Goal: Task Accomplishment & Management: Manage account settings

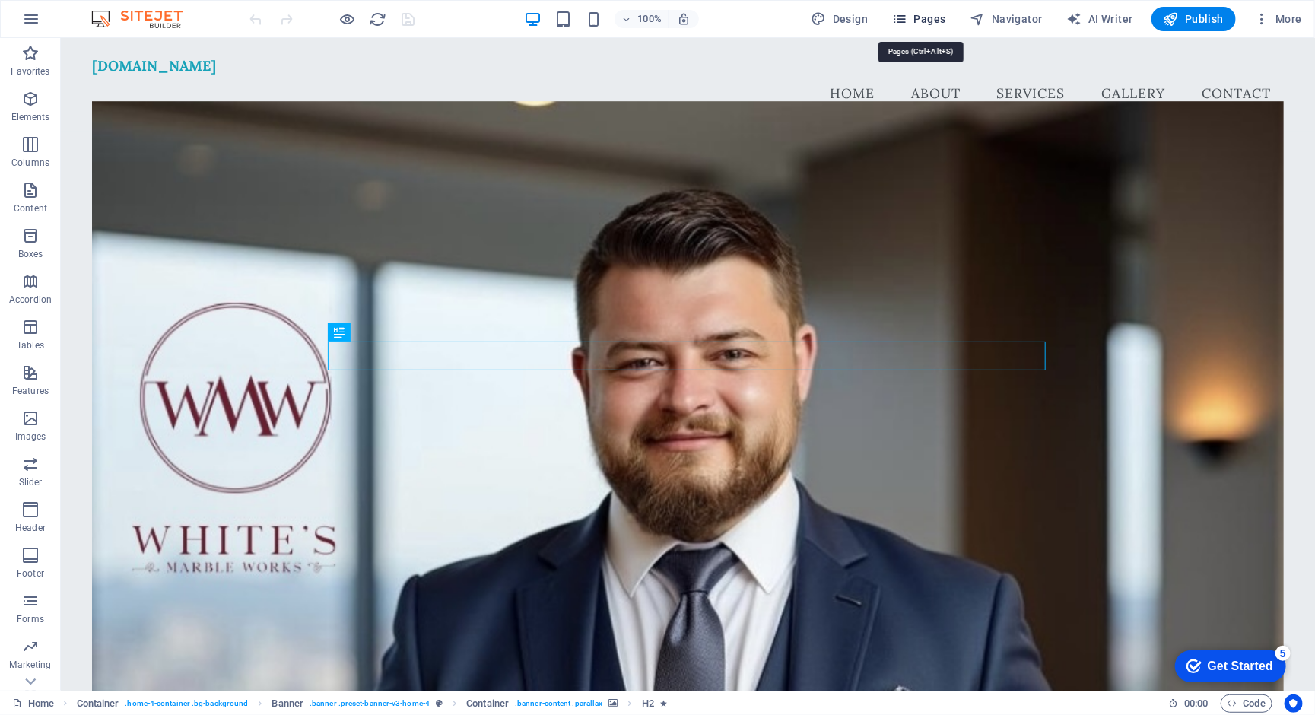
click at [926, 17] on span "Pages" at bounding box center [918, 18] width 53 height 15
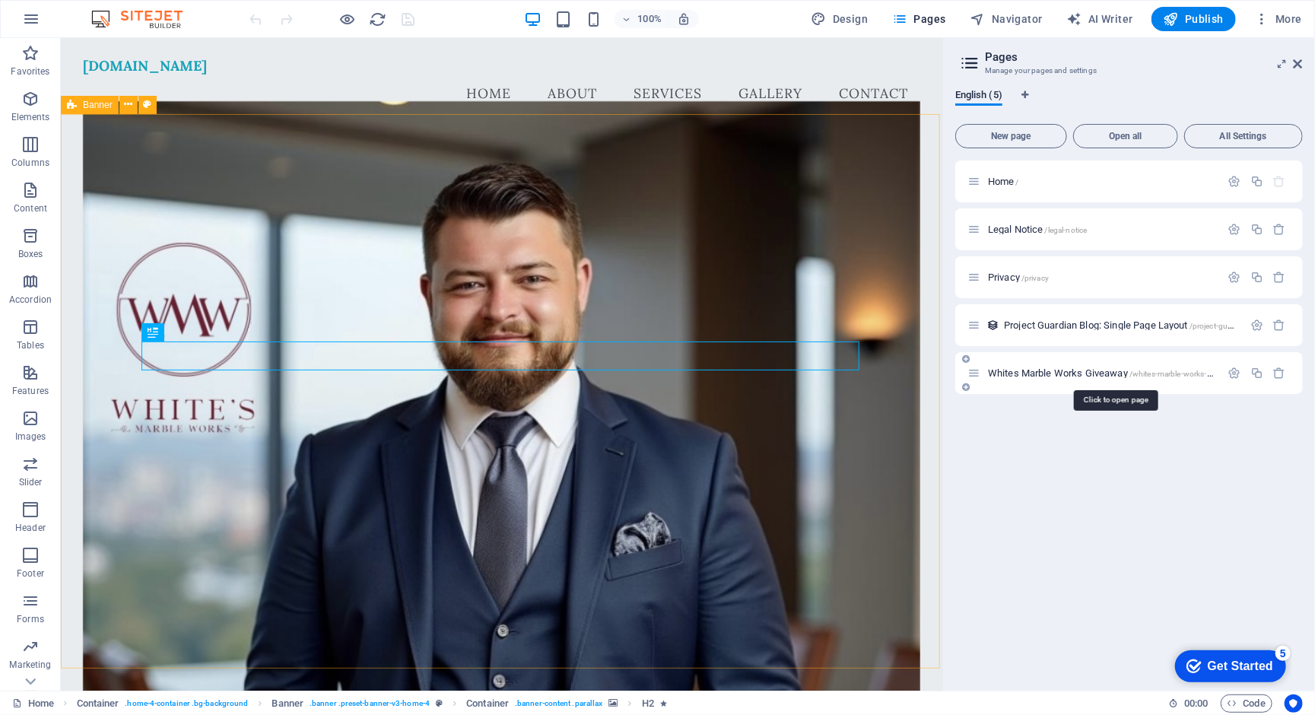
click at [1038, 372] on span "Whites Marble Works Giveaway /whites-marble-works-giveaway" at bounding box center [1113, 372] width 251 height 11
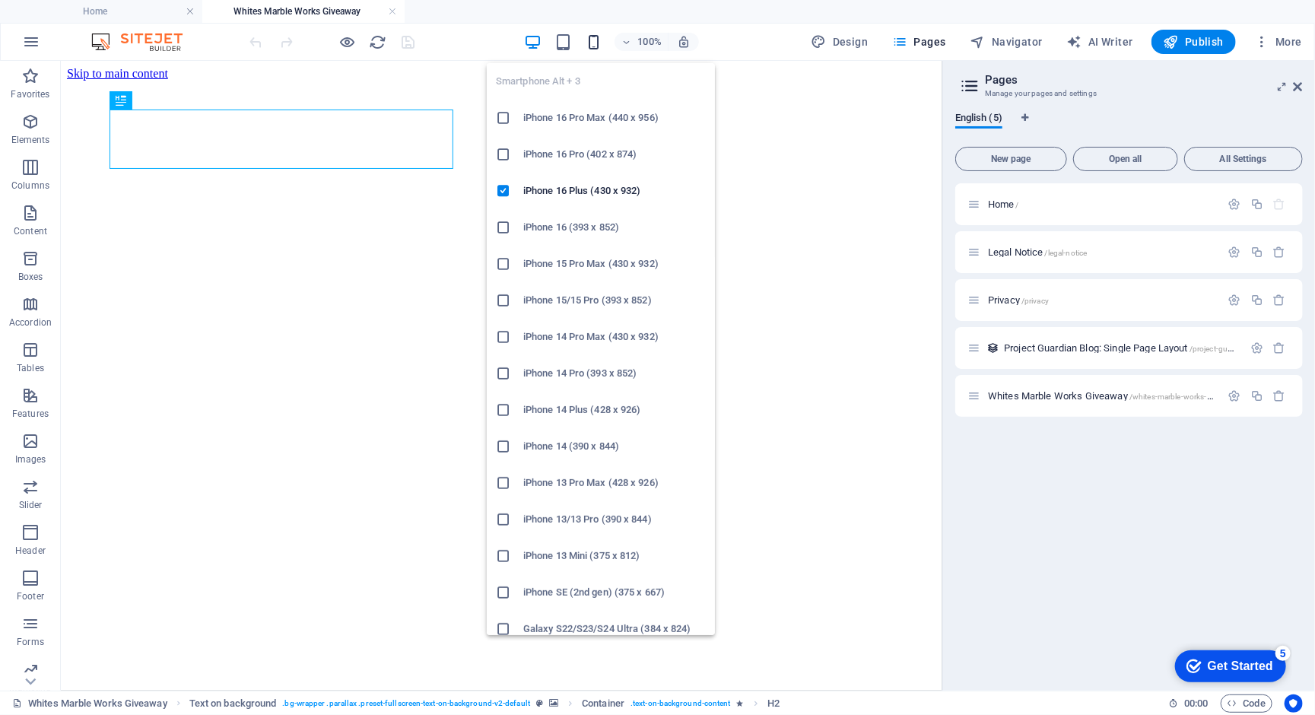
click at [600, 45] on icon "button" at bounding box center [593, 41] width 17 height 17
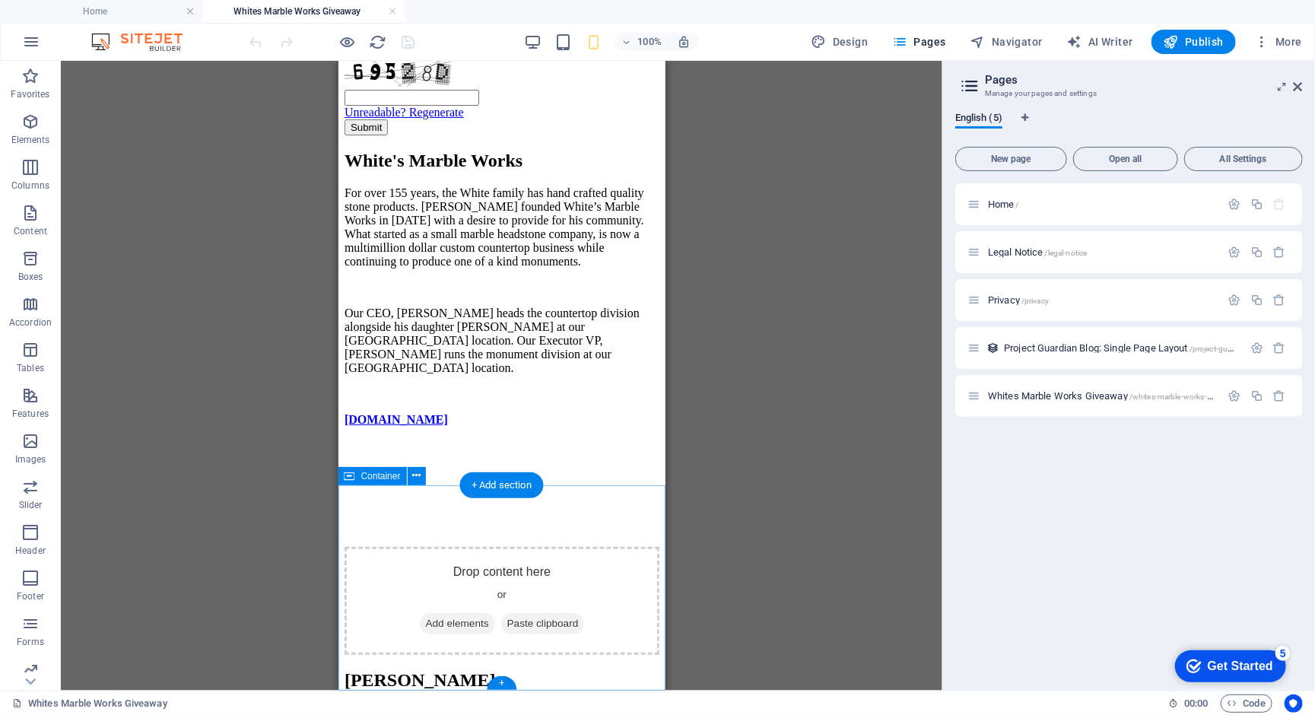
scroll to position [2254, 0]
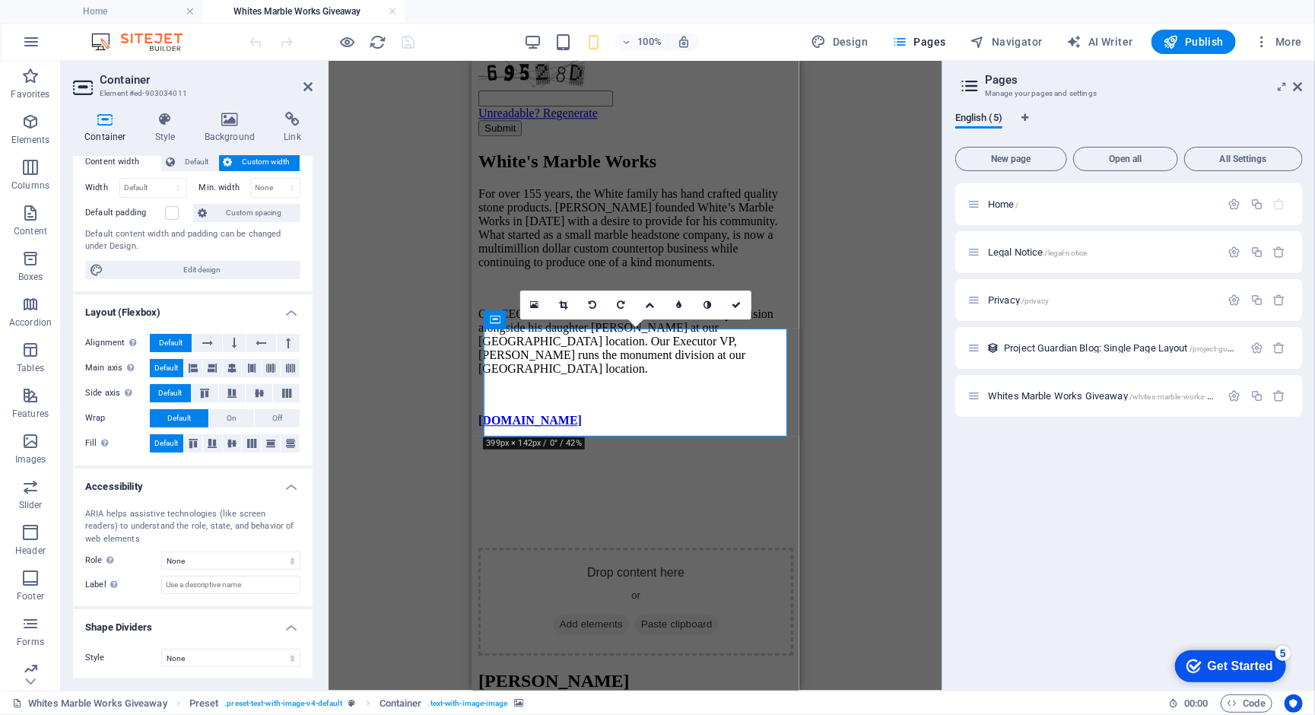
scroll to position [0, 0]
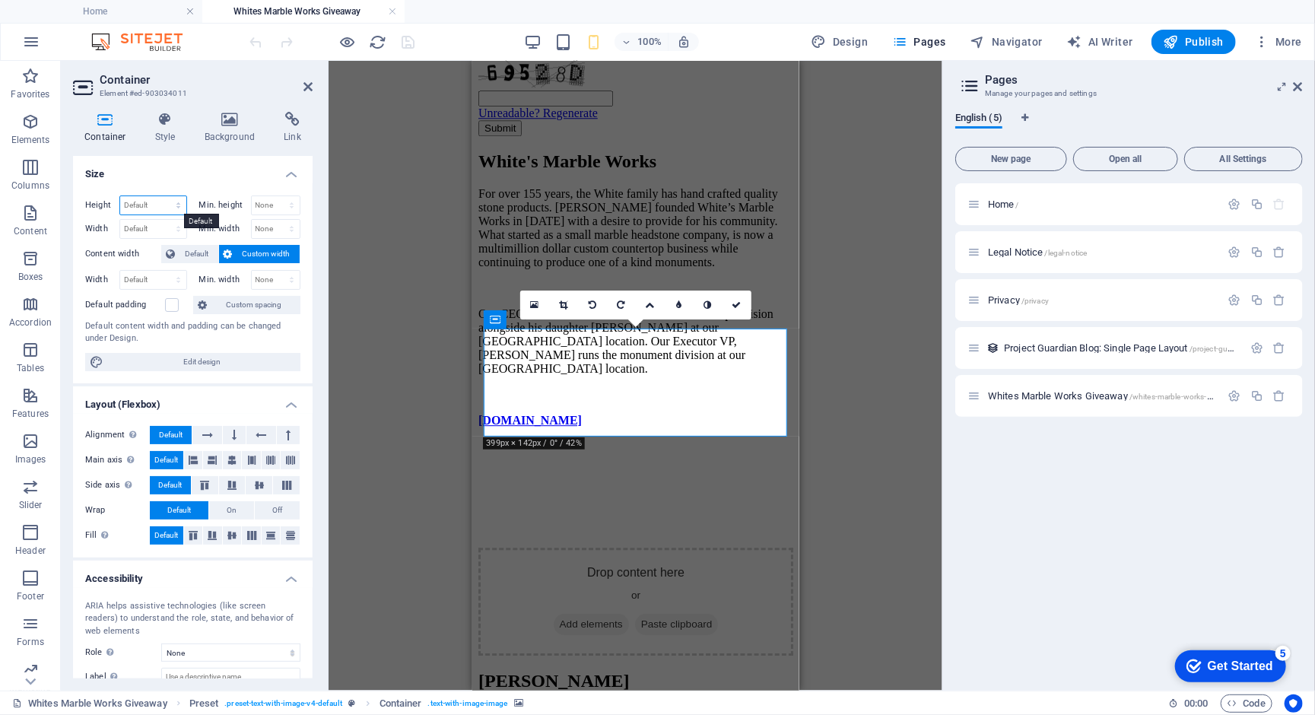
click at [173, 205] on select "Default px rem % vh vw" at bounding box center [153, 205] width 66 height 18
select select "DISABLED_OPTION_VALUE"
click at [160, 201] on select "Default px rem % vh vw" at bounding box center [153, 205] width 66 height 18
click at [266, 205] on select "None px rem % vh vw" at bounding box center [276, 205] width 49 height 18
select select "px"
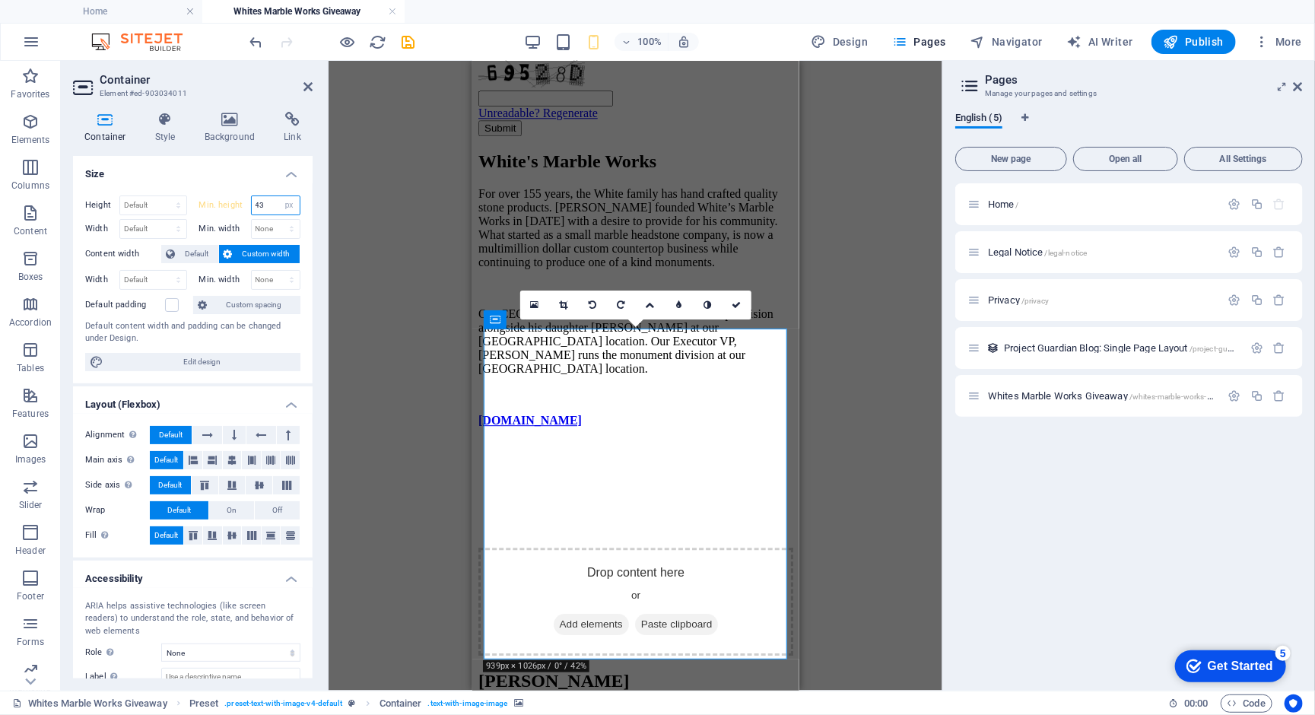
type input "4"
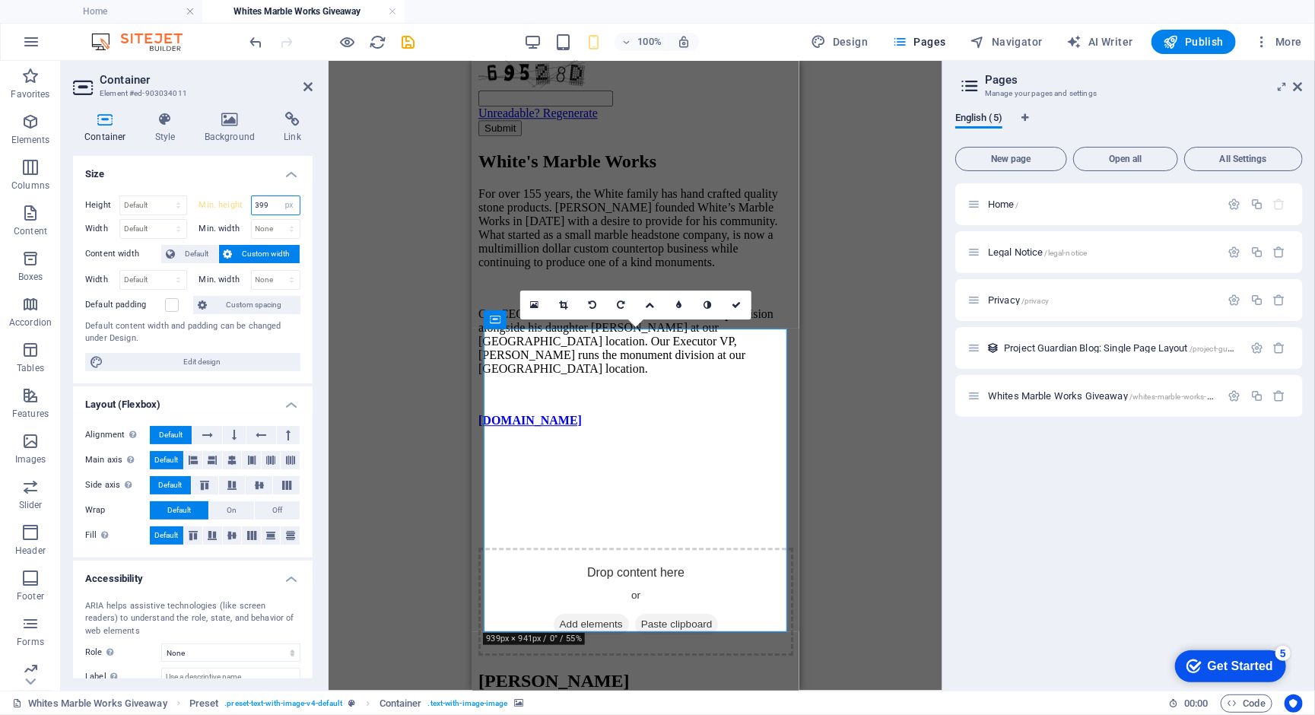
click at [271, 205] on input "399" at bounding box center [276, 205] width 49 height 18
type input "350"
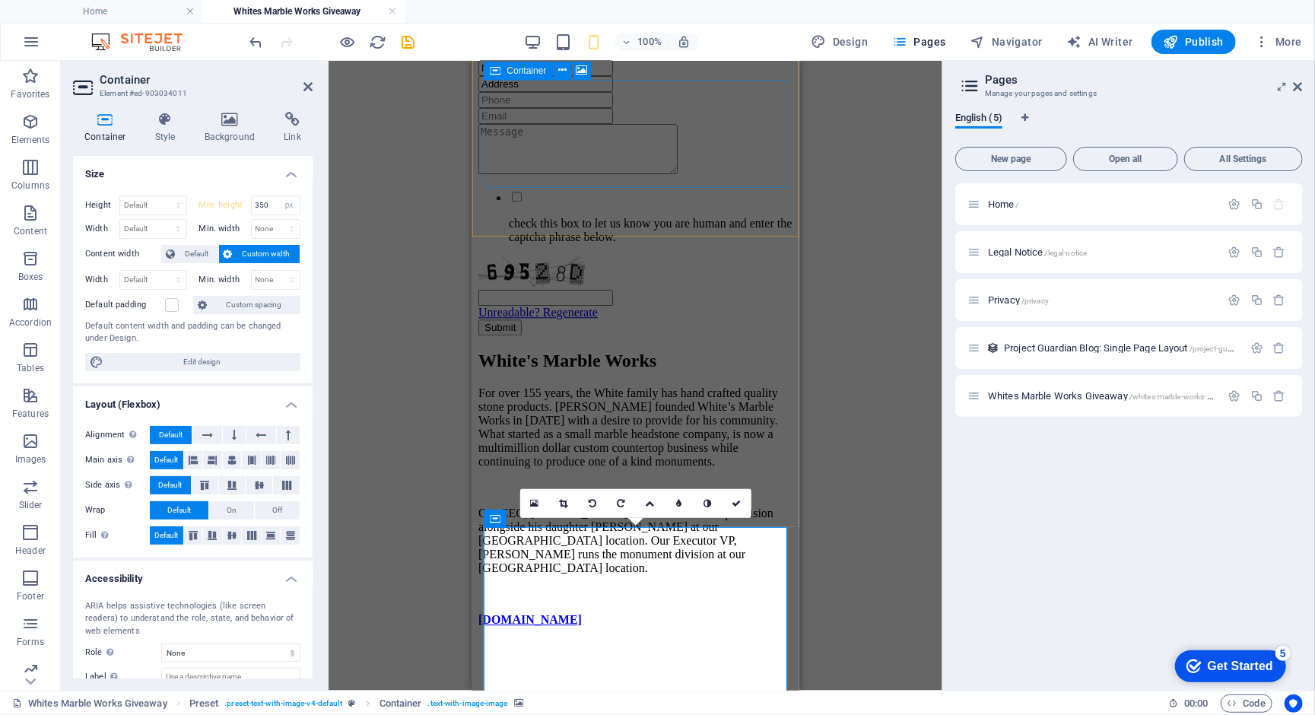
scroll to position [2056, 0]
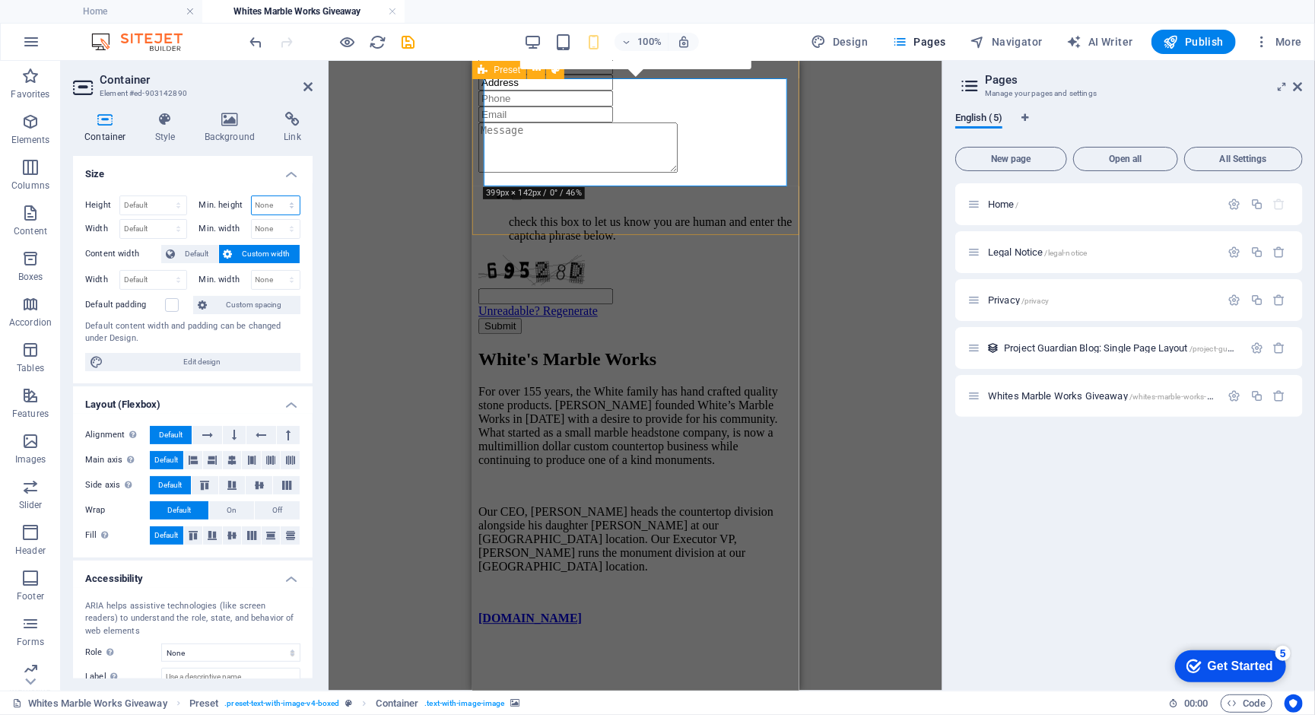
select select "px"
type input "350"
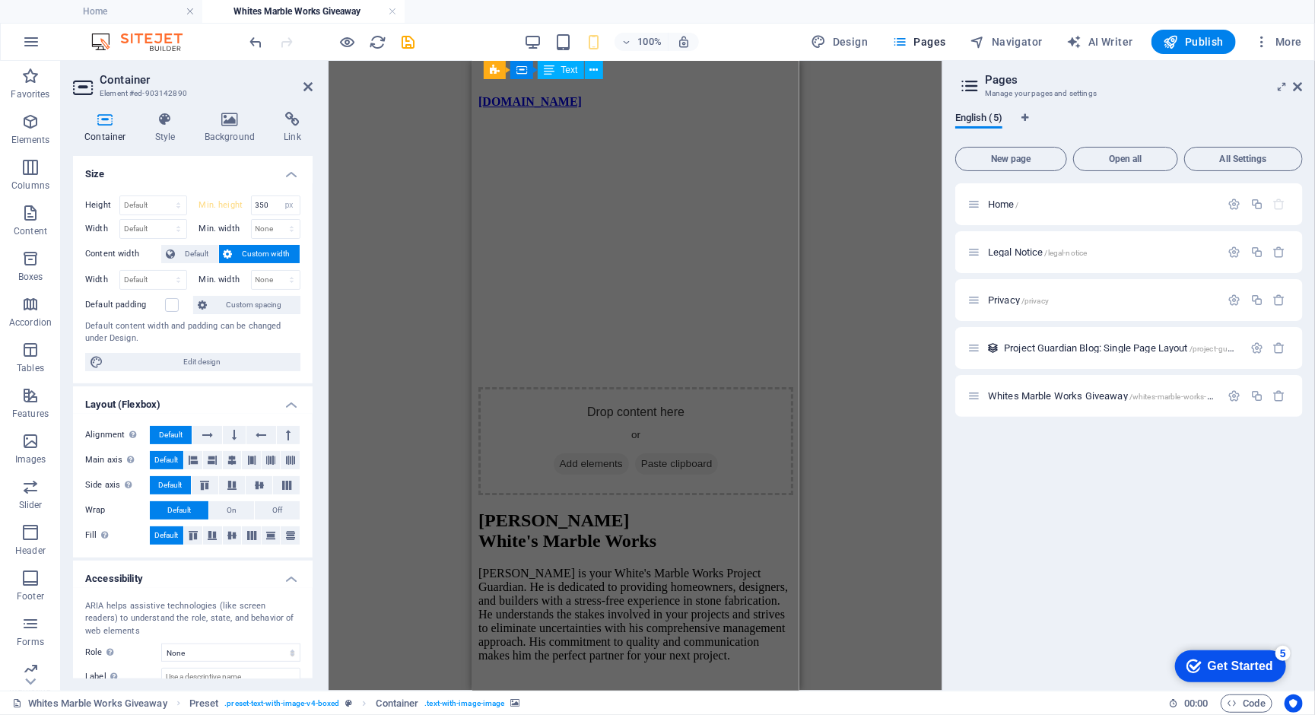
scroll to position [2571, 0]
click at [1185, 43] on span "Publish" at bounding box center [1193, 41] width 60 height 15
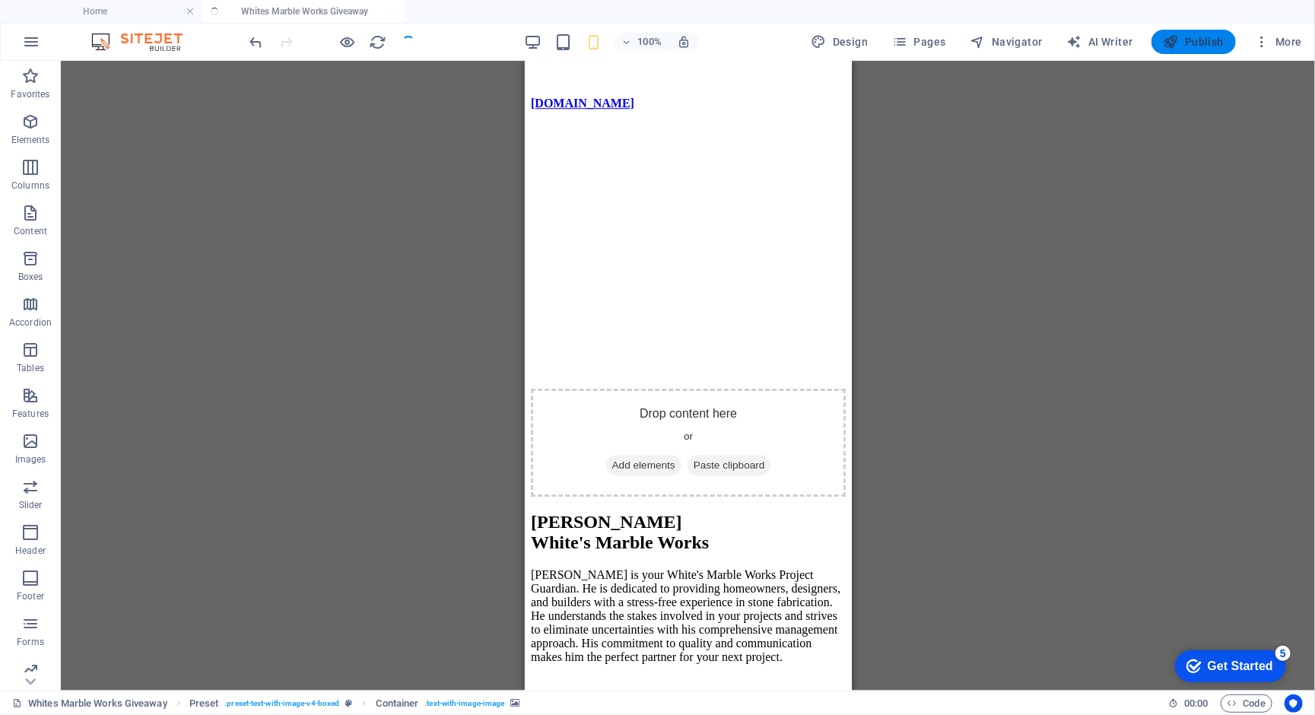
scroll to position [1892, 0]
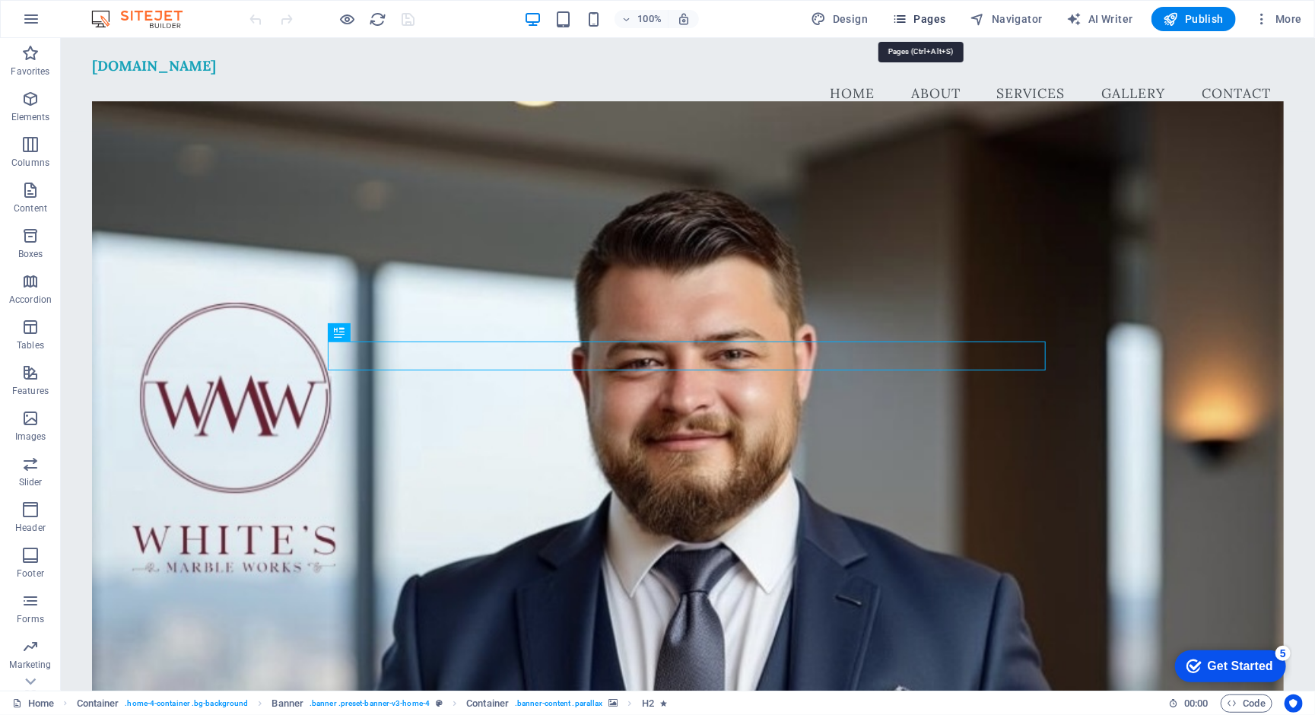
click at [922, 17] on span "Pages" at bounding box center [918, 18] width 53 height 15
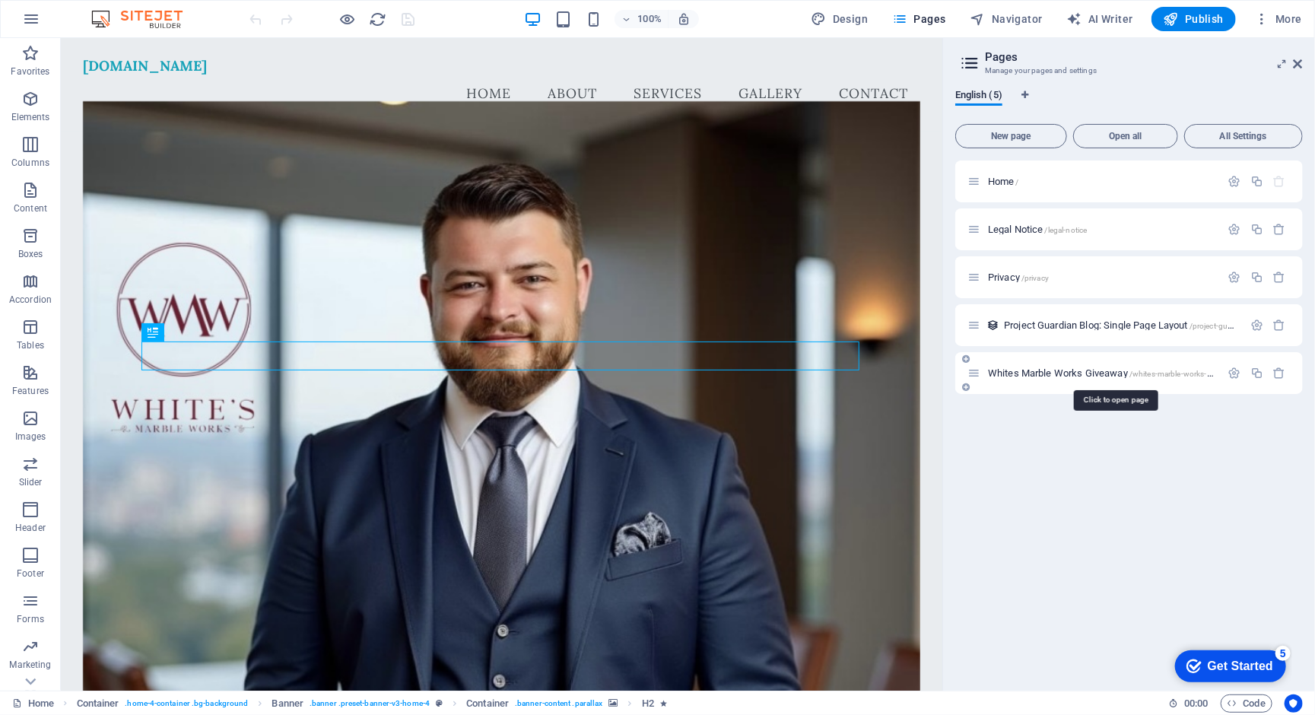
click at [1100, 371] on span "Whites Marble Works Giveaway /whites-marble-works-giveaway" at bounding box center [1113, 372] width 251 height 11
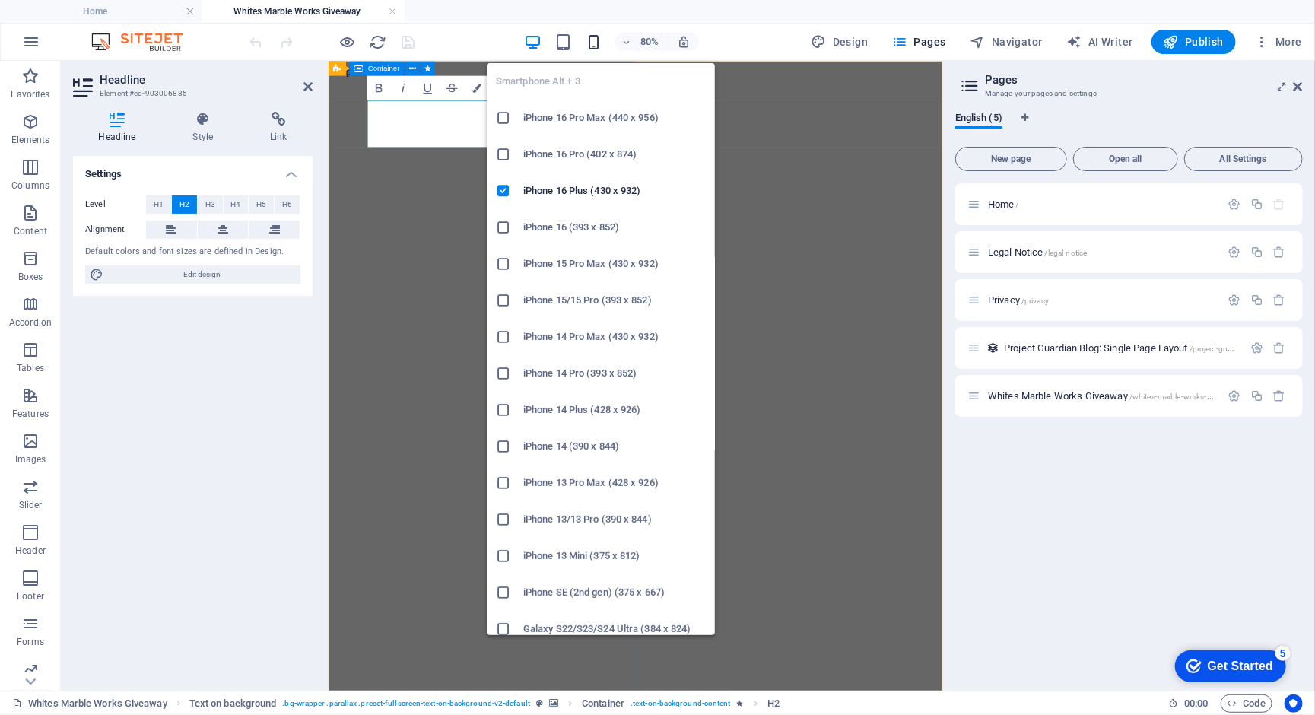
click at [600, 36] on icon "button" at bounding box center [593, 41] width 17 height 17
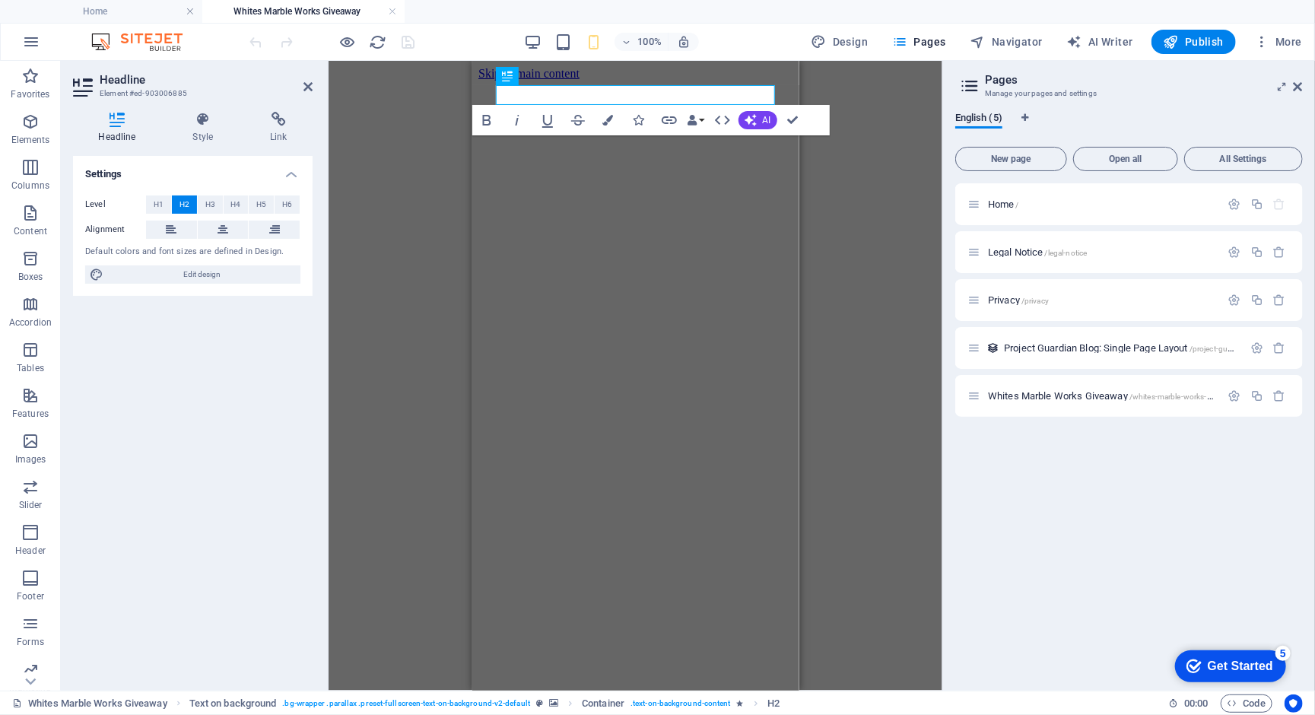
click at [850, 104] on div "Container Text on background H2 Text on background Text on background Container…" at bounding box center [635, 376] width 614 height 630
click at [850, 103] on div "Container Text on background H2 Text on background Text on background Container…" at bounding box center [635, 376] width 614 height 630
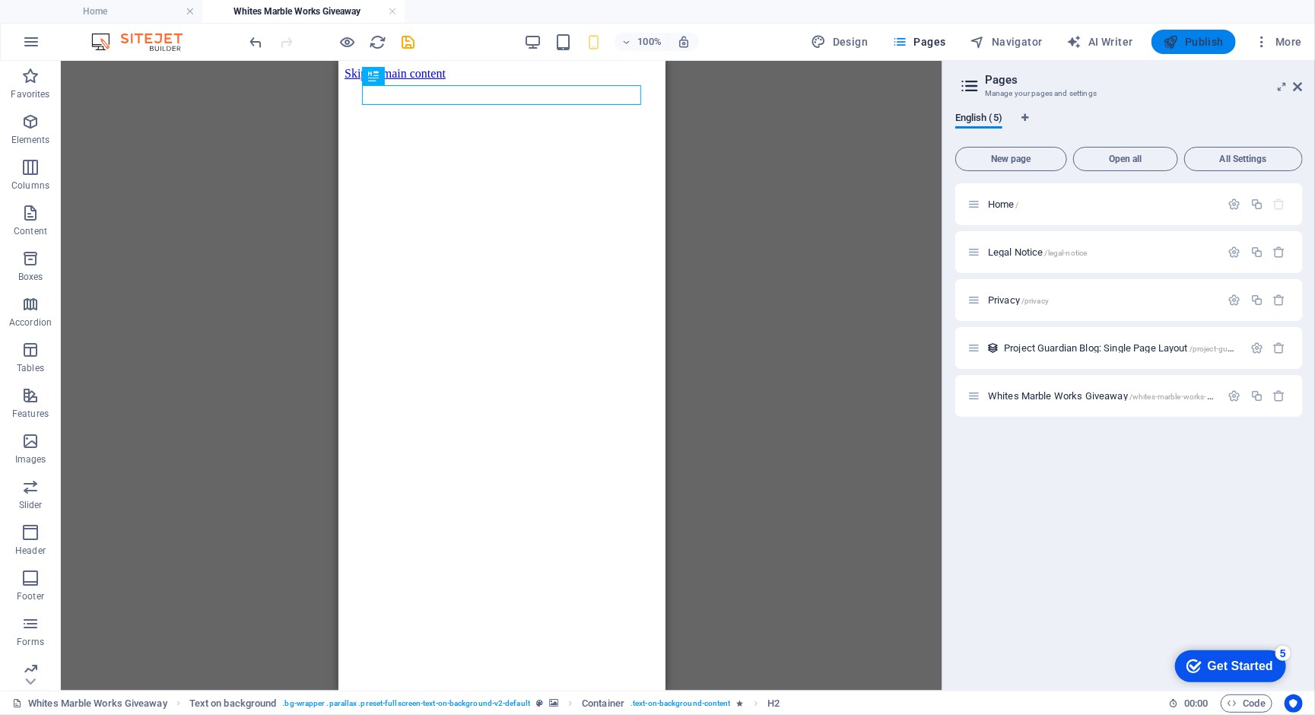
click at [1210, 38] on span "Publish" at bounding box center [1193, 41] width 60 height 15
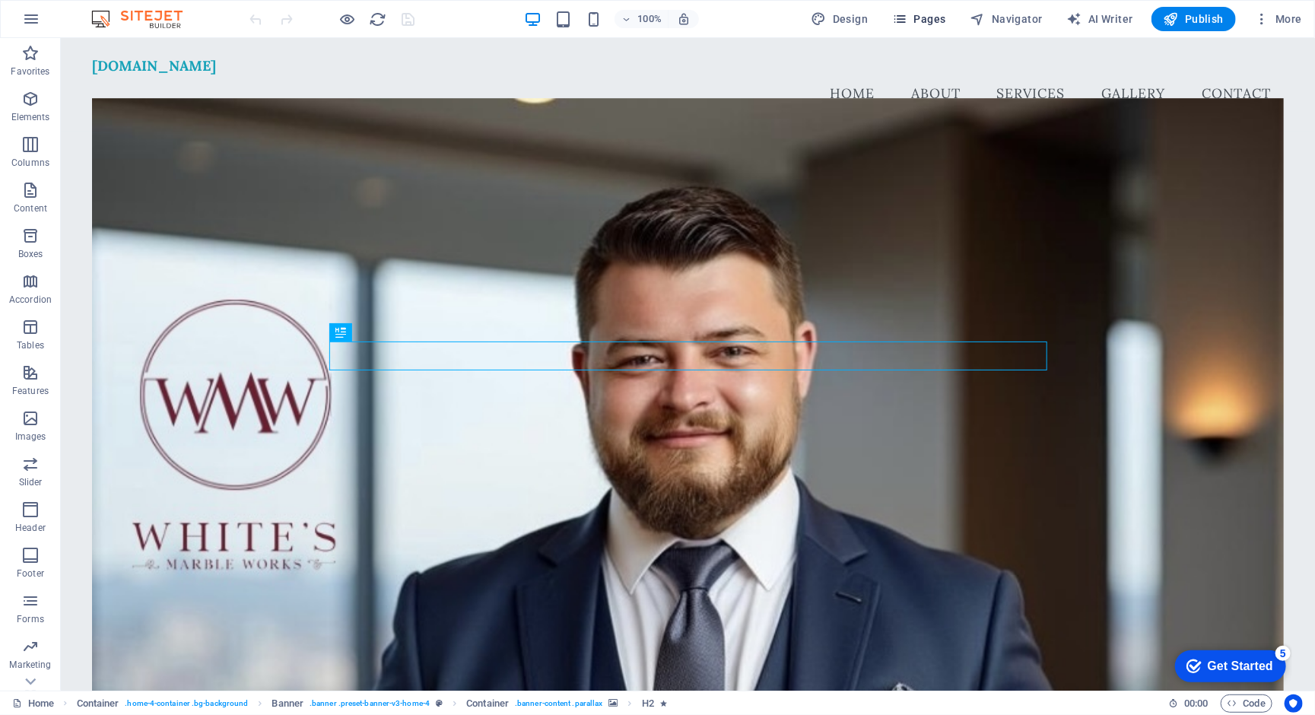
click at [929, 21] on span "Pages" at bounding box center [918, 18] width 53 height 15
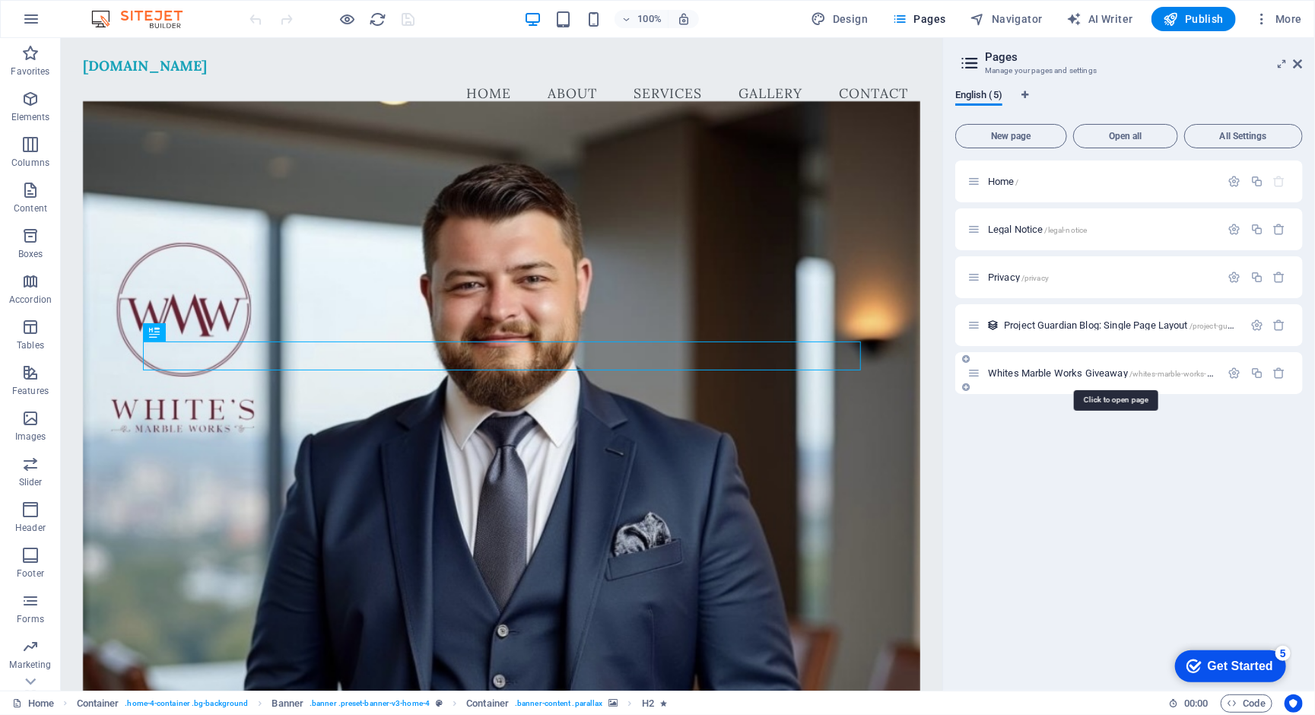
click at [1033, 372] on span "Whites Marble Works Giveaway /whites-marble-works-giveaway" at bounding box center [1113, 372] width 251 height 11
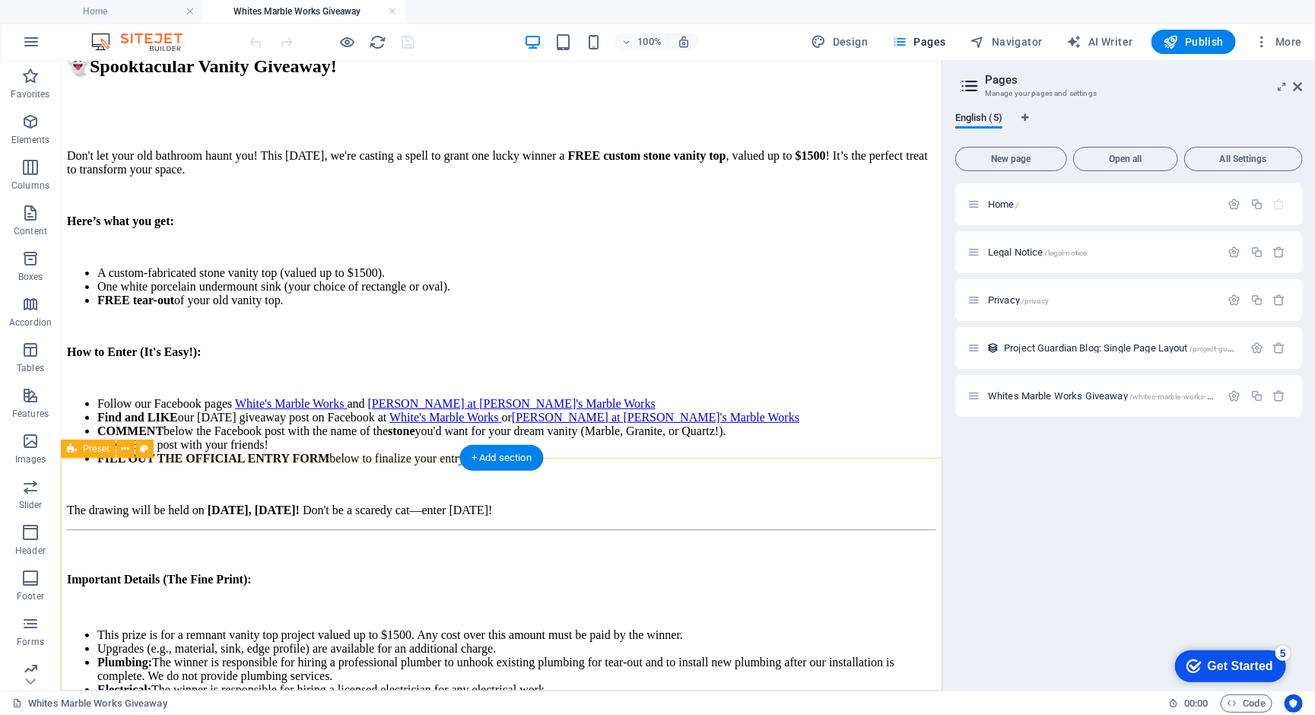
scroll to position [842, 0]
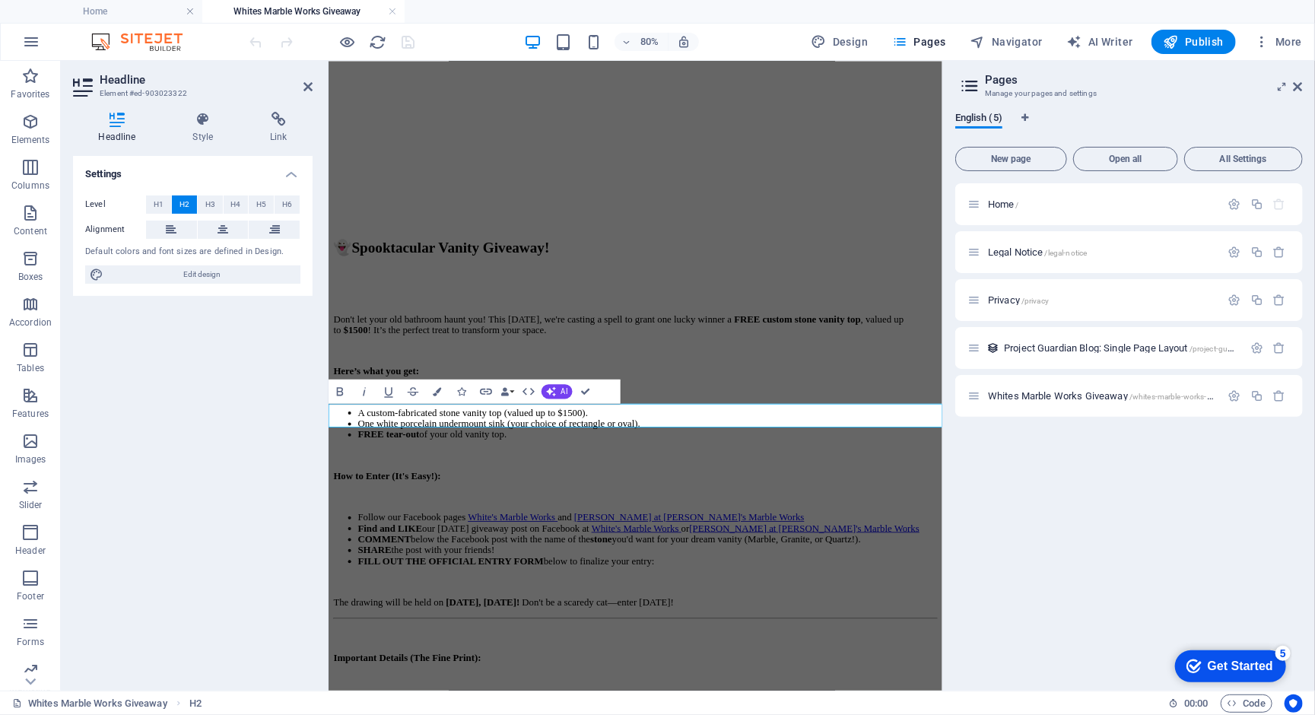
click at [509, 391] on button "Data Bindings" at bounding box center [507, 391] width 17 height 24
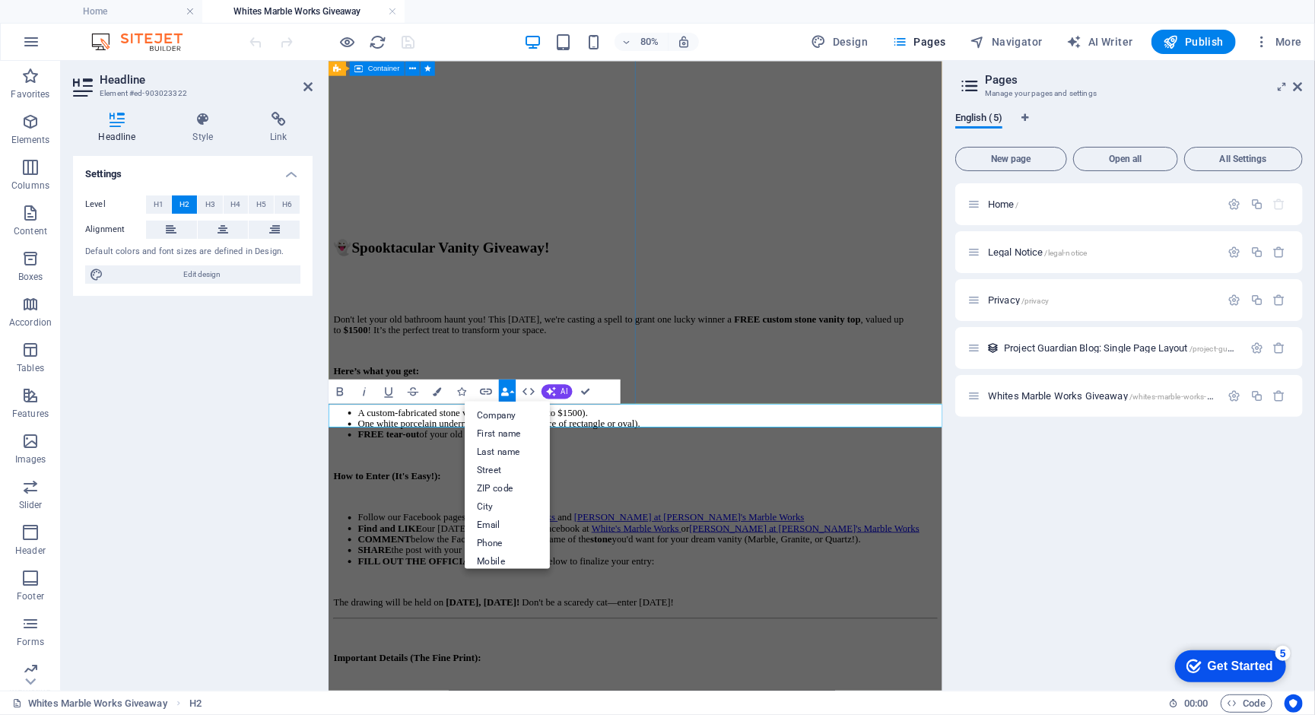
click at [509, 391] on button "Data Bindings" at bounding box center [507, 391] width 17 height 24
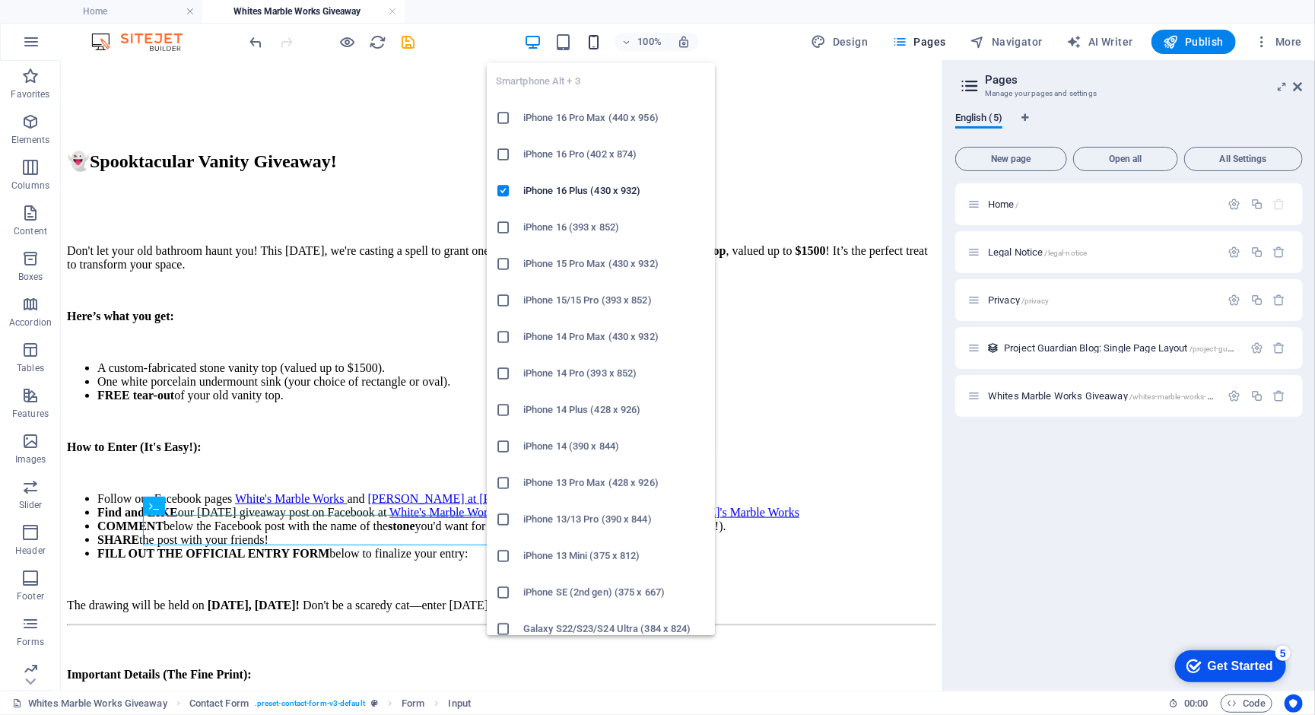
click at [598, 40] on icon "button" at bounding box center [593, 41] width 17 height 17
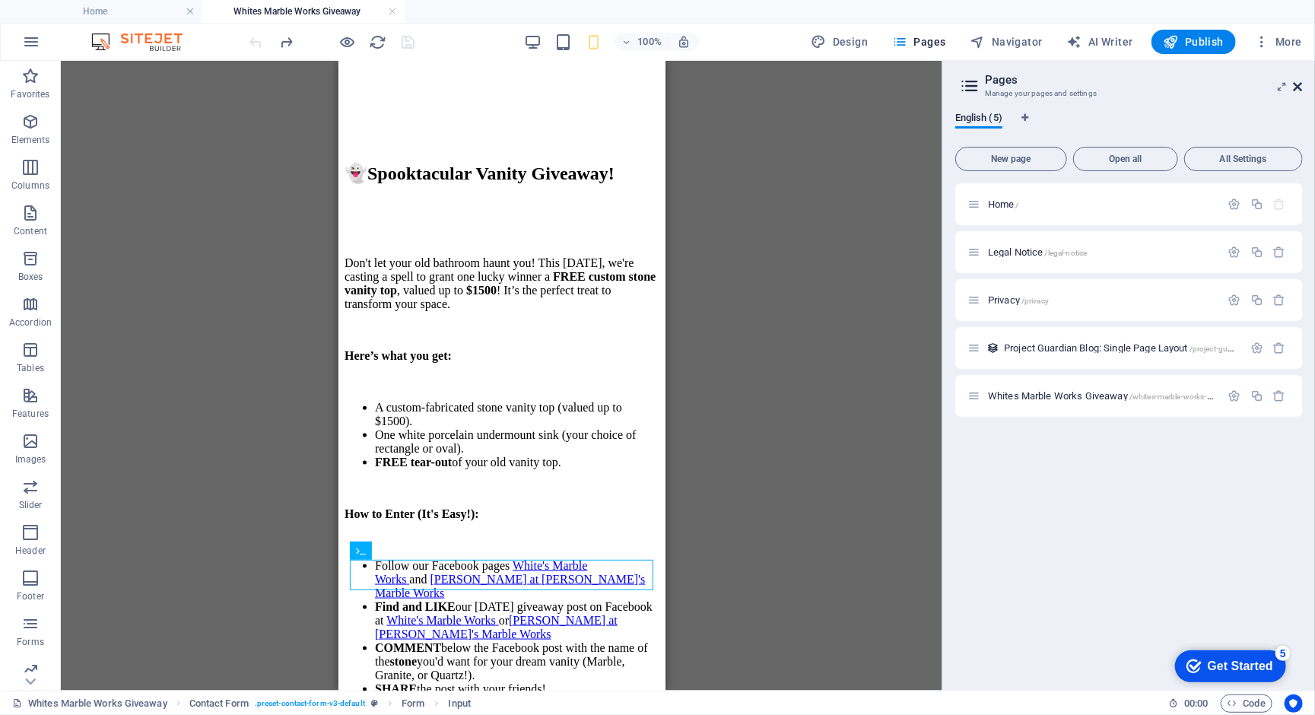
click at [1299, 82] on icon at bounding box center [1297, 87] width 9 height 12
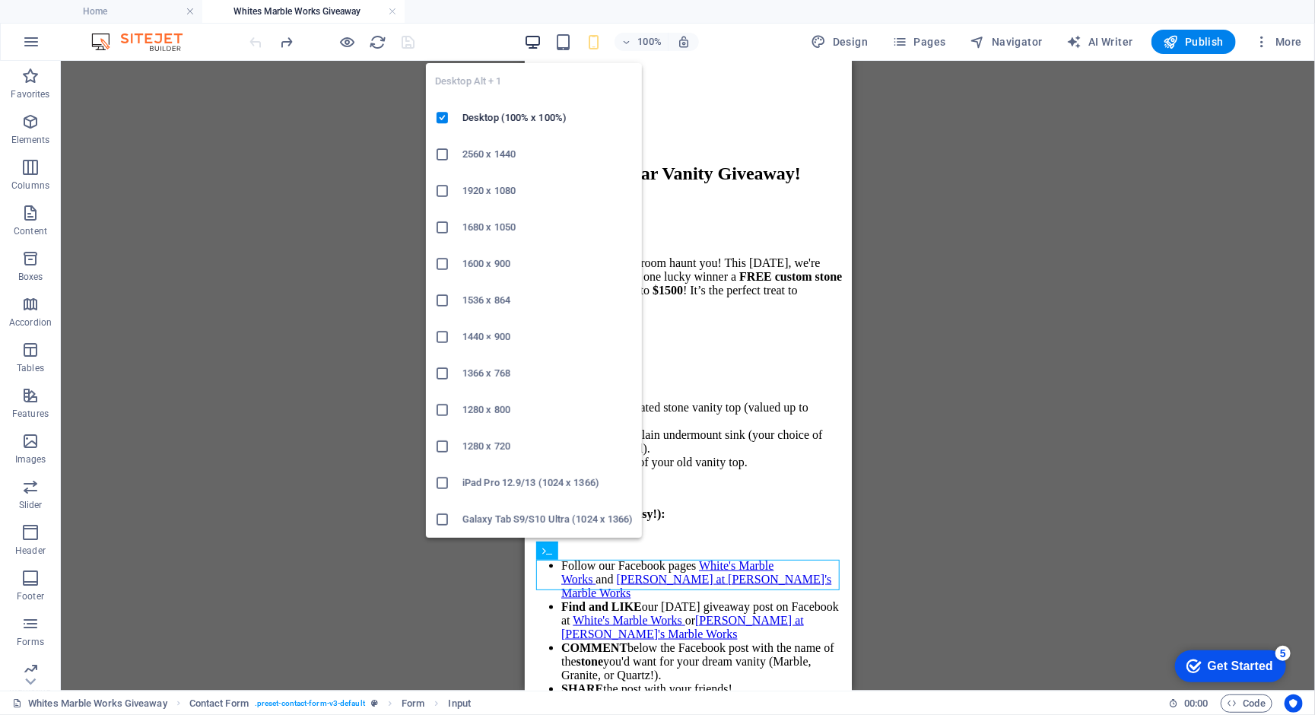
click at [535, 36] on icon "button" at bounding box center [532, 41] width 17 height 17
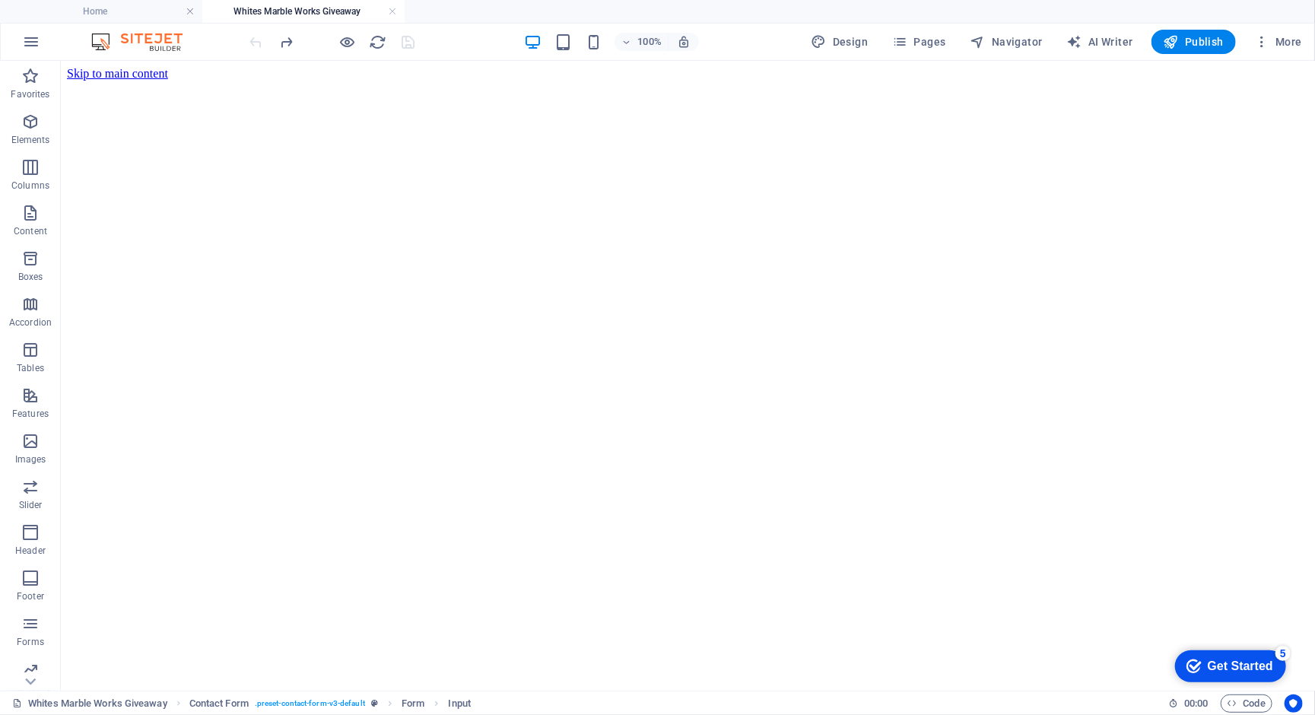
scroll to position [0, 0]
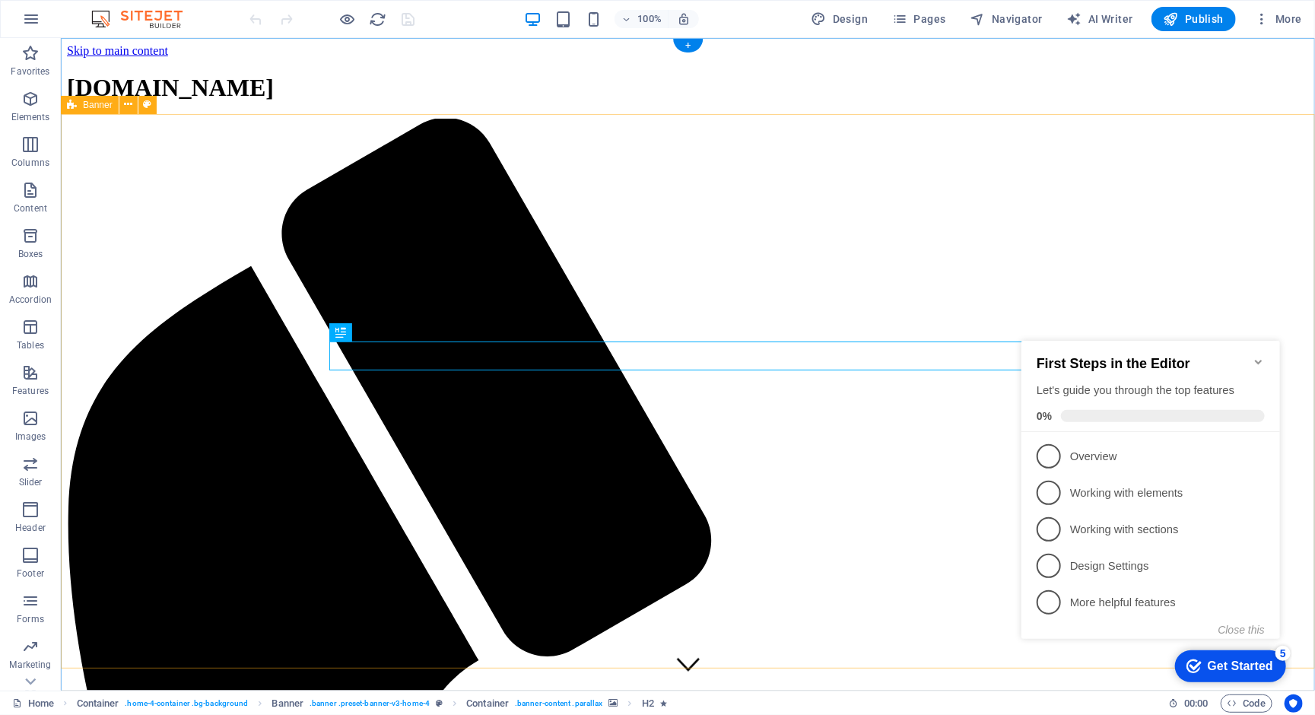
click at [1255, 355] on icon "Minimize checklist" at bounding box center [1257, 361] width 12 height 12
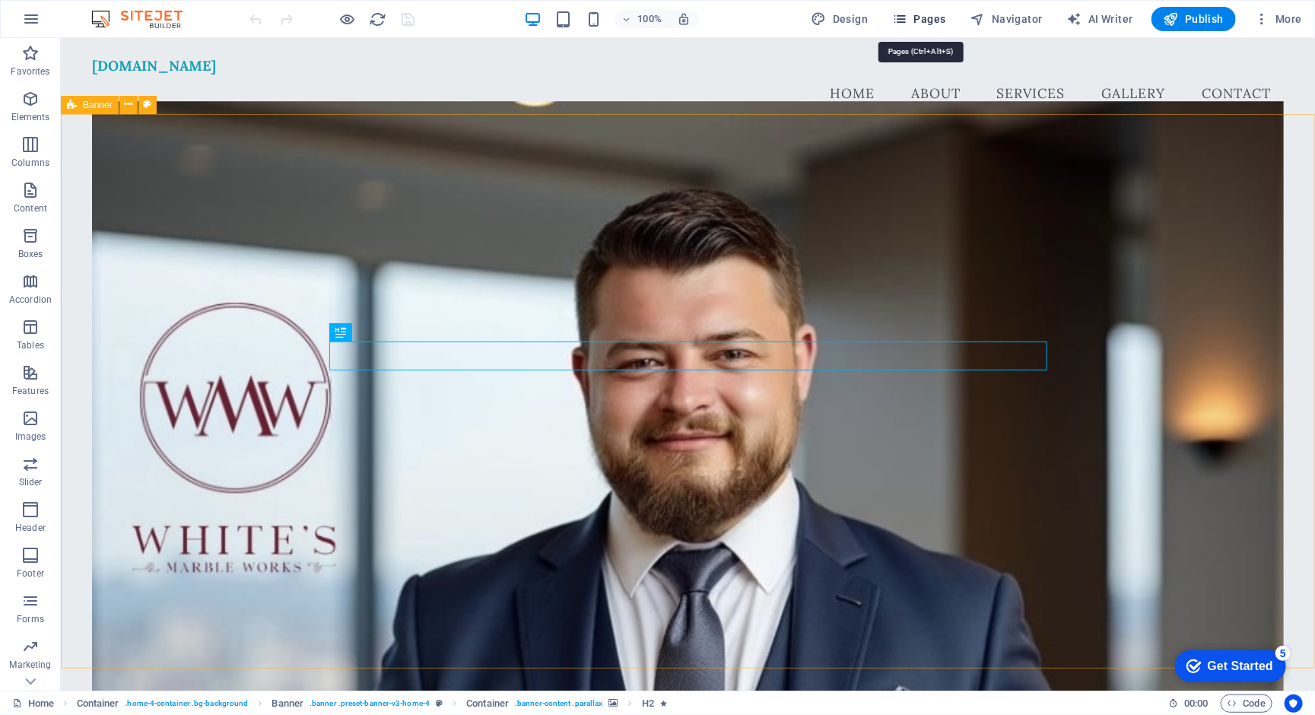
click at [922, 17] on span "Pages" at bounding box center [918, 18] width 53 height 15
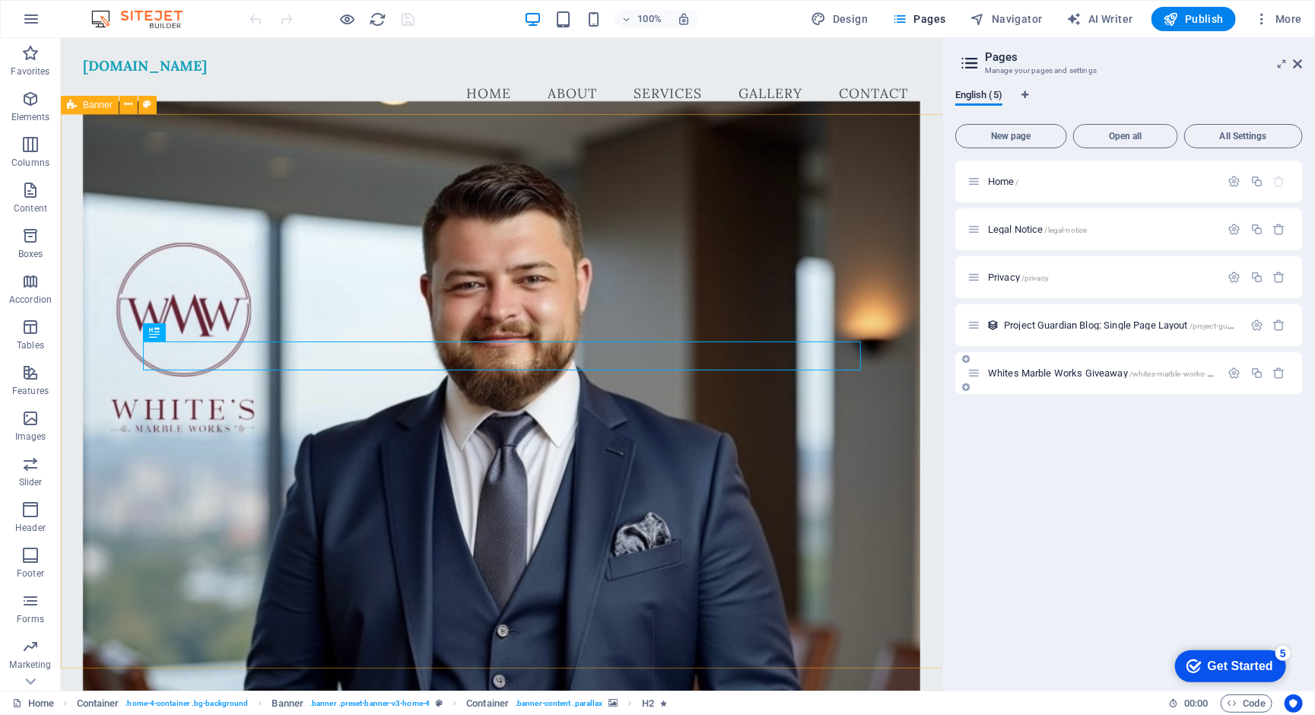
click at [1083, 367] on span "Whites Marble Works Giveaway /whites-marble-works-giveaway" at bounding box center [1113, 372] width 251 height 11
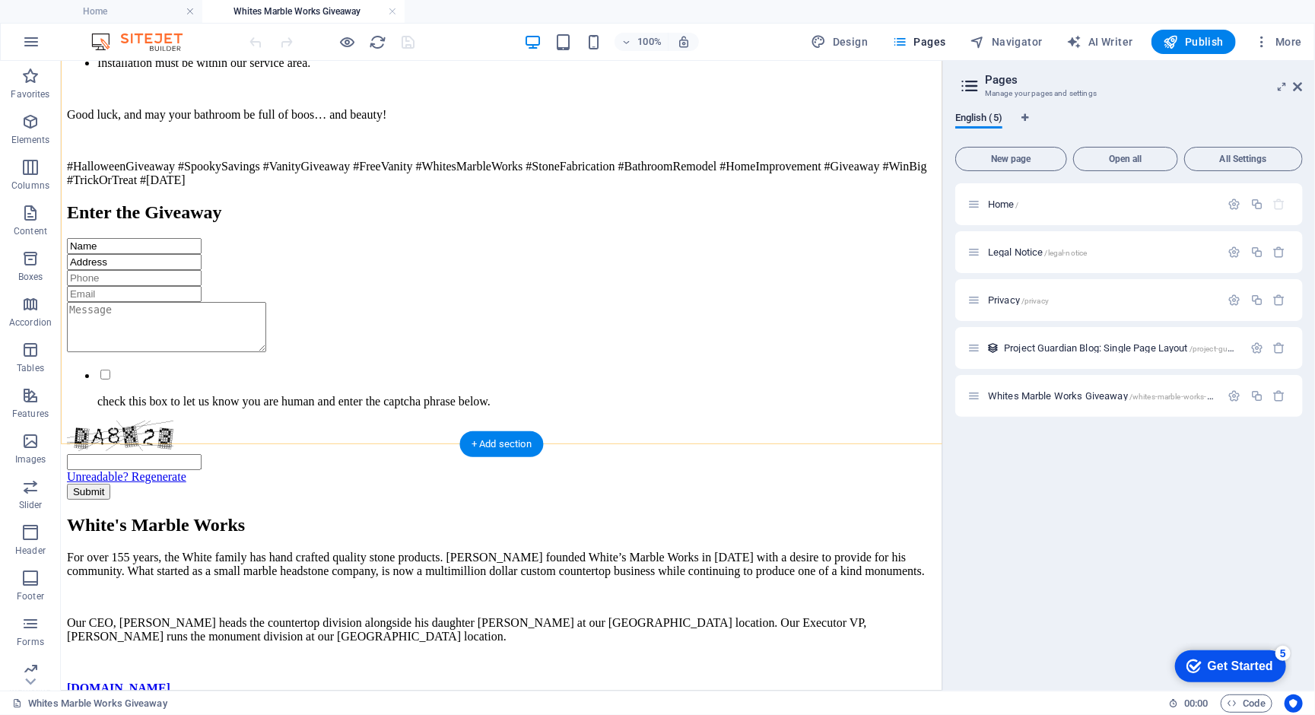
scroll to position [1579, 0]
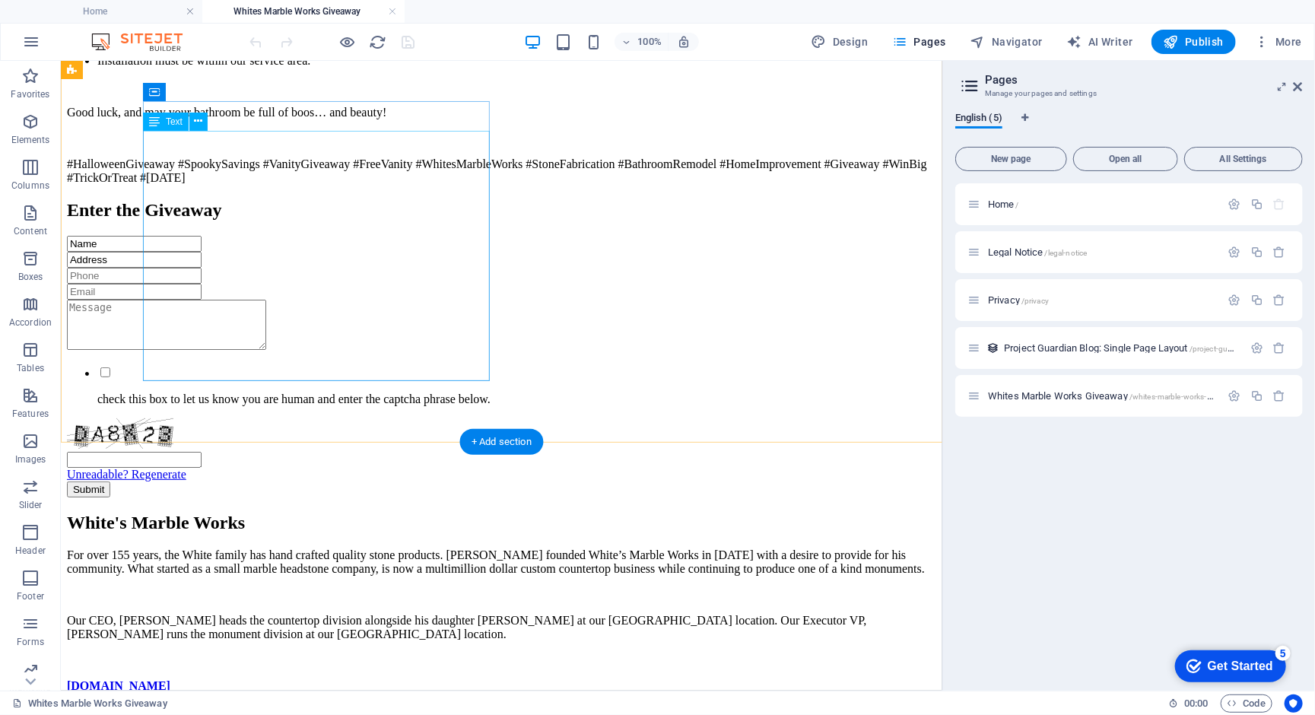
click at [375, 547] on div "For over 155 years, the White family has hand crafted quality stone products. […" at bounding box center [500, 619] width 869 height 144
click at [362, 547] on div "For over 155 years, the White family has hand crafted quality stone products. […" at bounding box center [500, 619] width 869 height 144
click at [345, 547] on div "For over 155 years, the White family has hand crafted quality stone products. J…" at bounding box center [500, 619] width 869 height 144
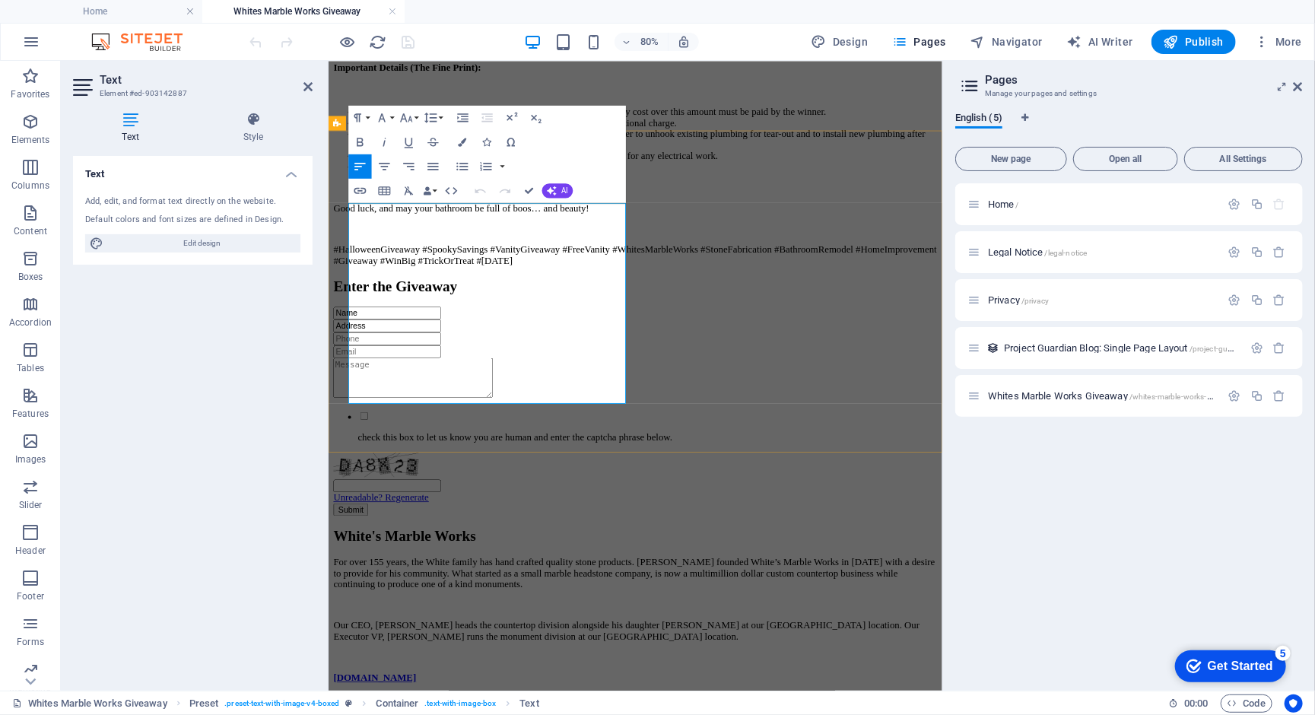
click at [23, 127] on icon "button" at bounding box center [30, 122] width 18 height 18
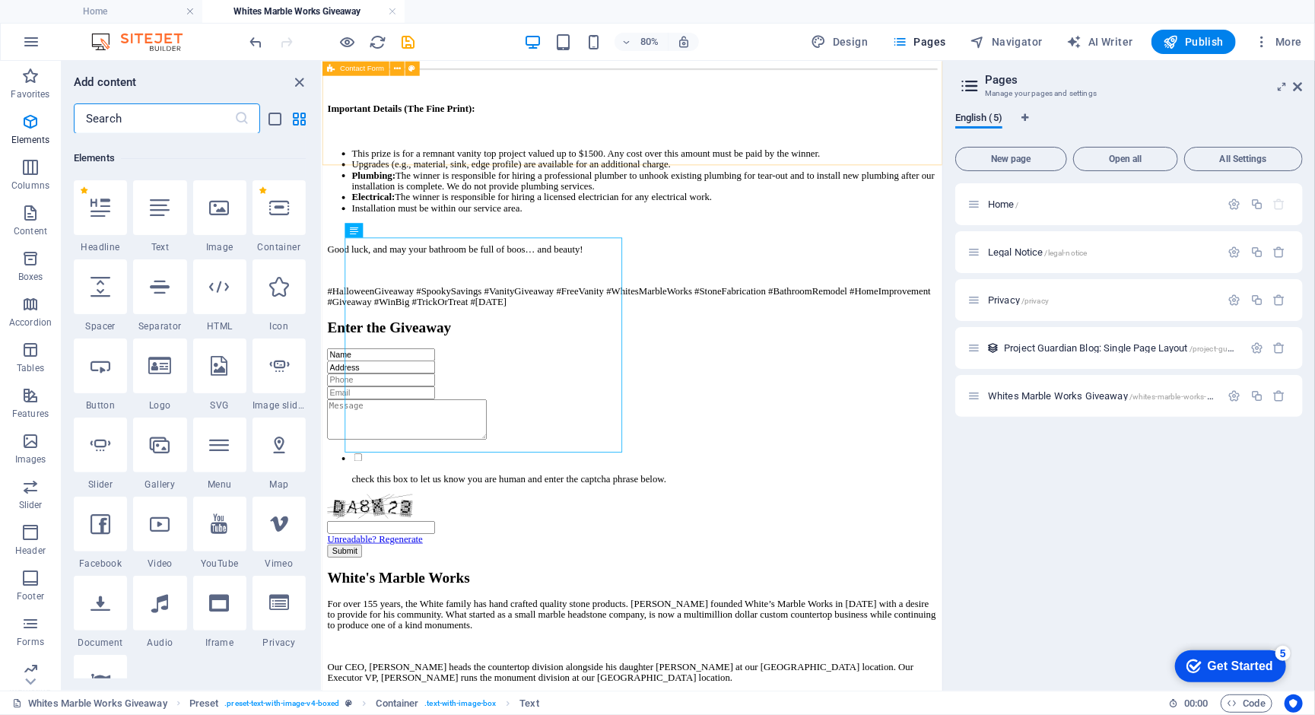
scroll to position [160, 0]
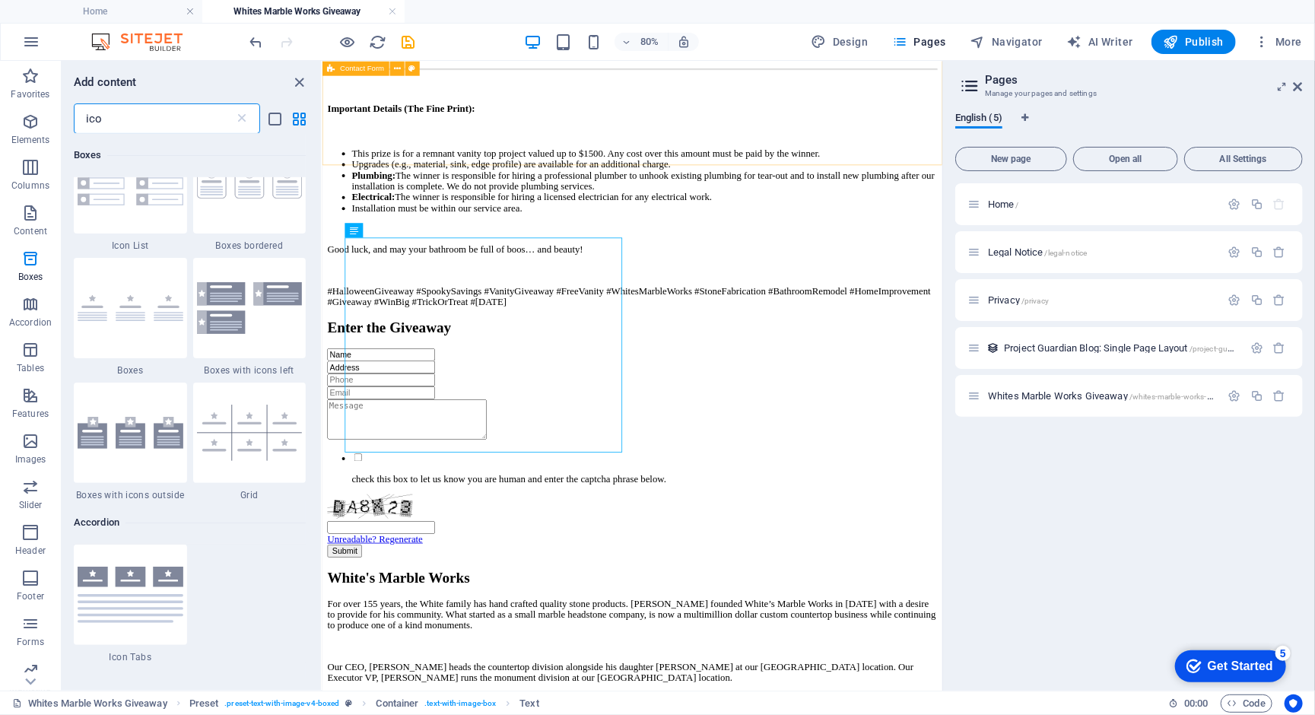
type input "icon"
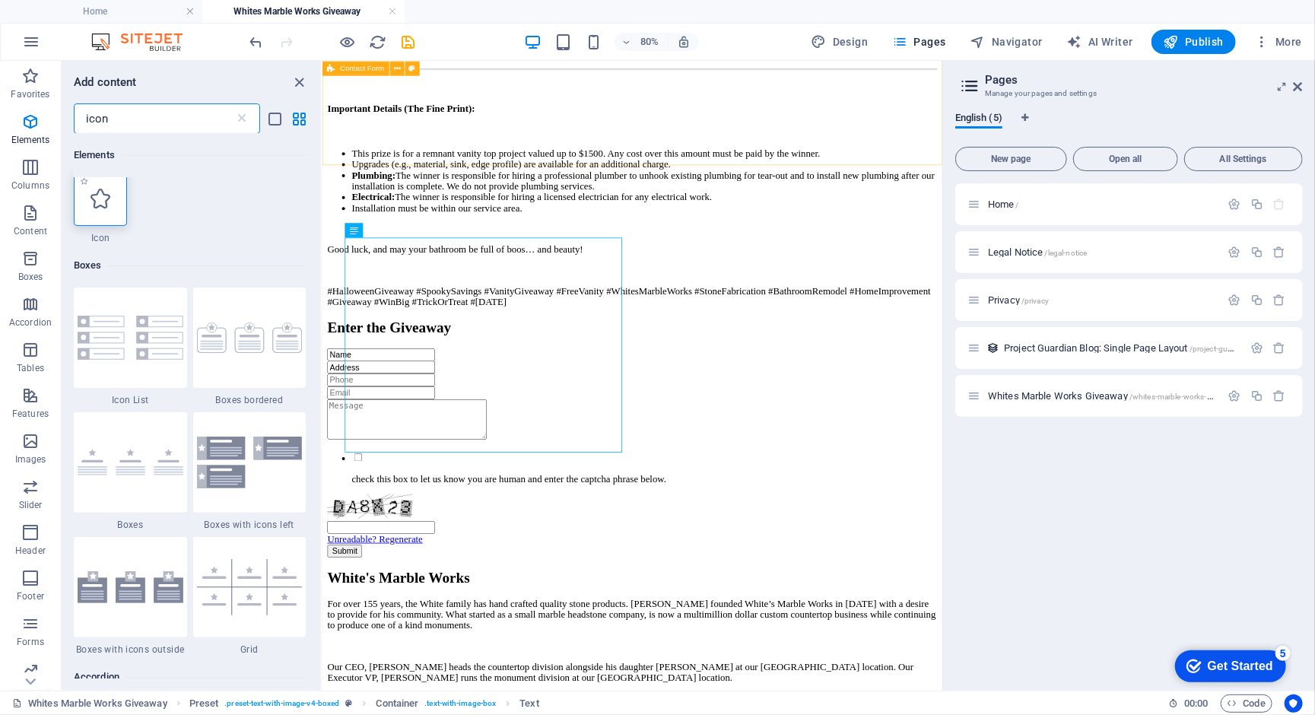
scroll to position [0, 0]
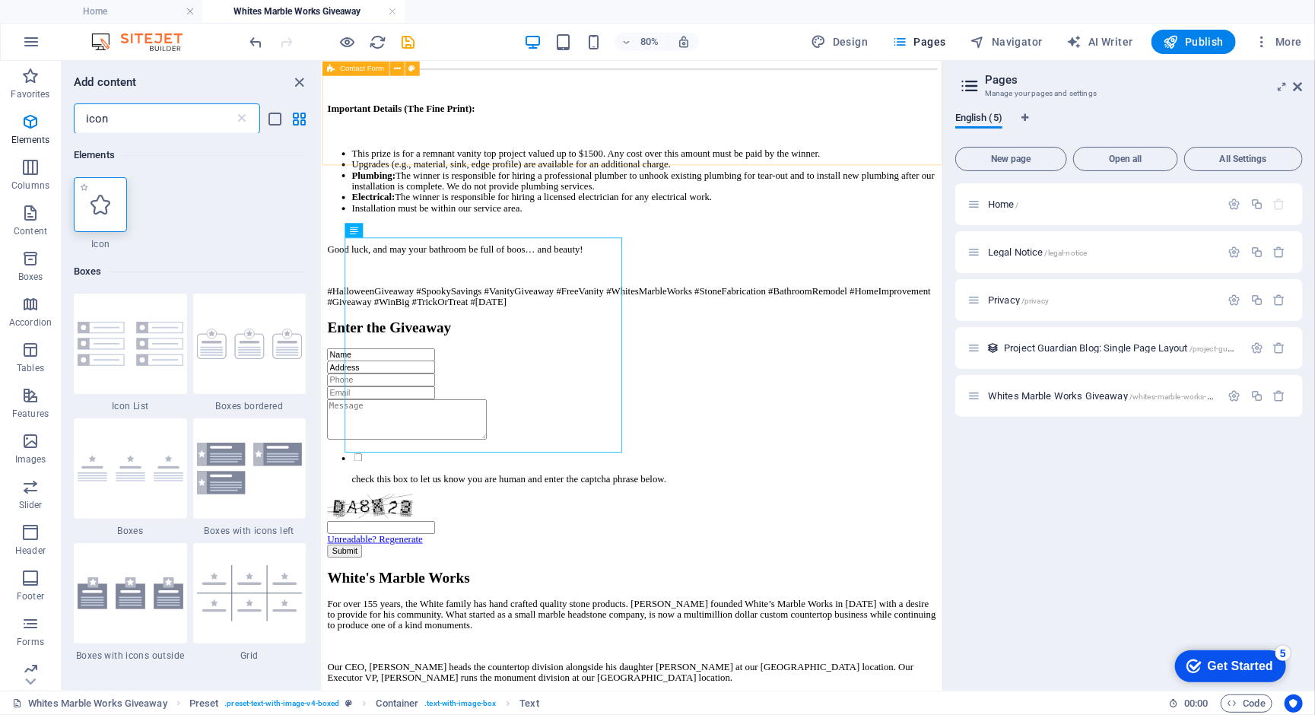
click at [98, 197] on icon at bounding box center [100, 205] width 20 height 20
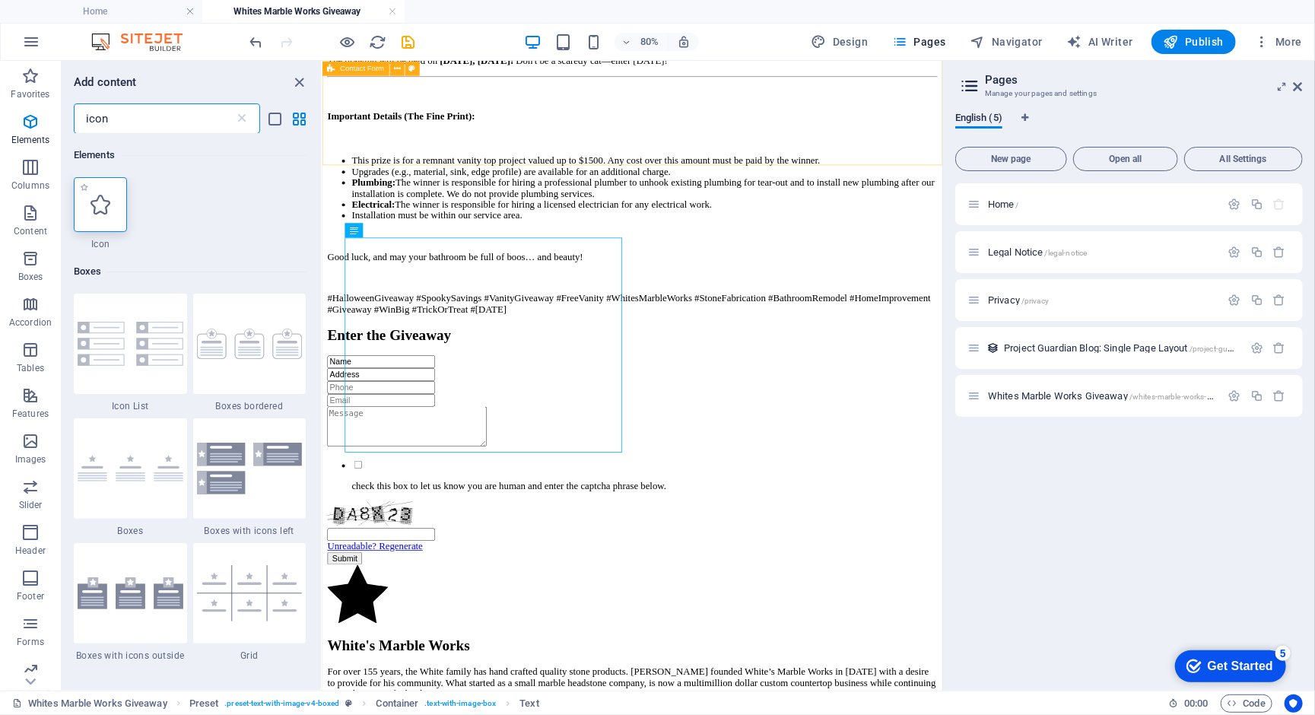
select select "xMidYMid"
select select "px"
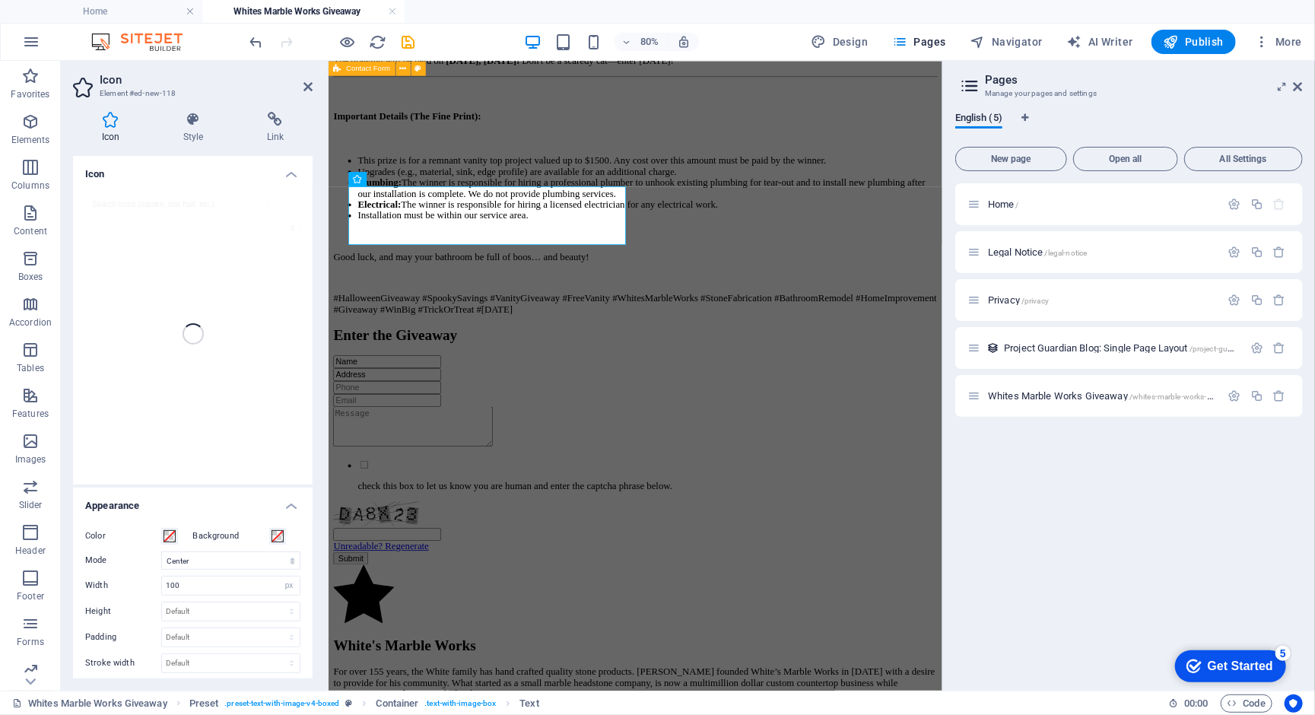
scroll to position [1570, 0]
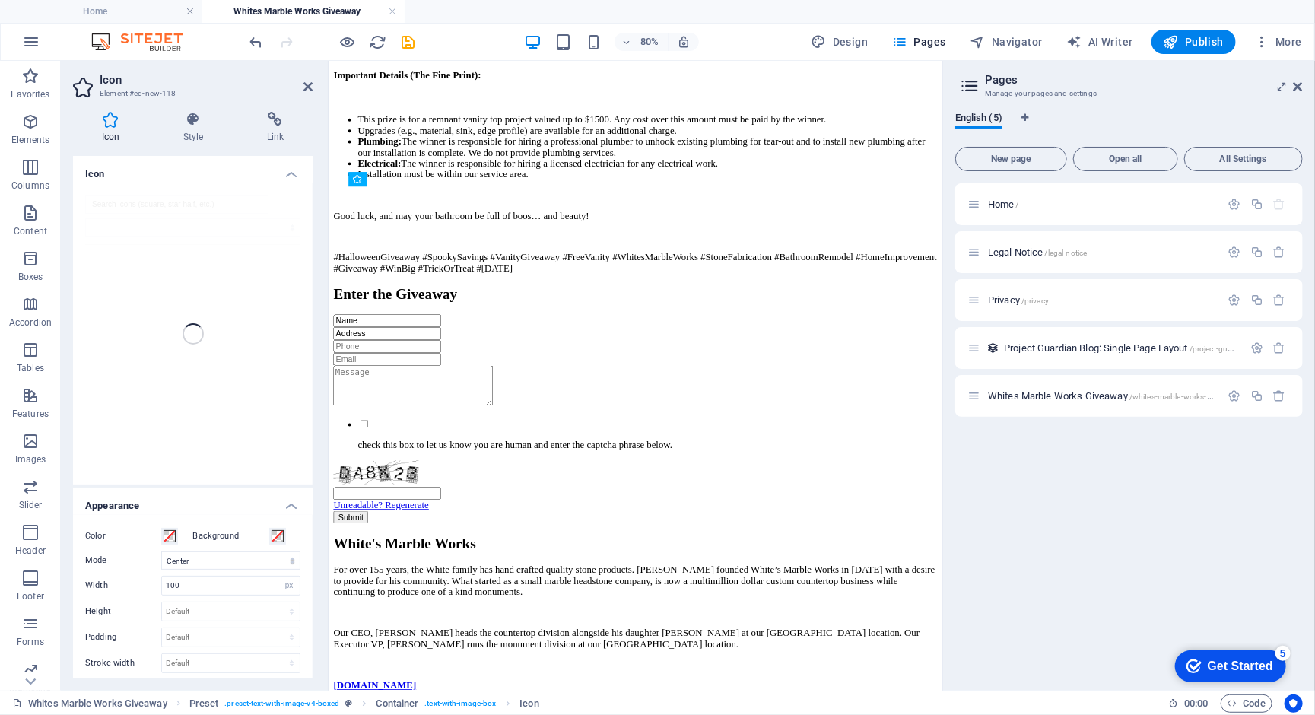
drag, startPoint x: 395, startPoint y: 253, endPoint x: 400, endPoint y: 499, distance: 245.6
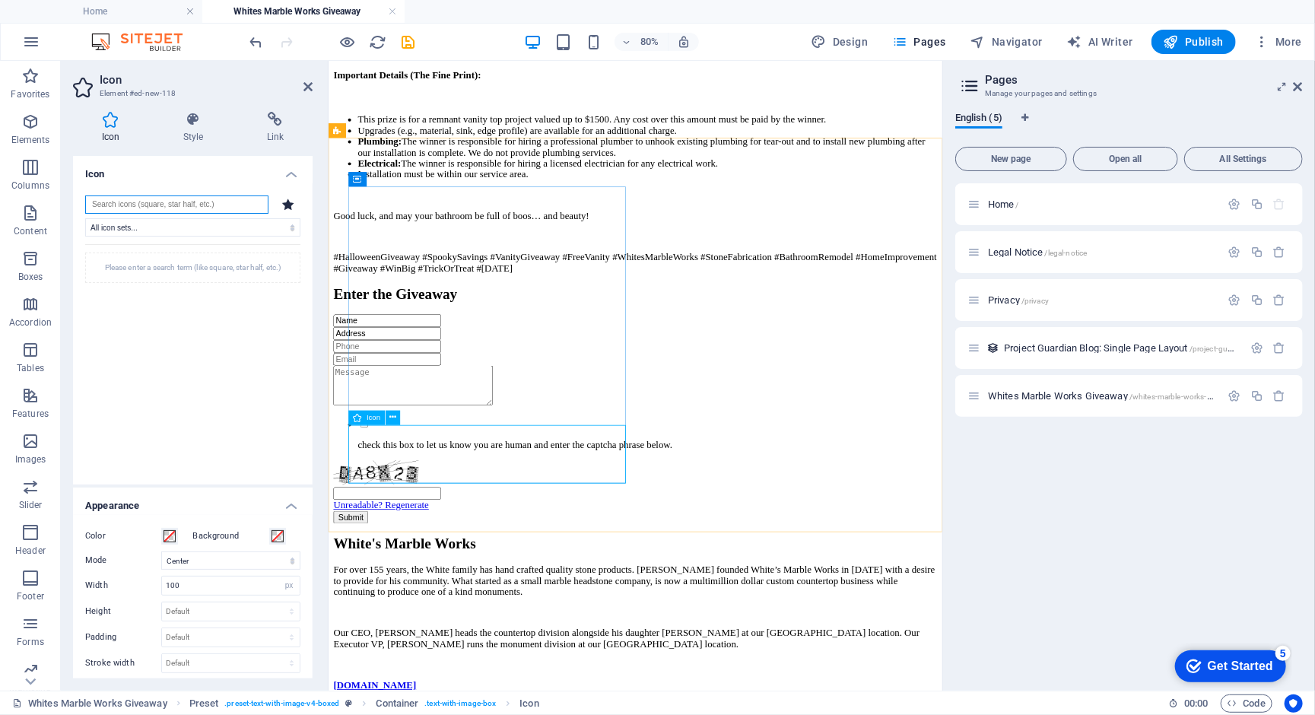
click at [212, 199] on input "search" at bounding box center [176, 204] width 183 height 18
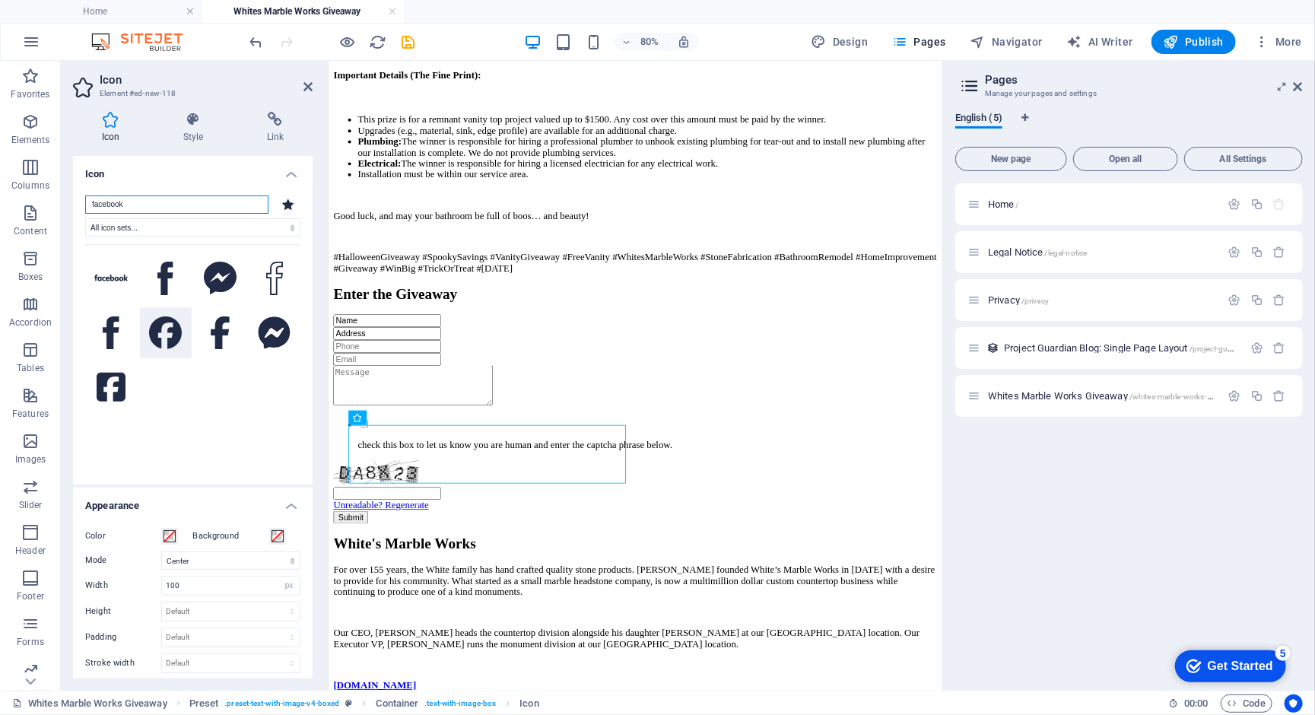
type input "facebook"
click at [167, 350] on icon at bounding box center [165, 332] width 33 height 33
click at [201, 127] on icon at bounding box center [193, 119] width 78 height 15
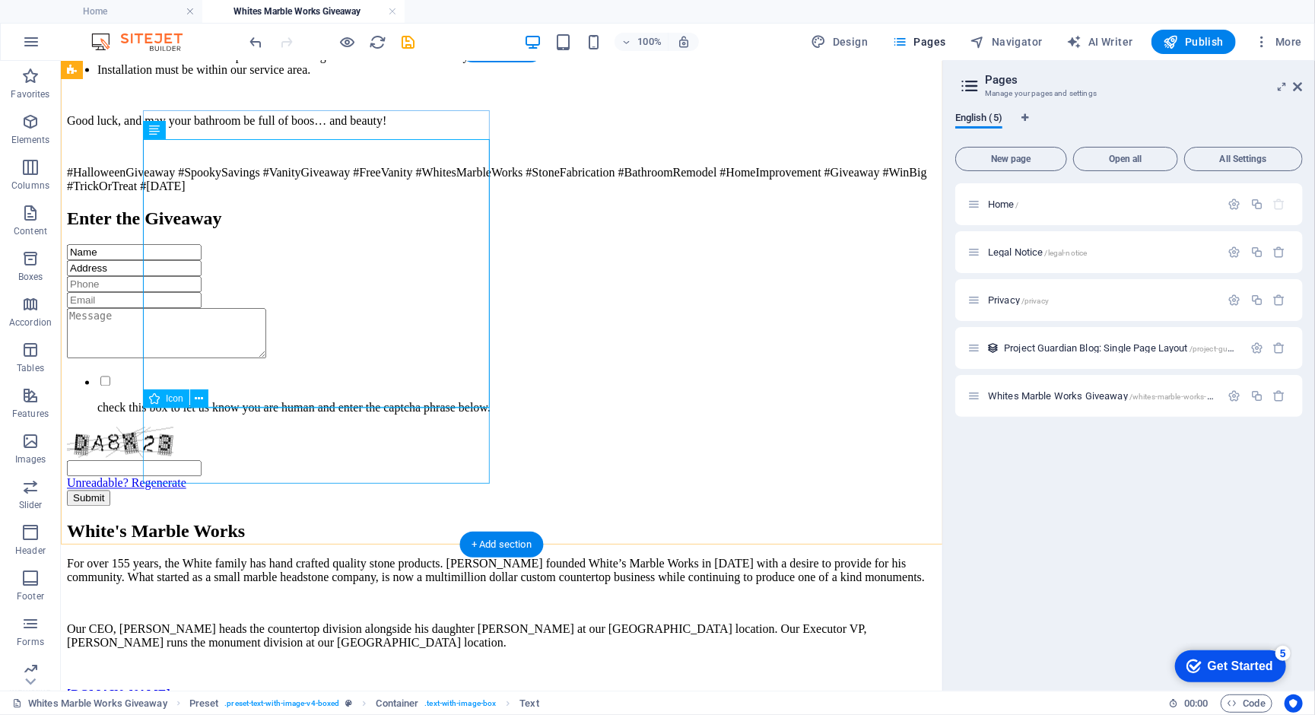
click at [193, 557] on div "For over 155 years, the White family has hand crafted quality stone products. […" at bounding box center [500, 642] width 869 height 170
click at [194, 557] on div "For over 155 years, the White family has hand crafted quality stone products. […" at bounding box center [500, 642] width 869 height 170
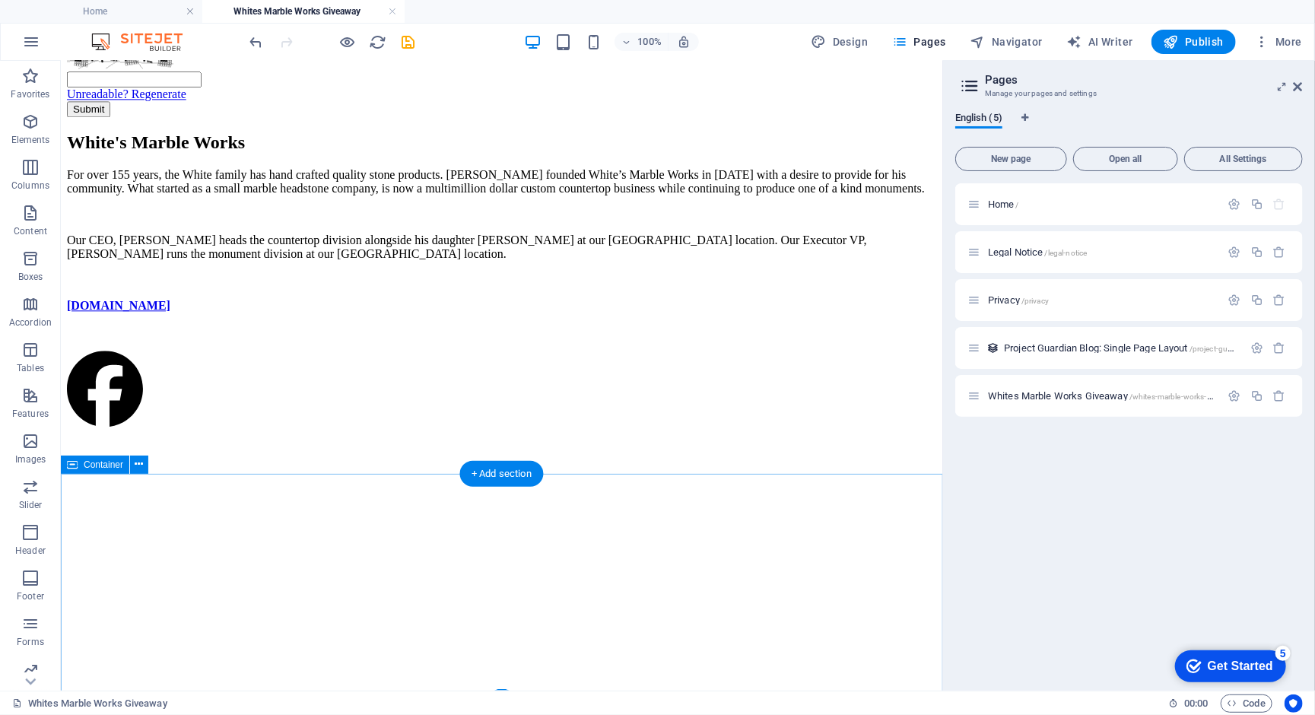
scroll to position [1954, 0]
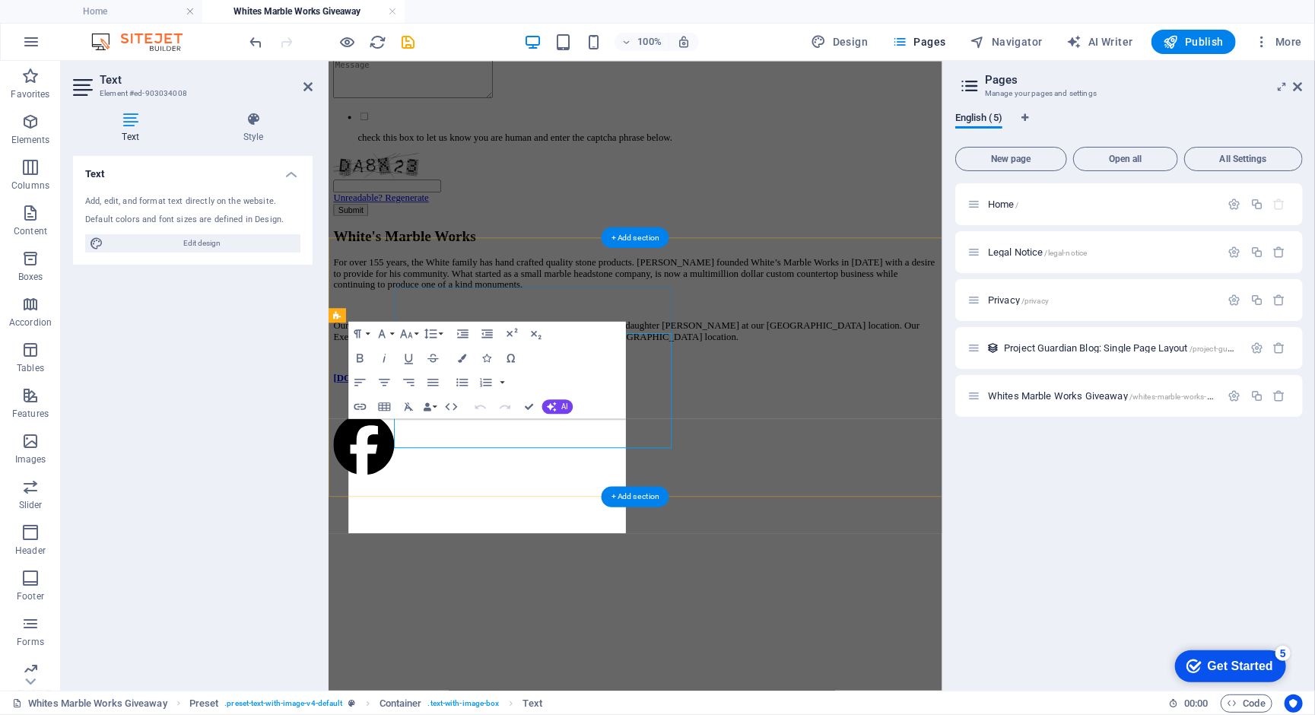
scroll to position [1834, 0]
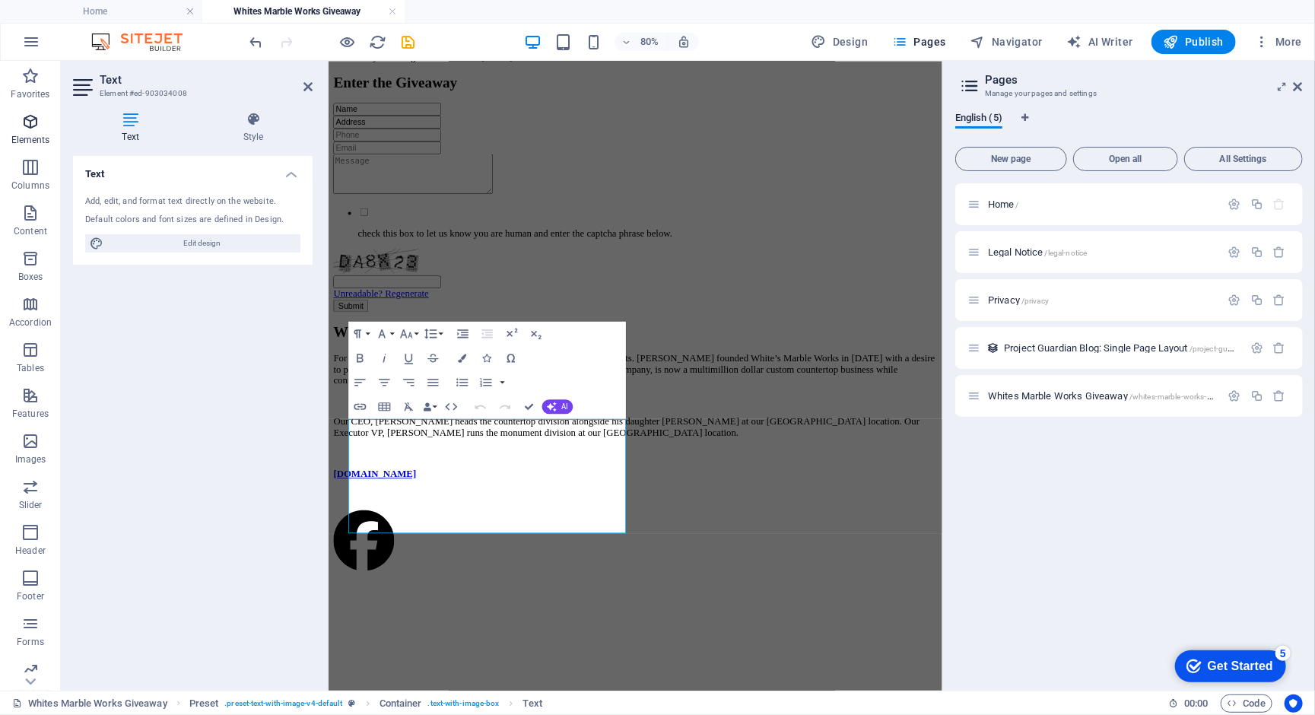
click at [26, 127] on icon "button" at bounding box center [30, 122] width 18 height 18
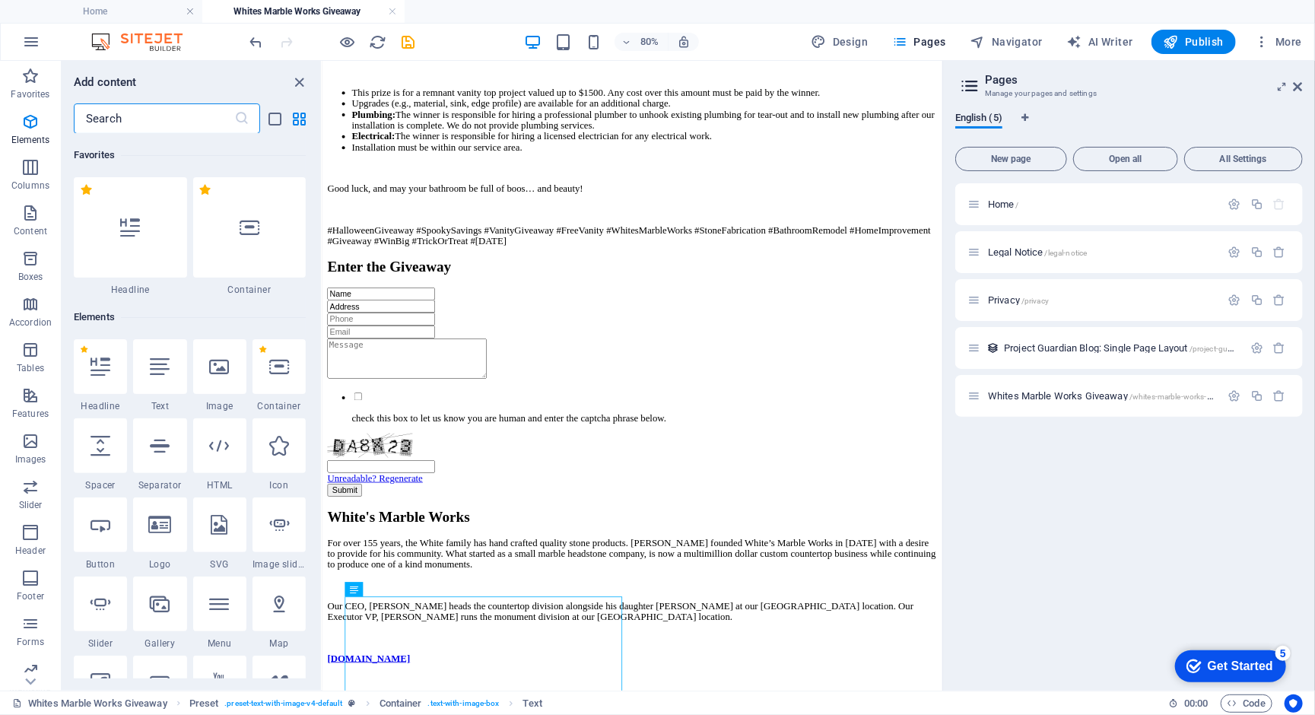
scroll to position [24, 0]
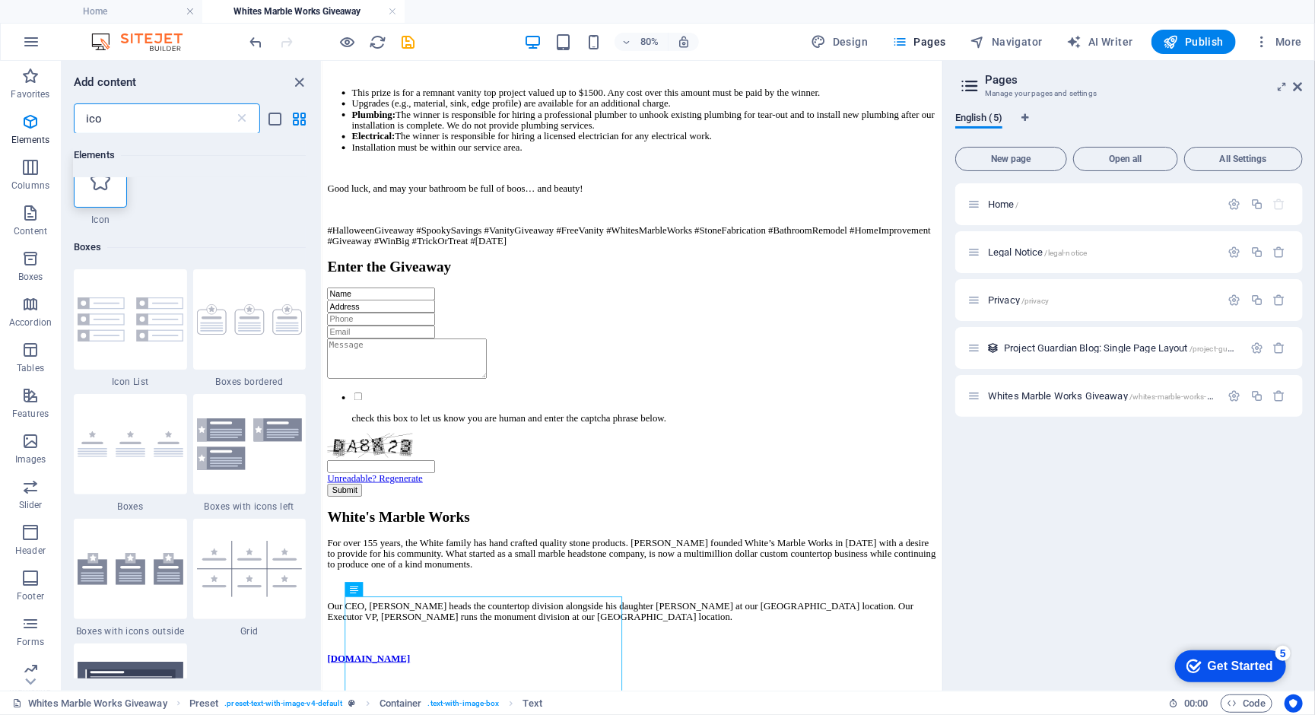
type input "icon"
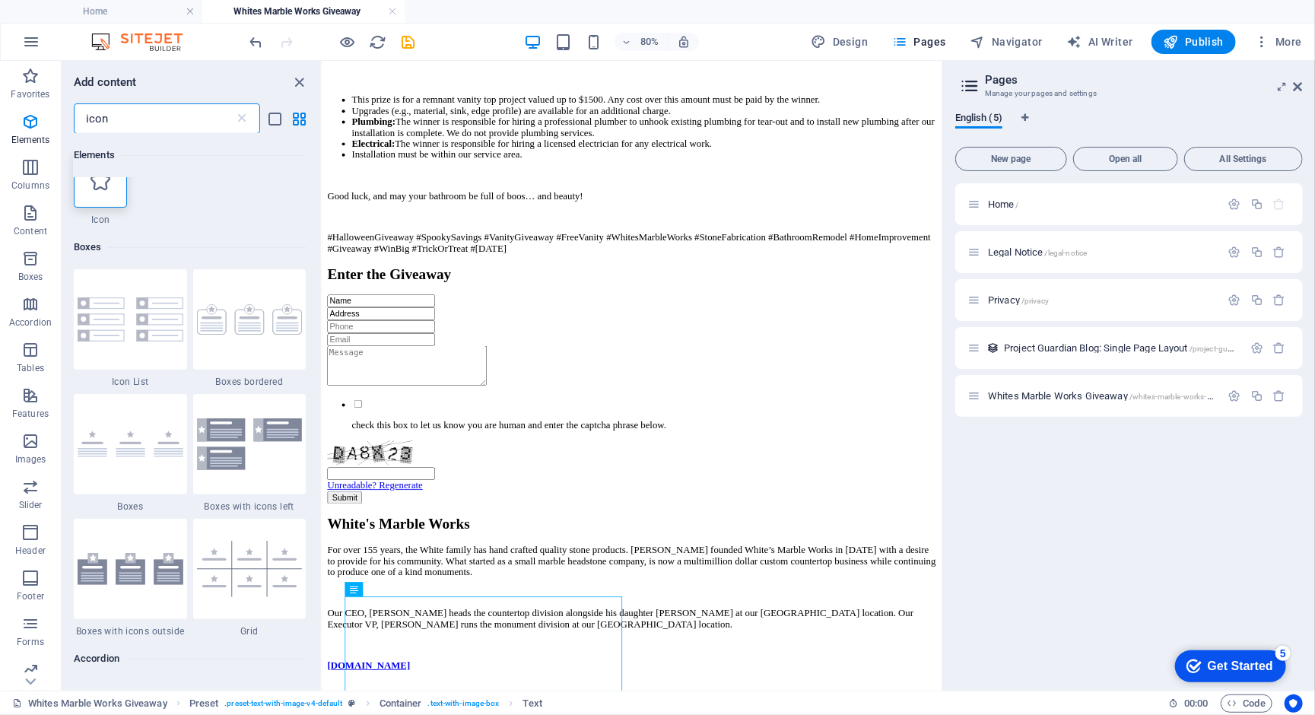
select select "xMidYMid"
select select "px"
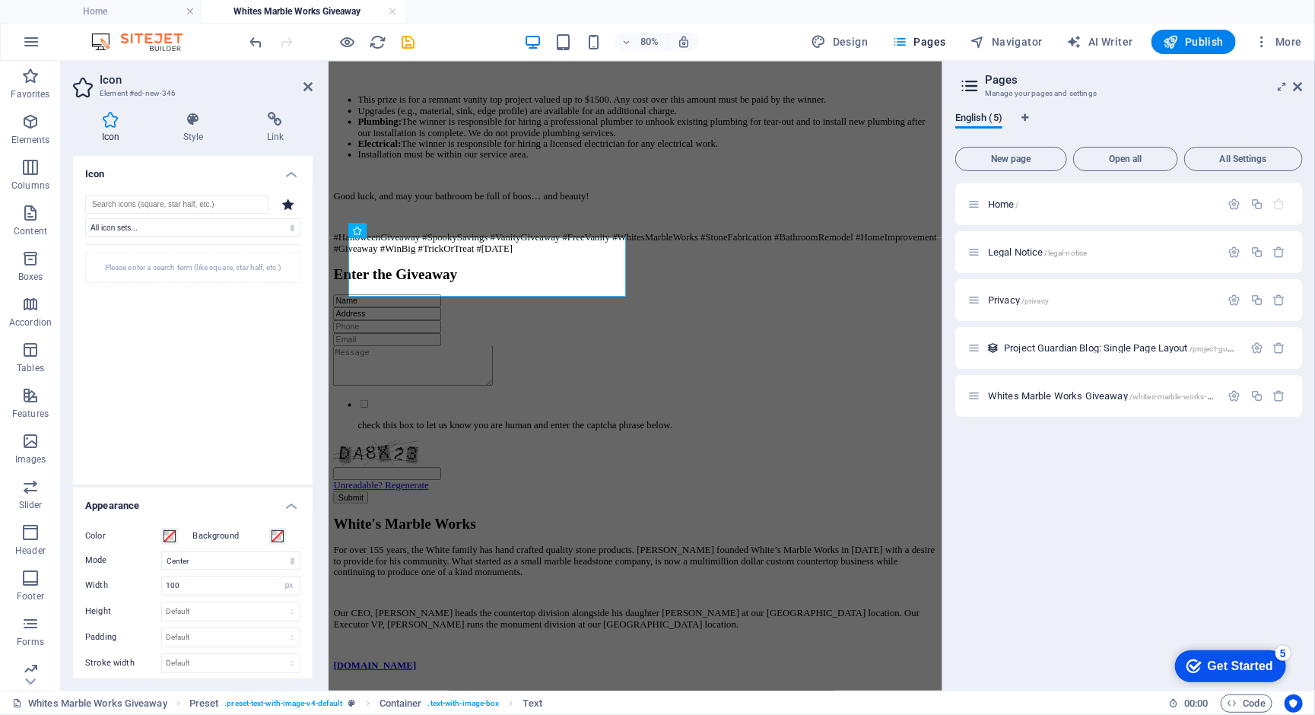
scroll to position [2001, 0]
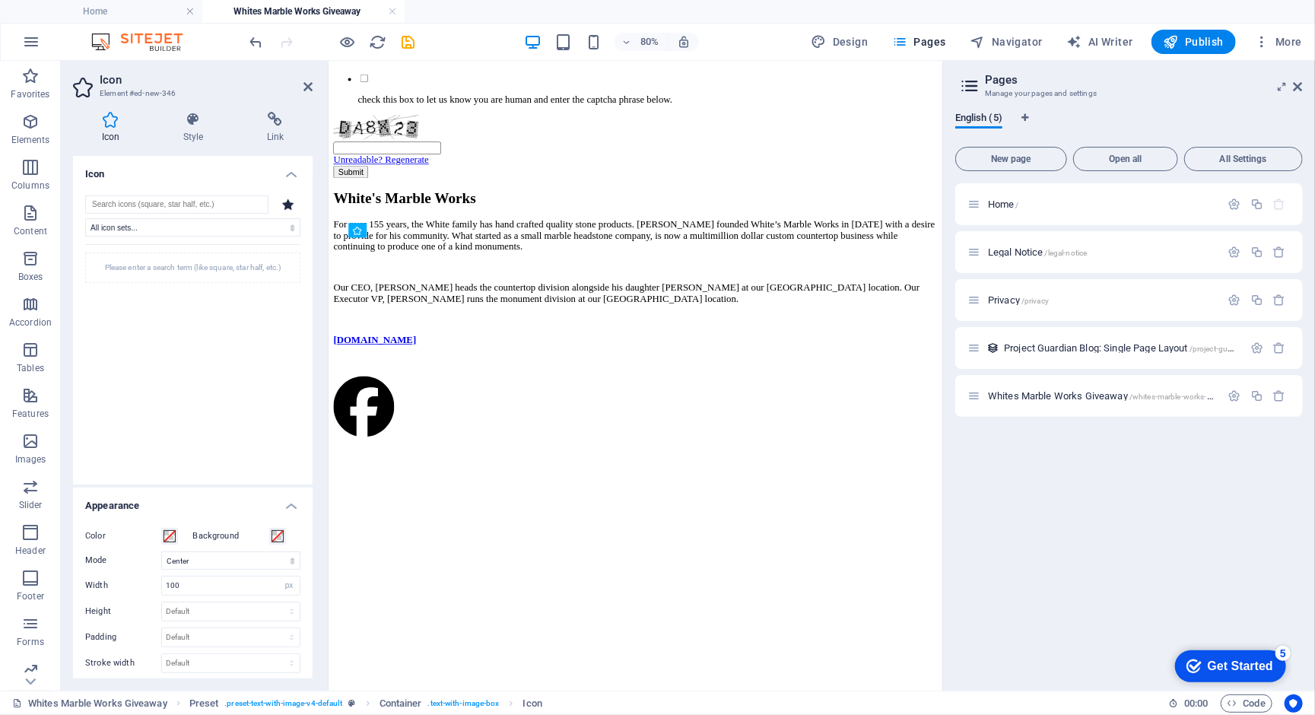
drag, startPoint x: 382, startPoint y: 325, endPoint x: 382, endPoint y: 554, distance: 228.1
click at [165, 210] on input "search" at bounding box center [176, 204] width 183 height 18
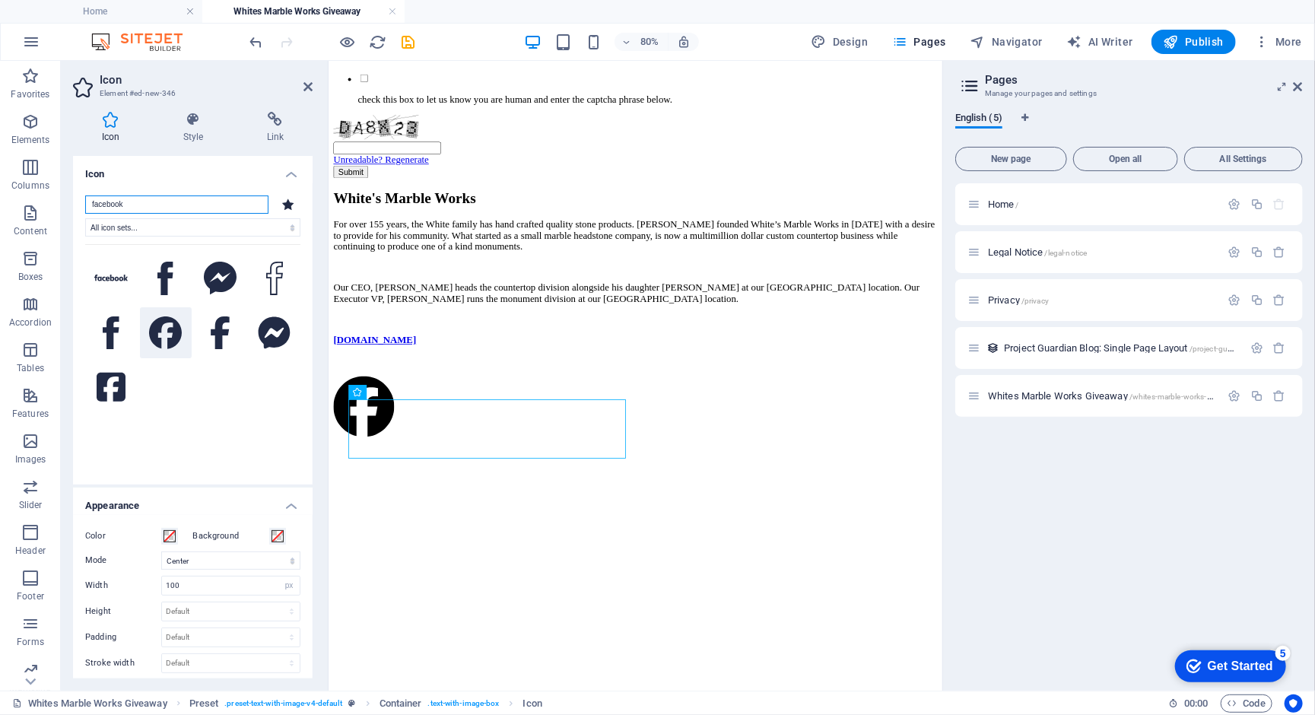
type input "facebook"
click at [169, 350] on icon at bounding box center [165, 332] width 33 height 33
click at [592, 222] on div "White's Marble Works For over 155 years, the White family has hand crafted qual…" at bounding box center [711, 618] width 755 height 793
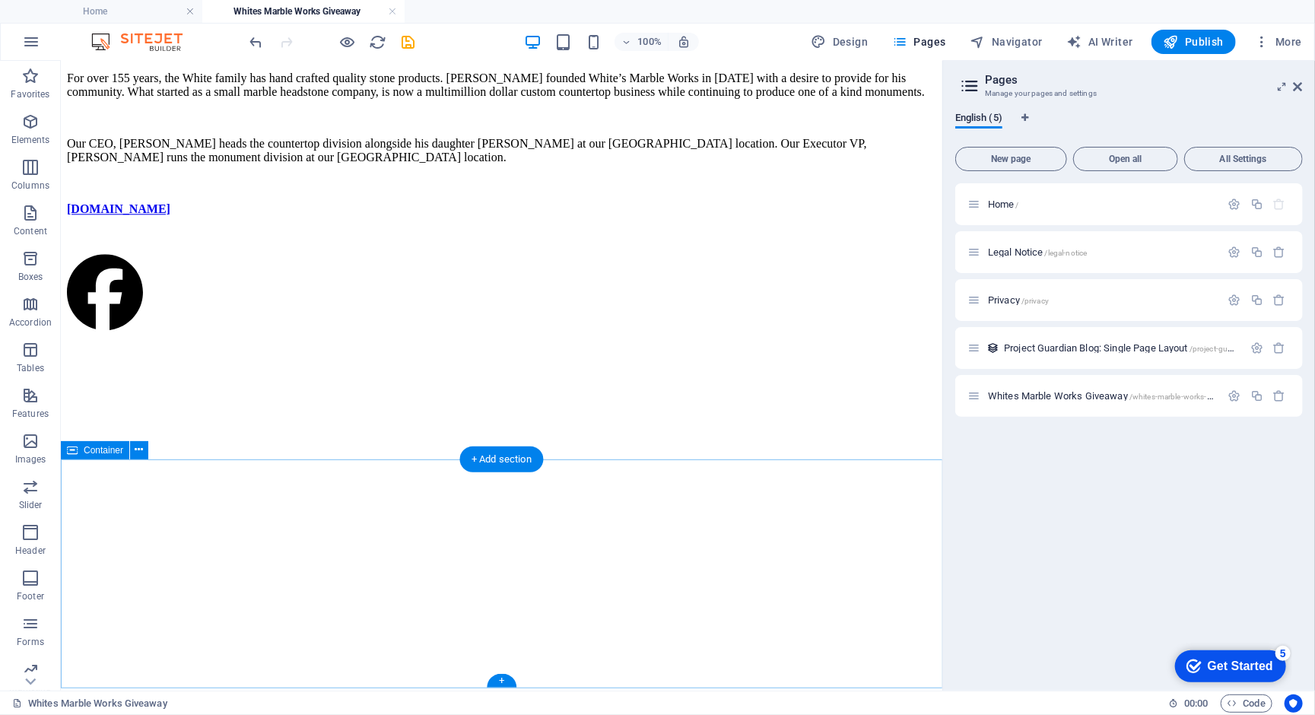
scroll to position [2054, 0]
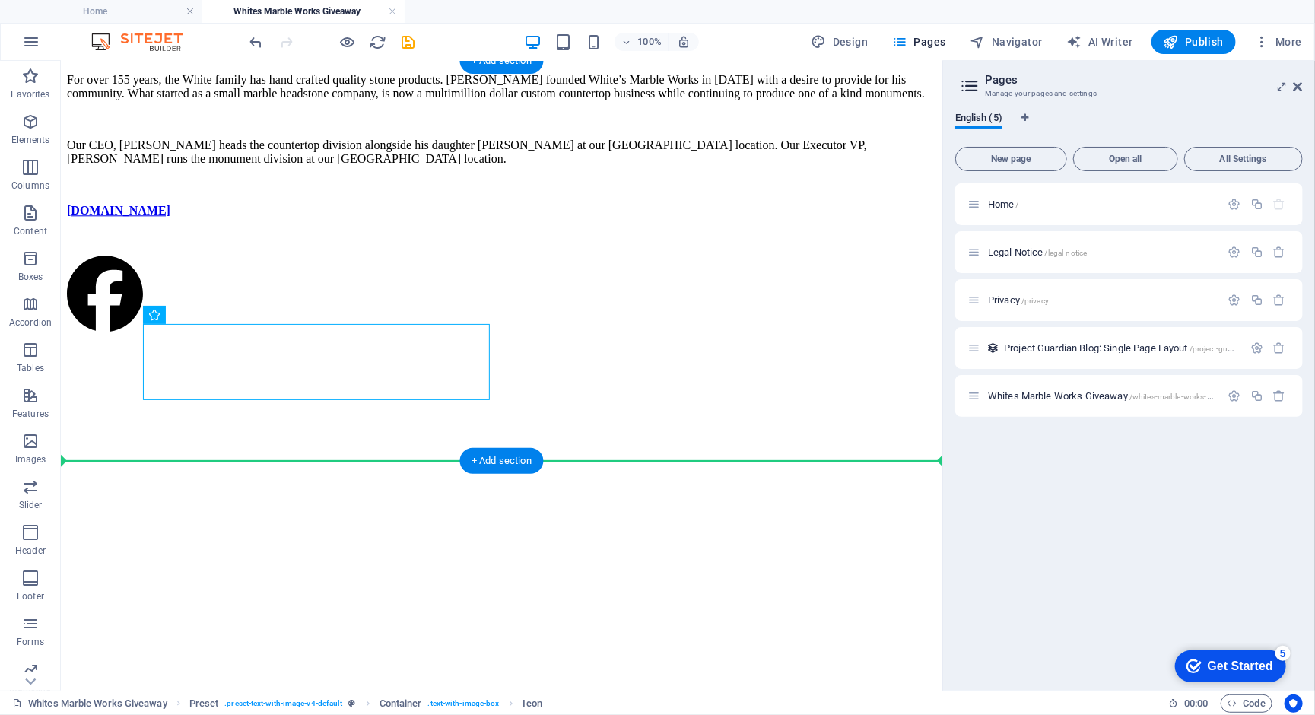
drag, startPoint x: 185, startPoint y: 360, endPoint x: 184, endPoint y: 373, distance: 12.9
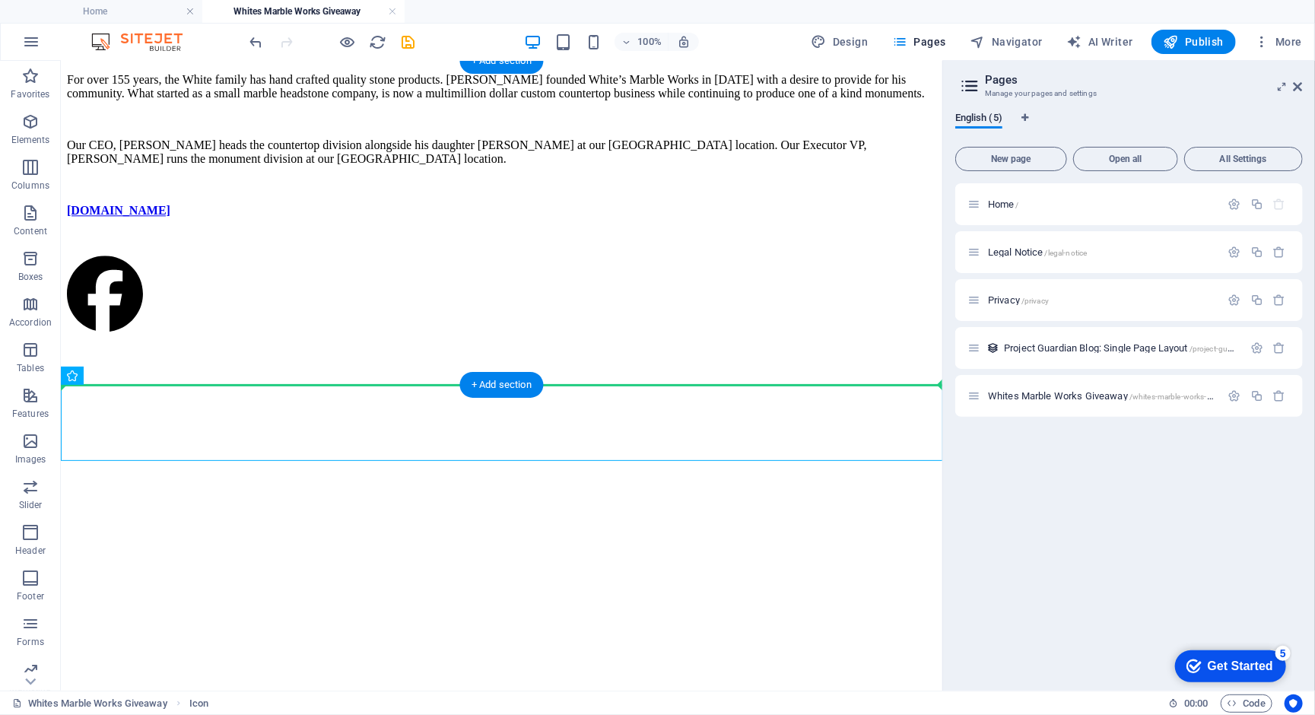
drag, startPoint x: 116, startPoint y: 427, endPoint x: 187, endPoint y: 337, distance: 114.2
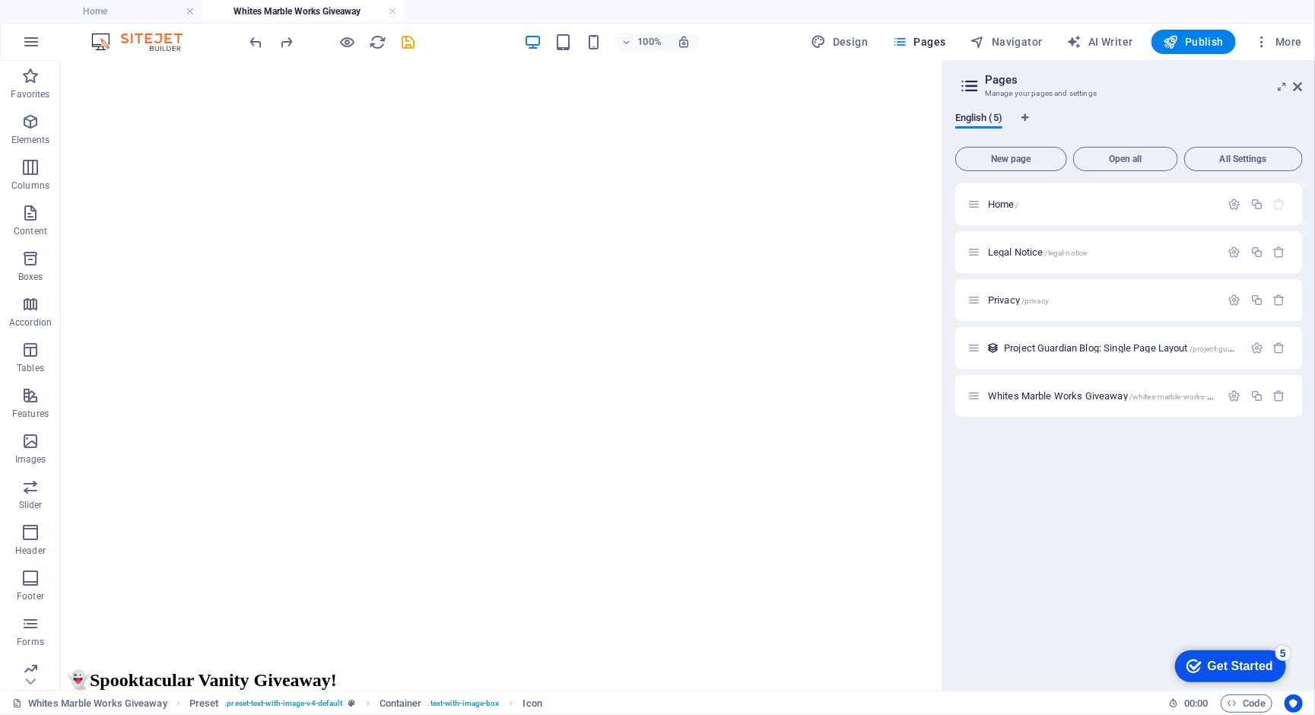
scroll to position [271, 0]
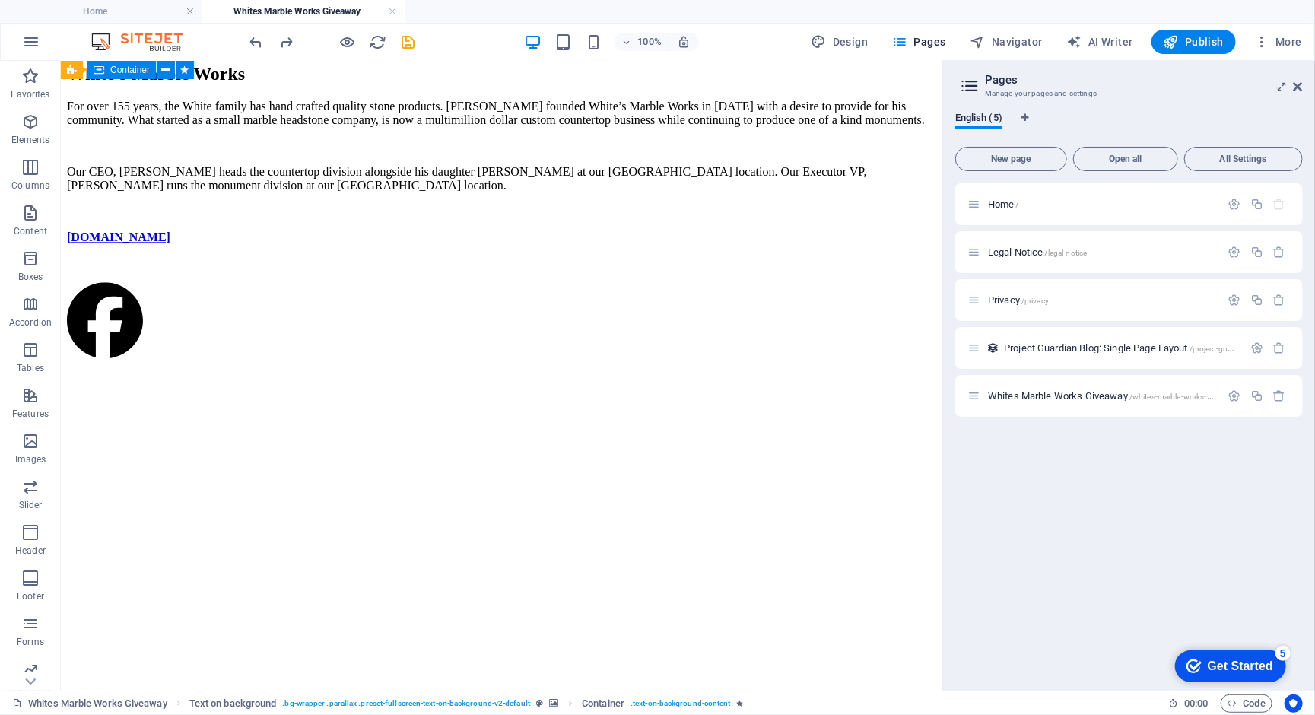
scroll to position [2029, 0]
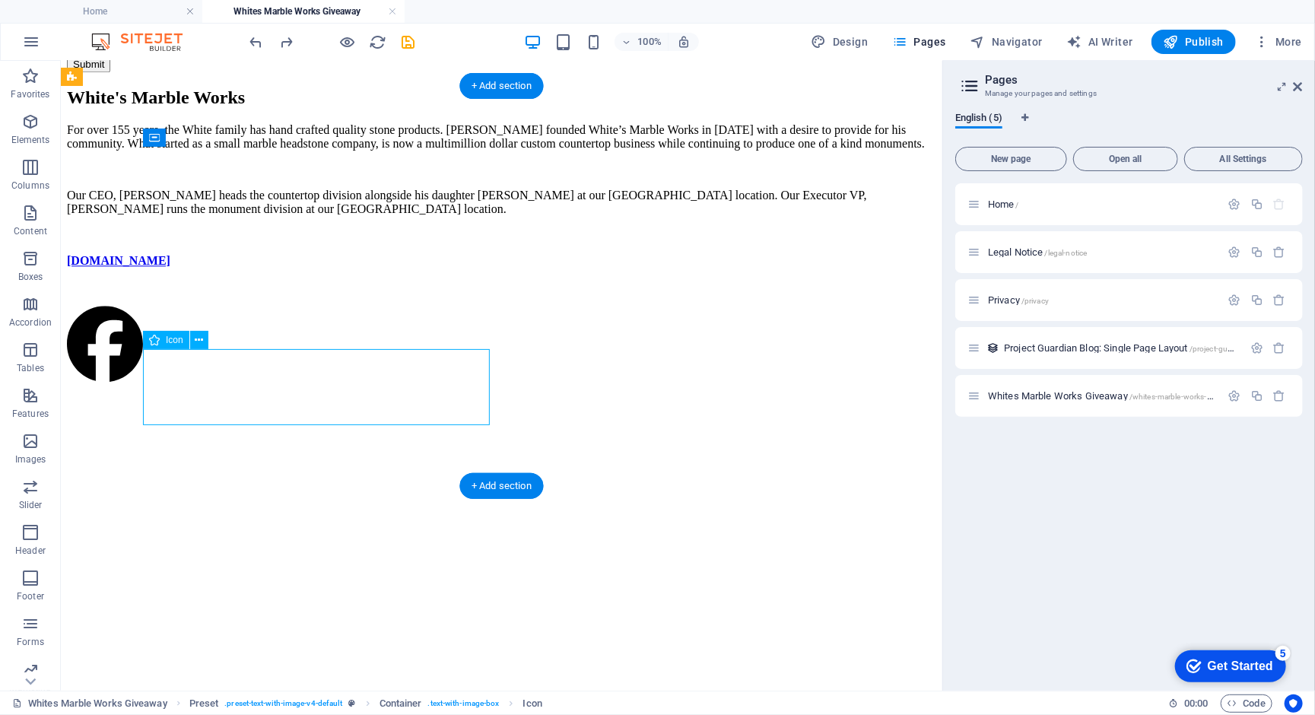
select select "xMidYMid"
select select "px"
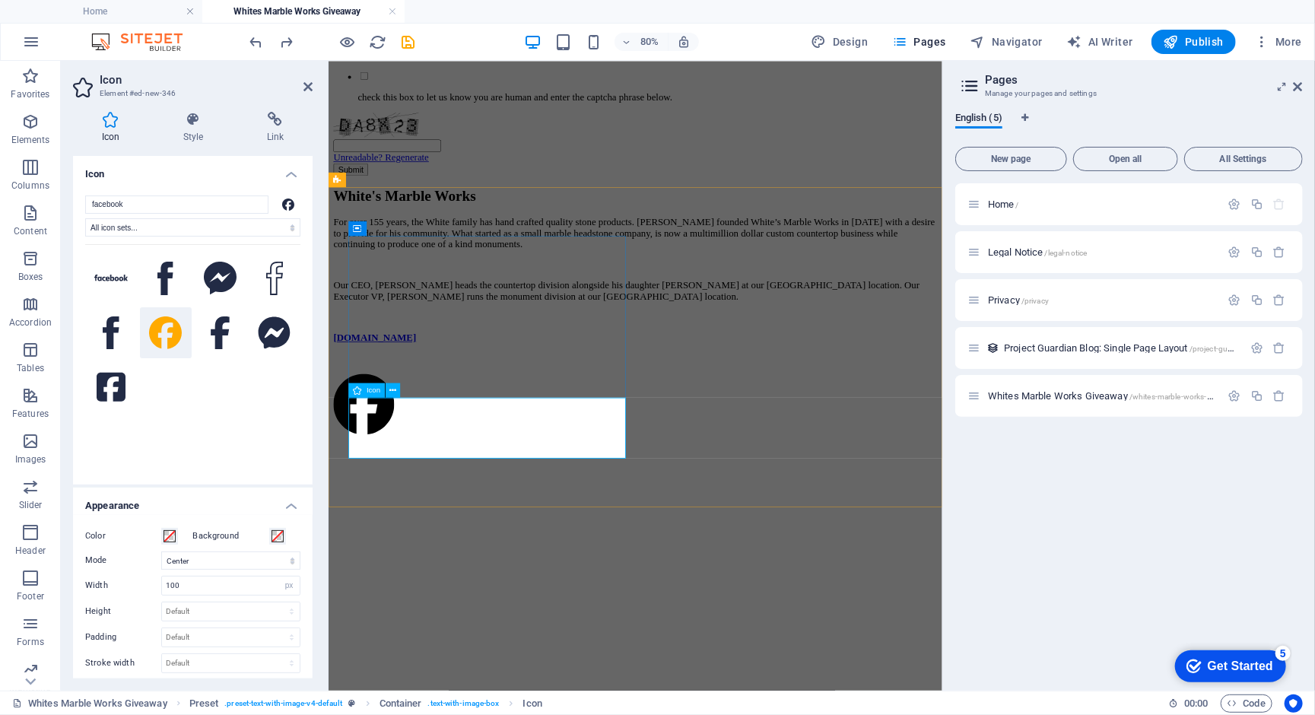
click at [273, 124] on icon at bounding box center [275, 119] width 75 height 15
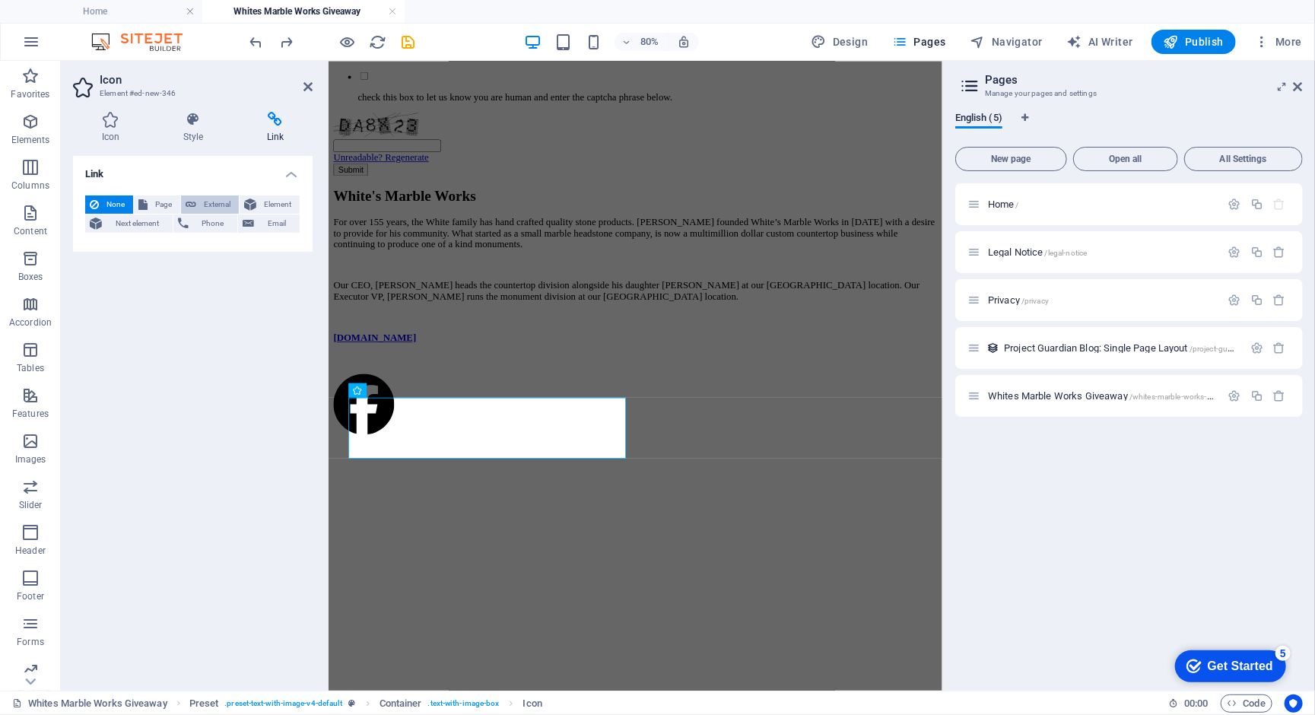
click at [219, 196] on span "External" at bounding box center [217, 204] width 33 height 18
select select "blank"
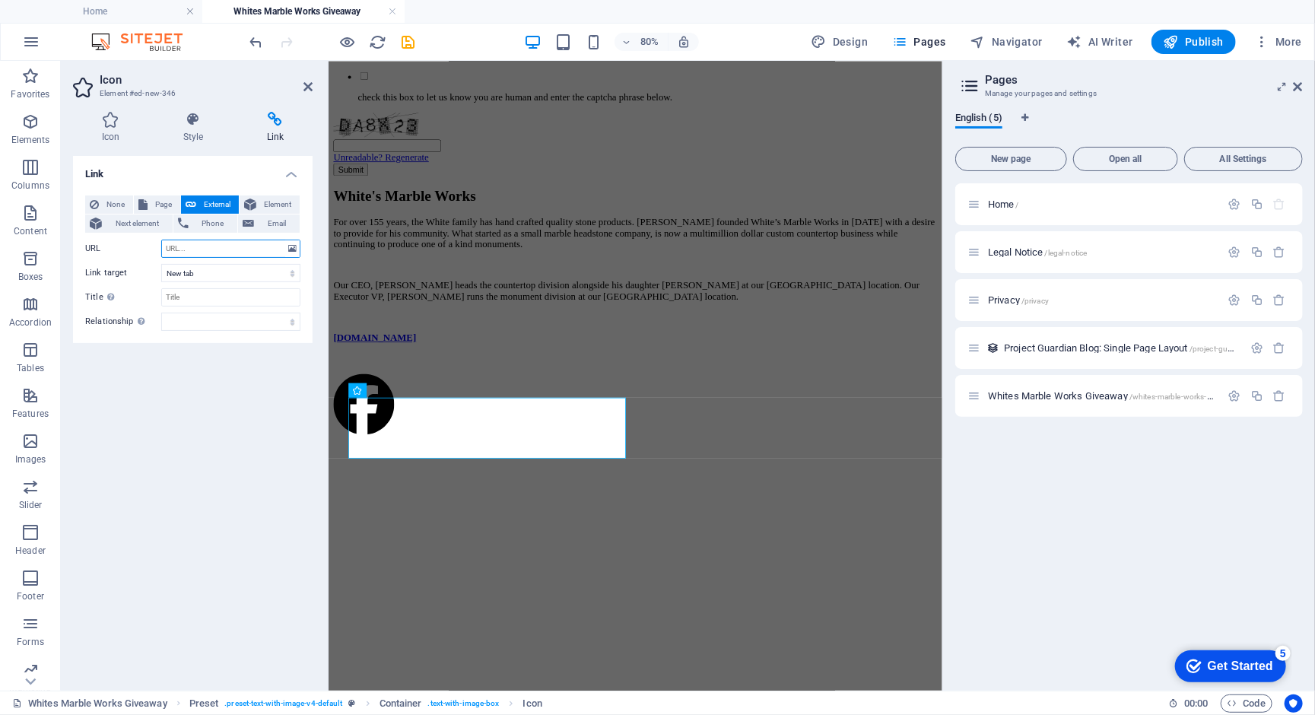
paste input "https://www.facebook.com/profile.php?id=61551467117562"
type input "https://www.facebook.com/profile.php?id=61551467117562"
click at [179, 294] on input "Title Additional link description, should not be the same as the link text. The…" at bounding box center [230, 297] width 139 height 18
type input "Facebook"
click at [212, 414] on div "Link None Page External Element Next element Phone Email Page Home Legal Notice…" at bounding box center [193, 417] width 240 height 522
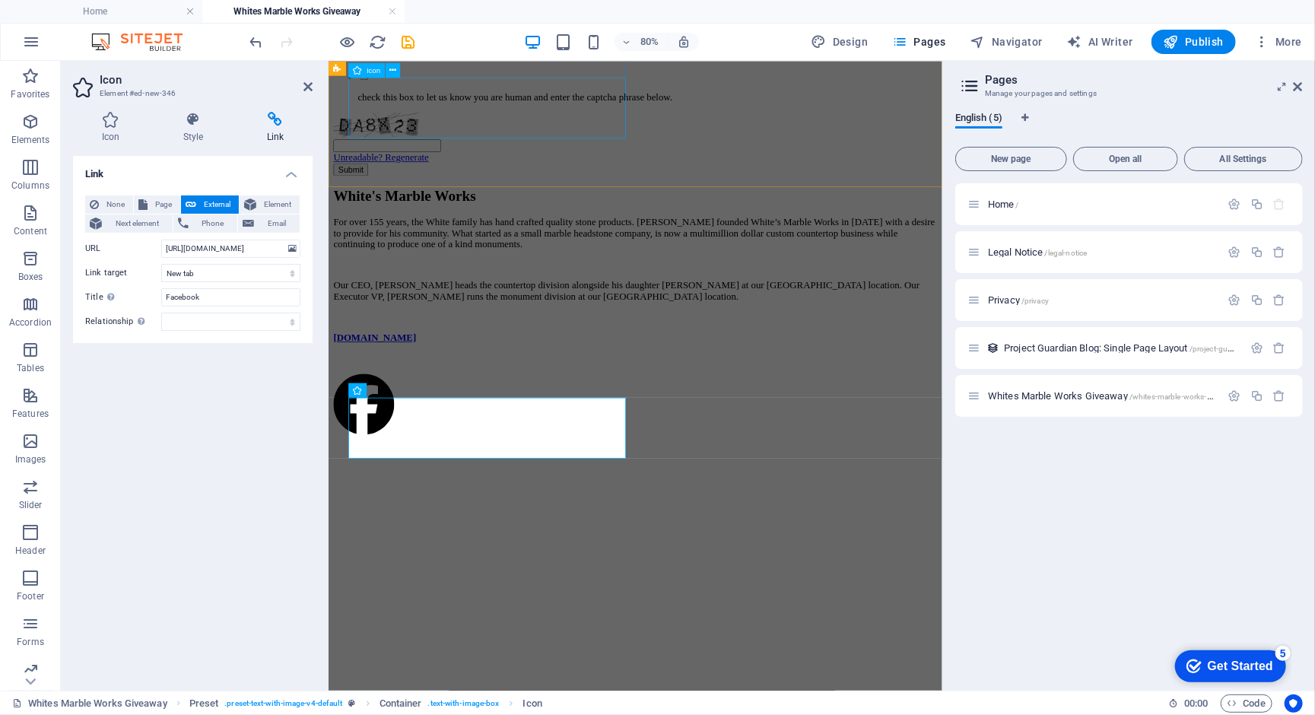
click at [403, 451] on figure at bounding box center [711, 490] width 755 height 79
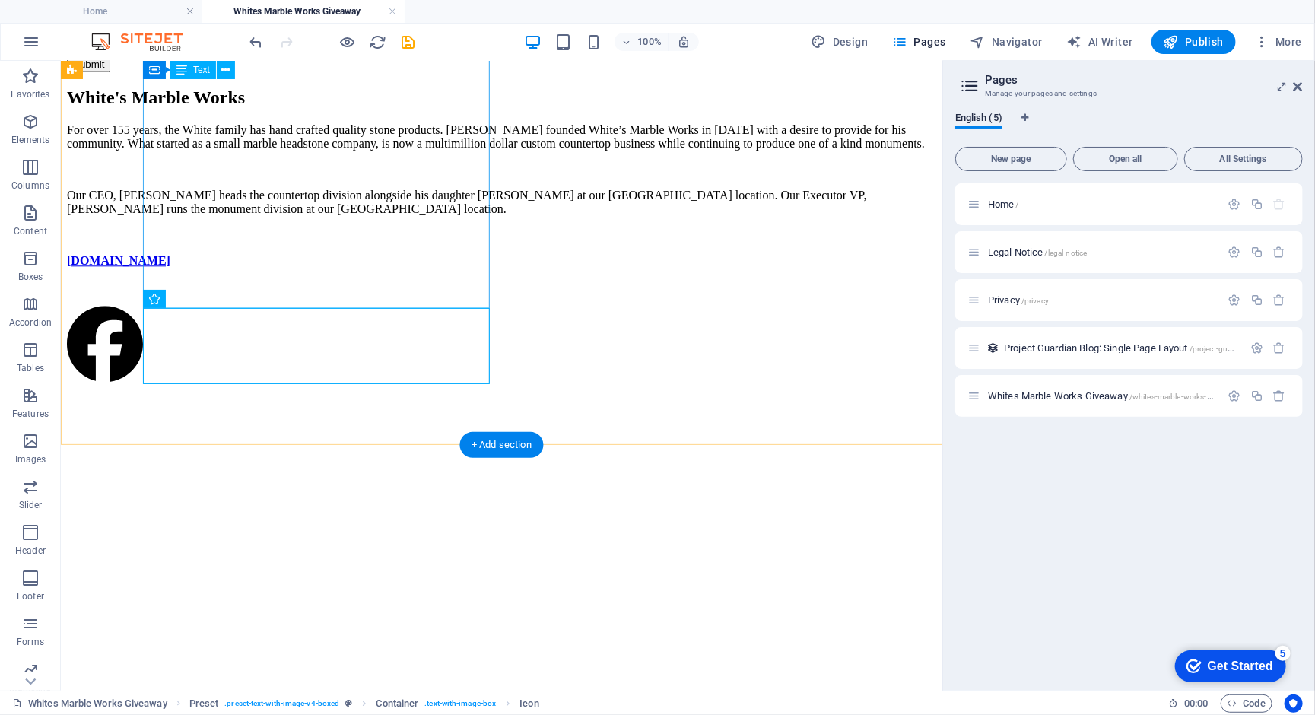
scroll to position [1670, 0]
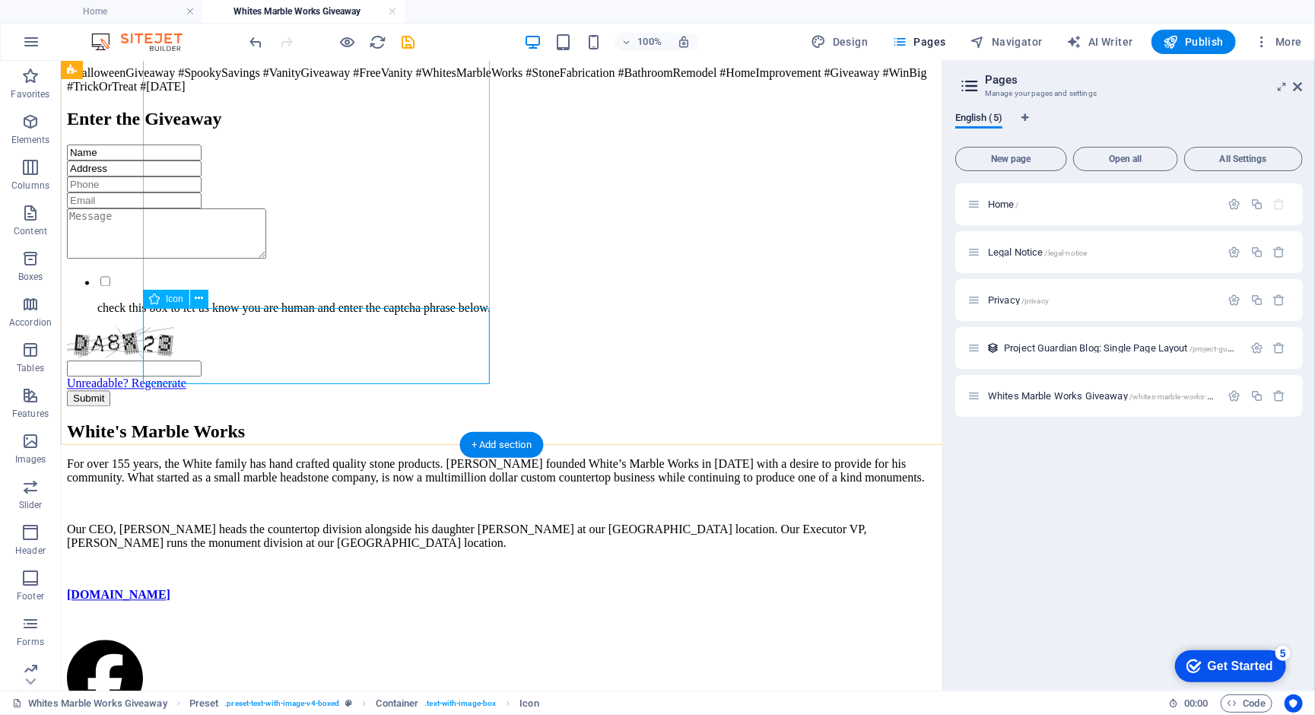
click at [191, 639] on figure at bounding box center [500, 678] width 869 height 79
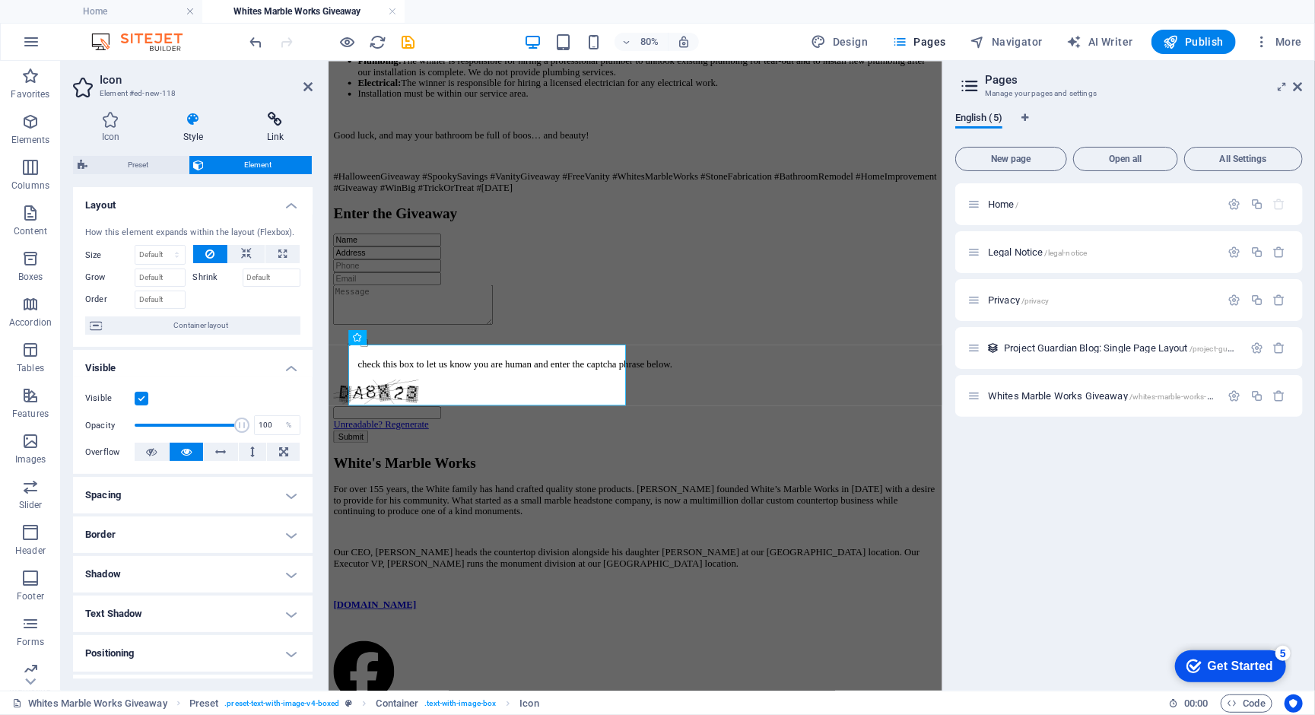
click at [273, 119] on icon at bounding box center [275, 119] width 75 height 15
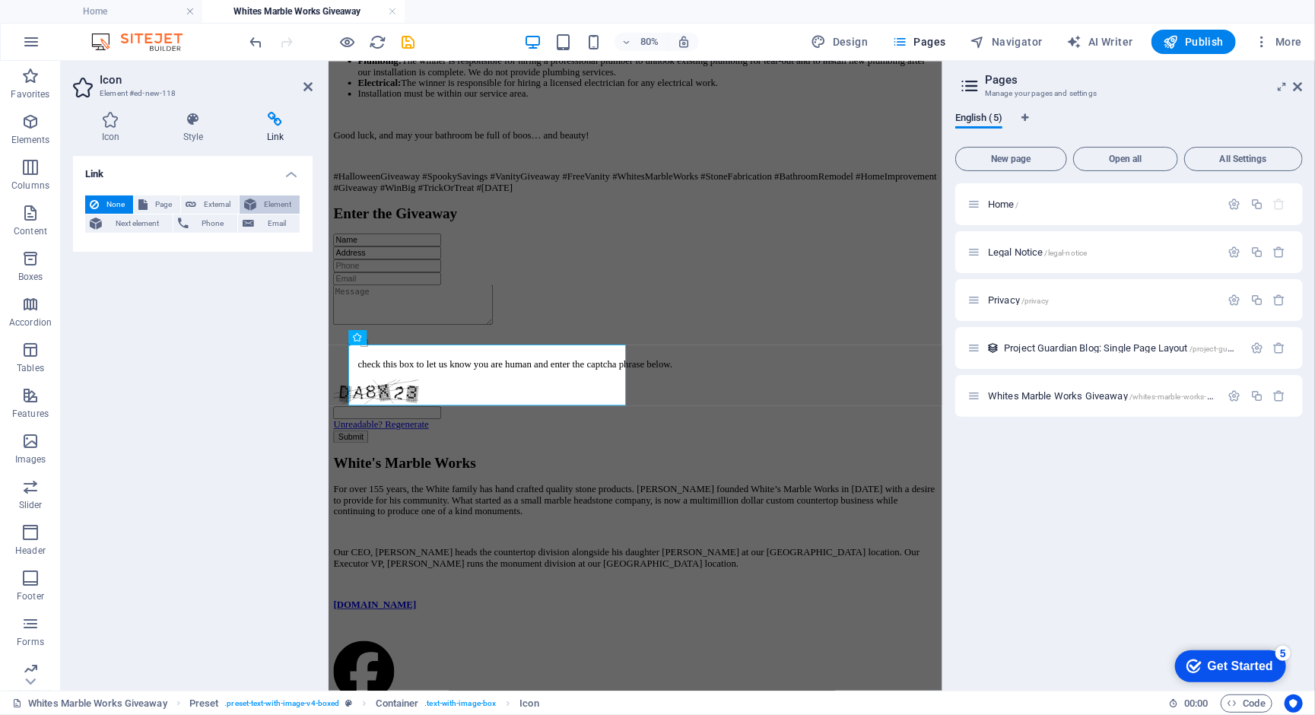
click at [269, 197] on span "Element" at bounding box center [278, 204] width 34 height 18
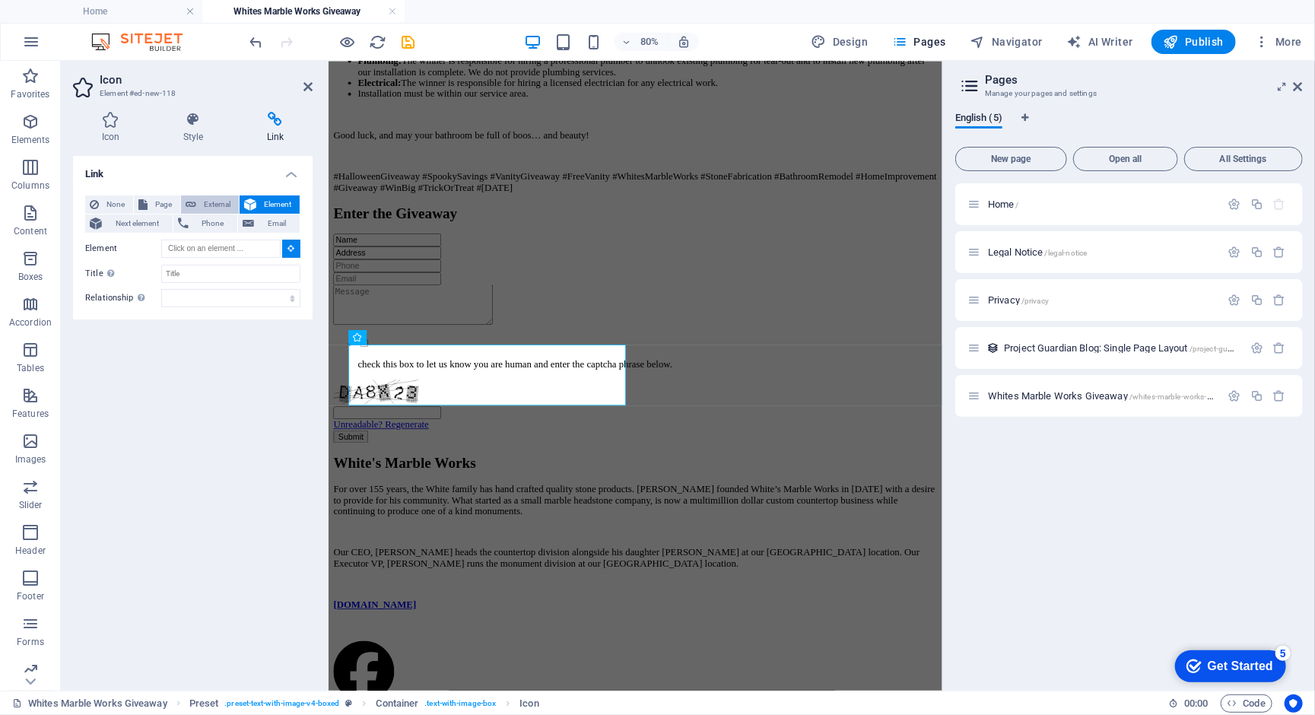
click at [224, 200] on span "External" at bounding box center [217, 204] width 33 height 18
select select "blank"
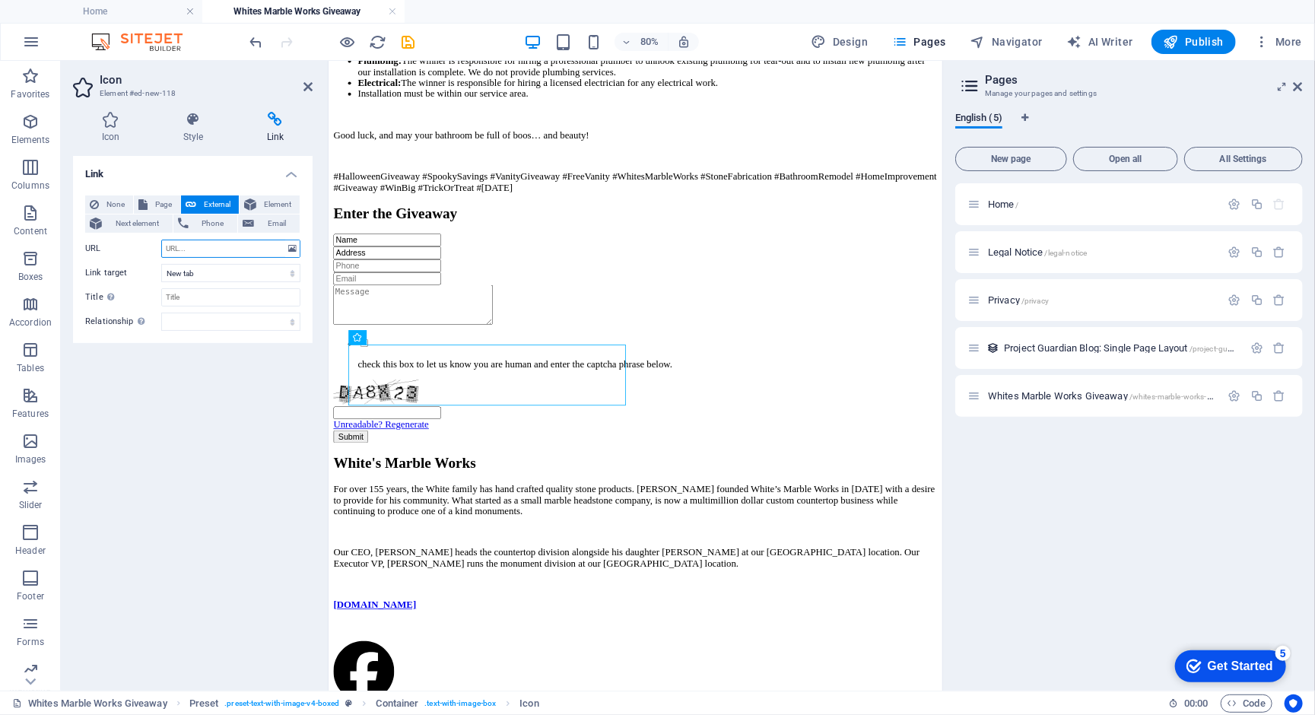
paste input "https://www.facebook.com/profile.php?id=100063651696498"
type input "https://www.facebook.com/profile.php?id=100063651696498"
click at [217, 295] on input "Title Additional link description, should not be the same as the link text. The…" at bounding box center [230, 297] width 139 height 18
type input "Facebook"
click at [214, 408] on div "Link None Page External Element Next element Phone Email Page Home Legal Notice…" at bounding box center [193, 417] width 240 height 522
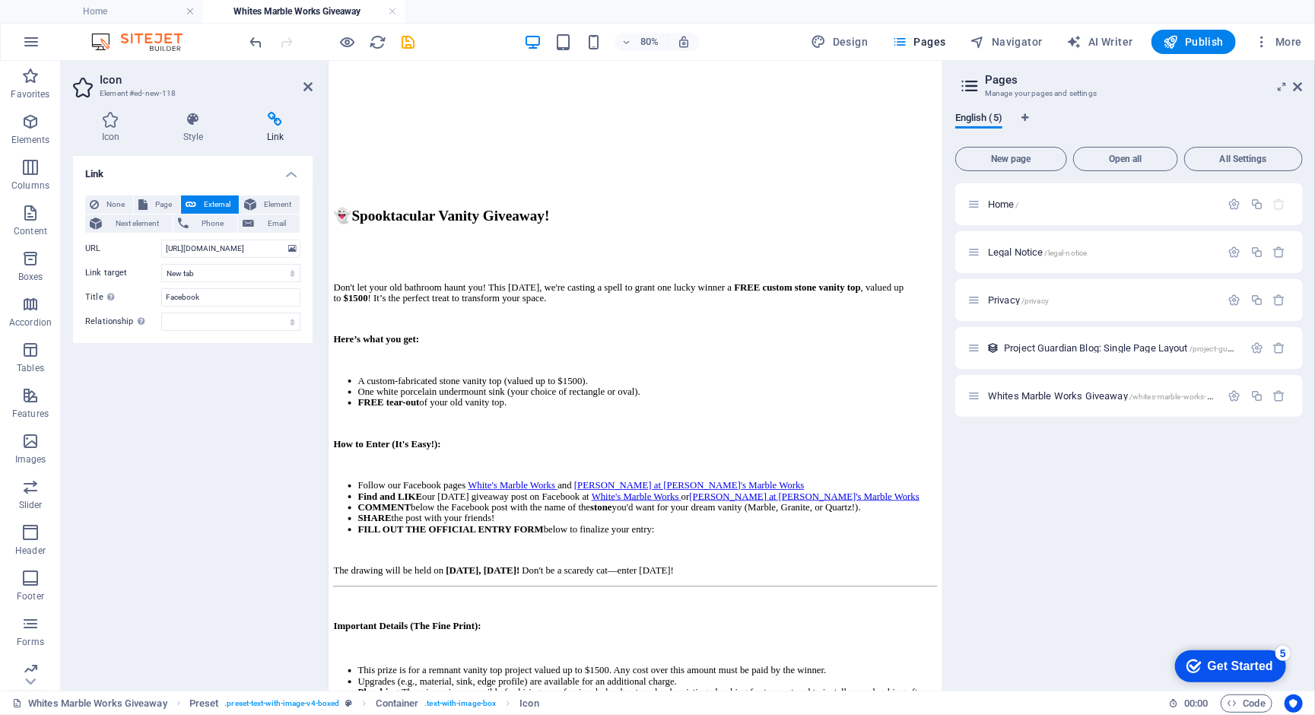
scroll to position [808, 0]
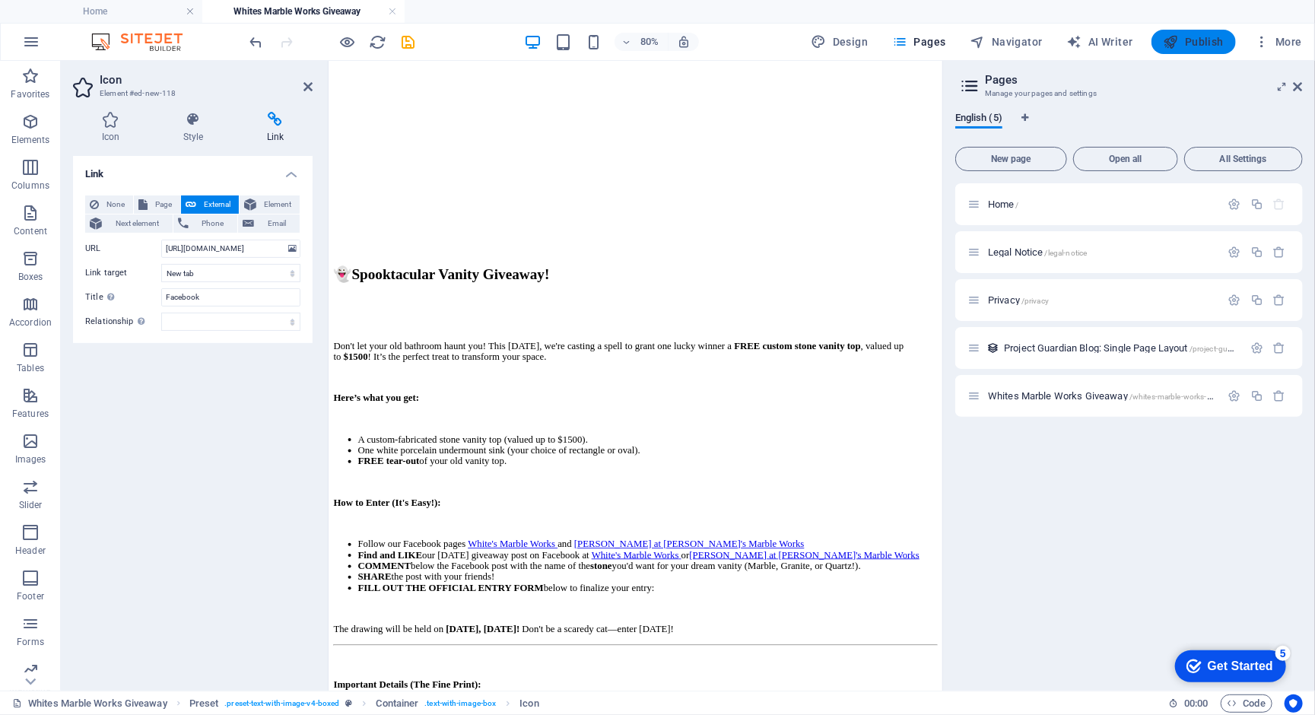
click at [1204, 31] on button "Publish" at bounding box center [1193, 42] width 84 height 24
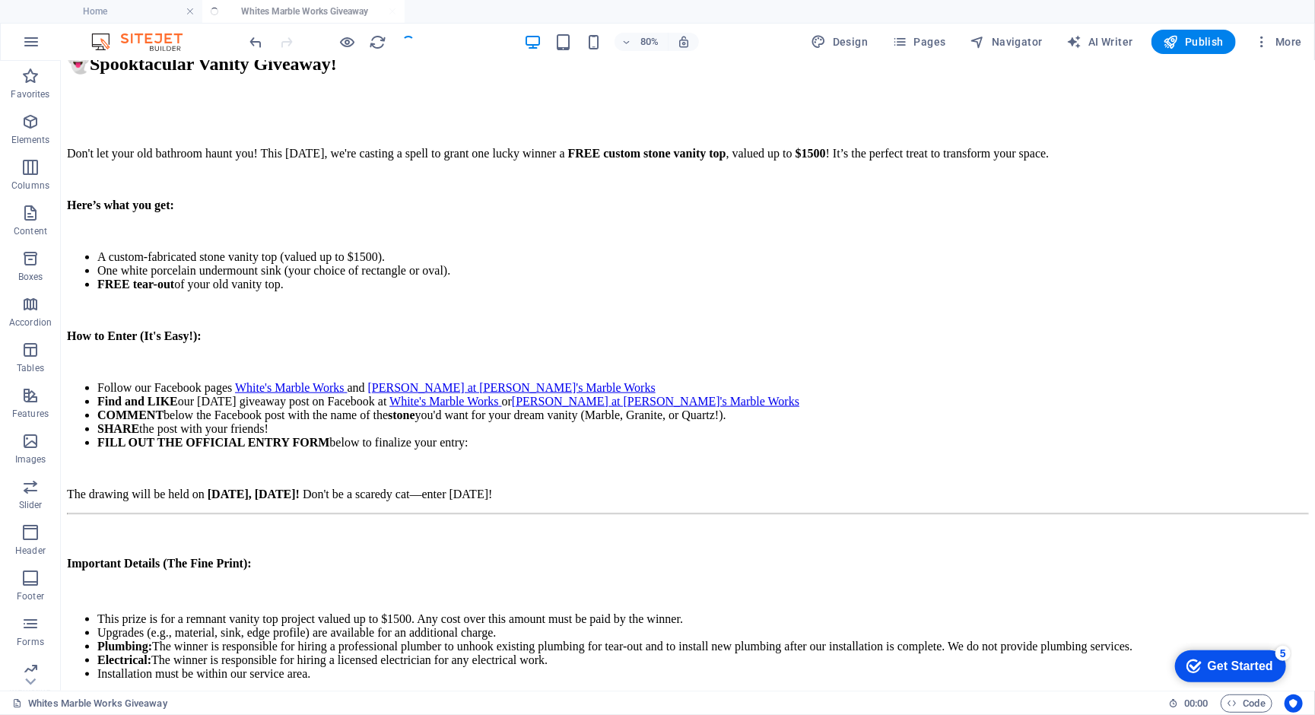
scroll to position [1521, 0]
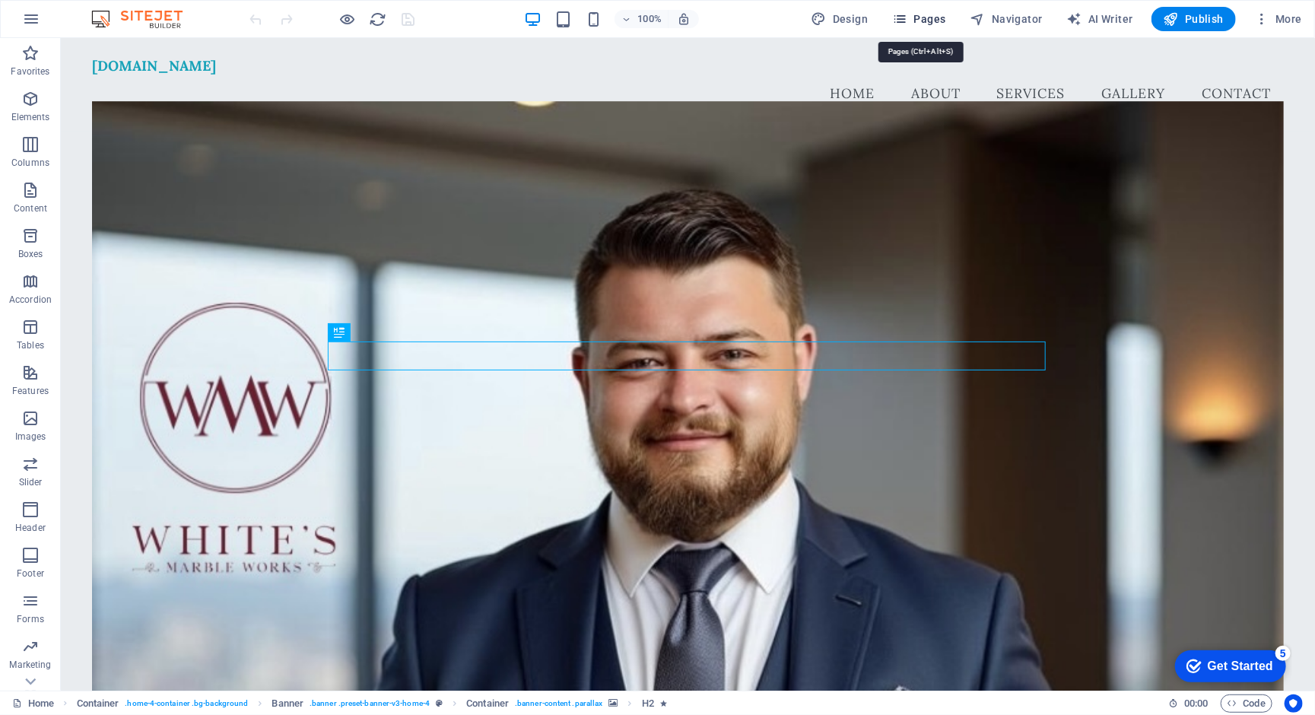
click at [926, 17] on span "Pages" at bounding box center [918, 18] width 53 height 15
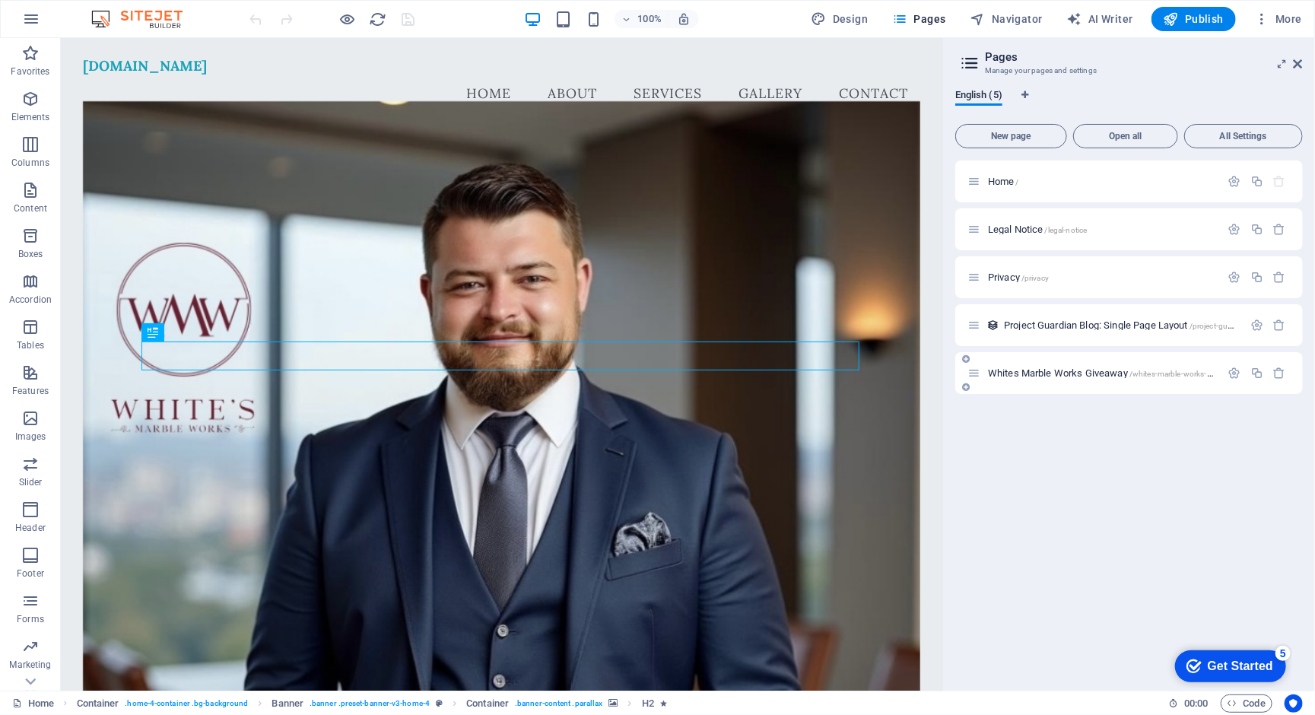
click at [1079, 369] on span "Whites Marble Works Giveaway /whites-marble-works-giveaway" at bounding box center [1113, 372] width 251 height 11
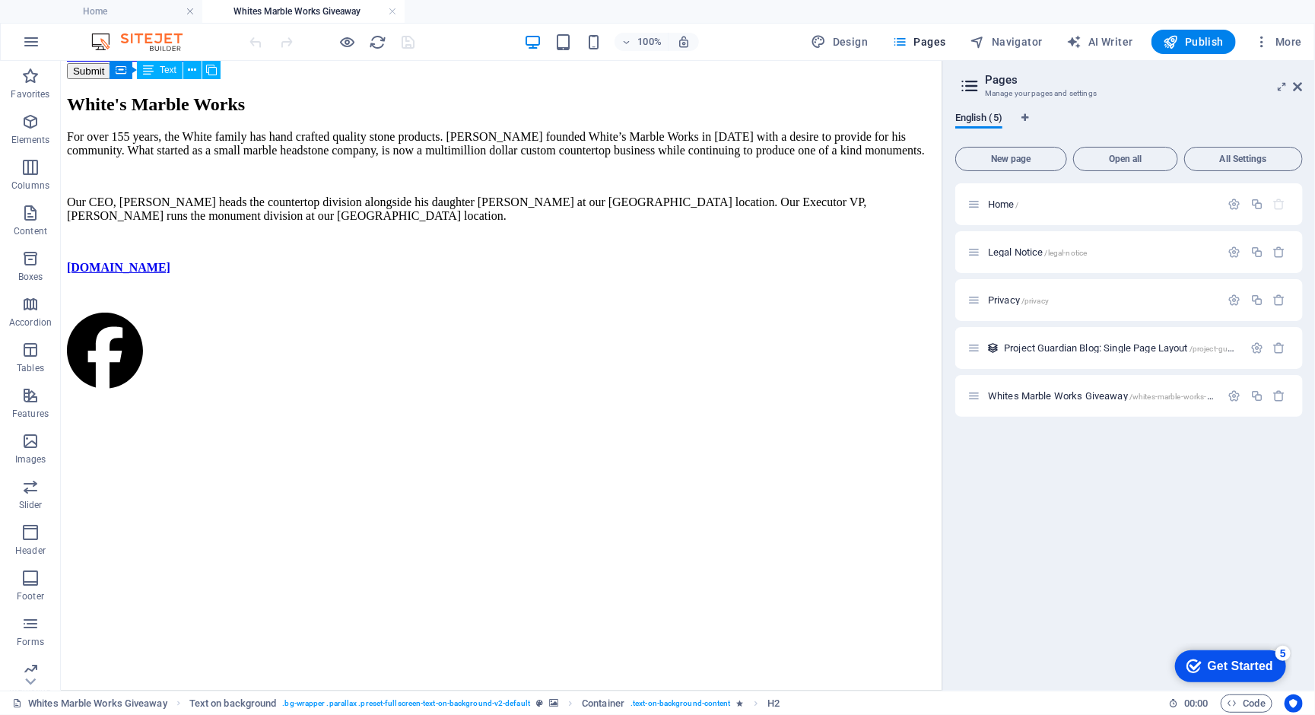
scroll to position [2014, 0]
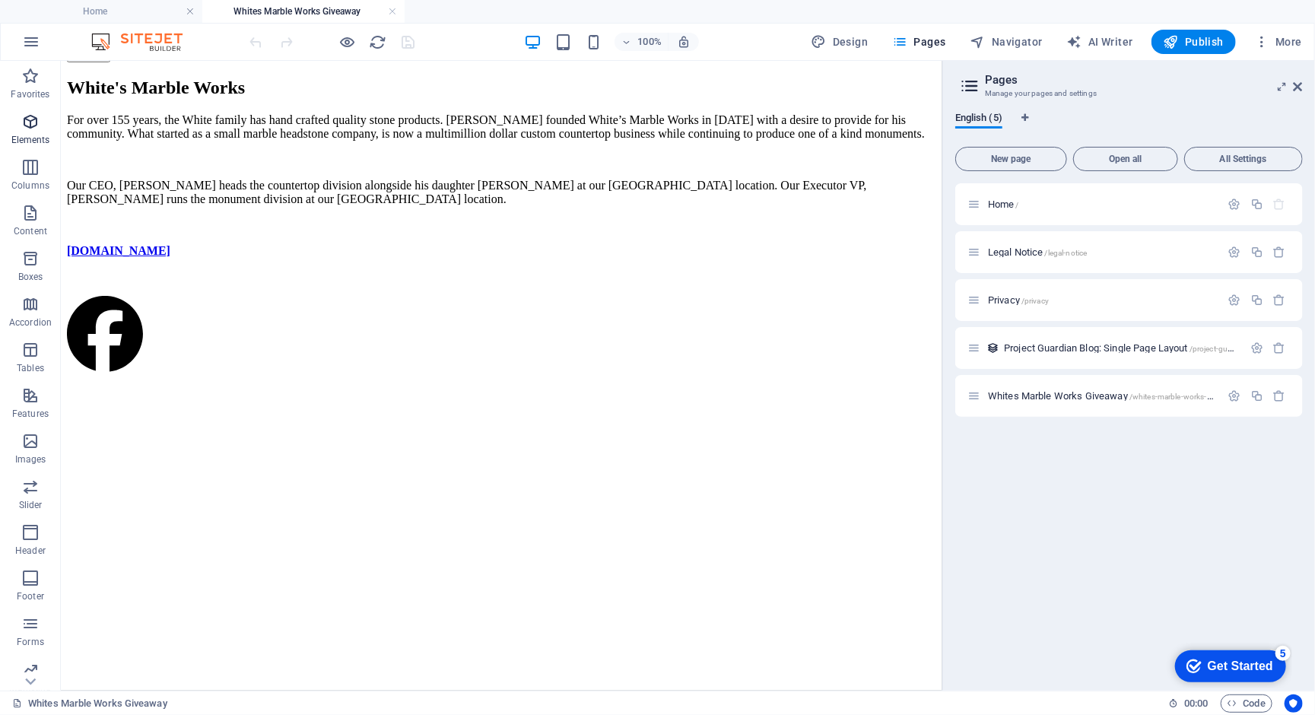
click at [28, 130] on icon "button" at bounding box center [30, 122] width 18 height 18
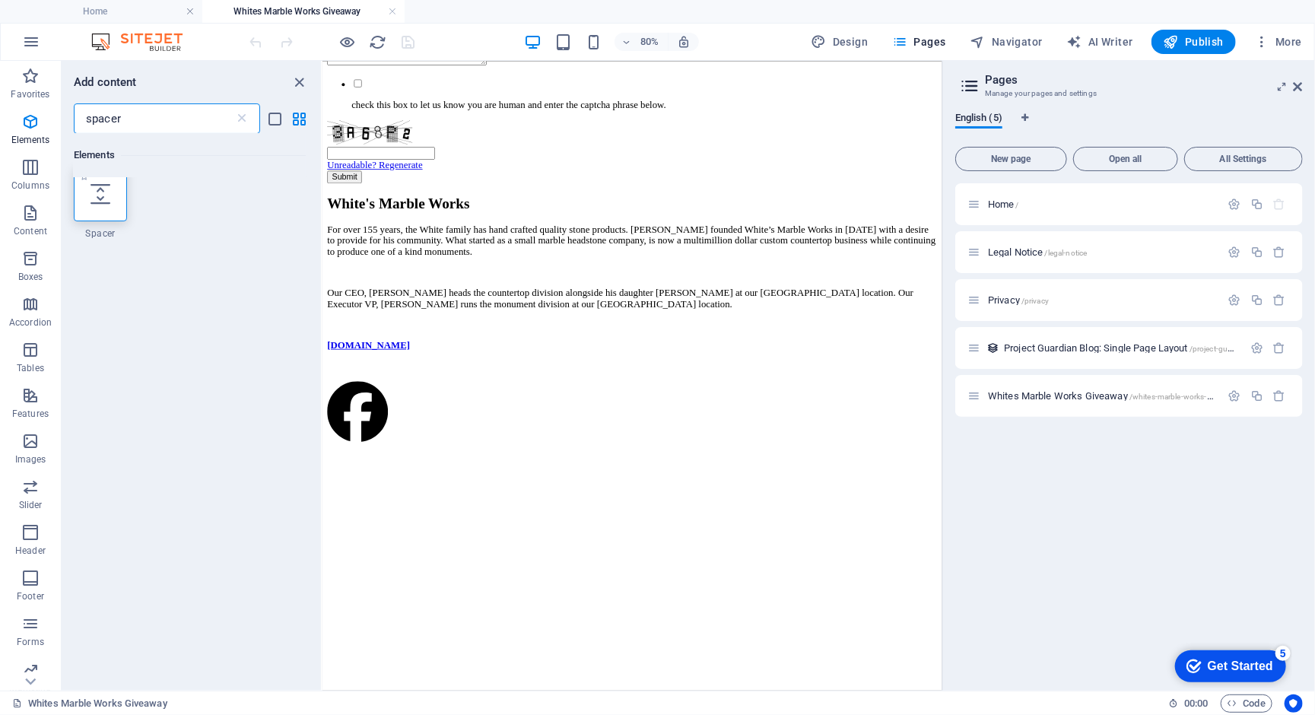
scroll to position [0, 0]
type input "spacer"
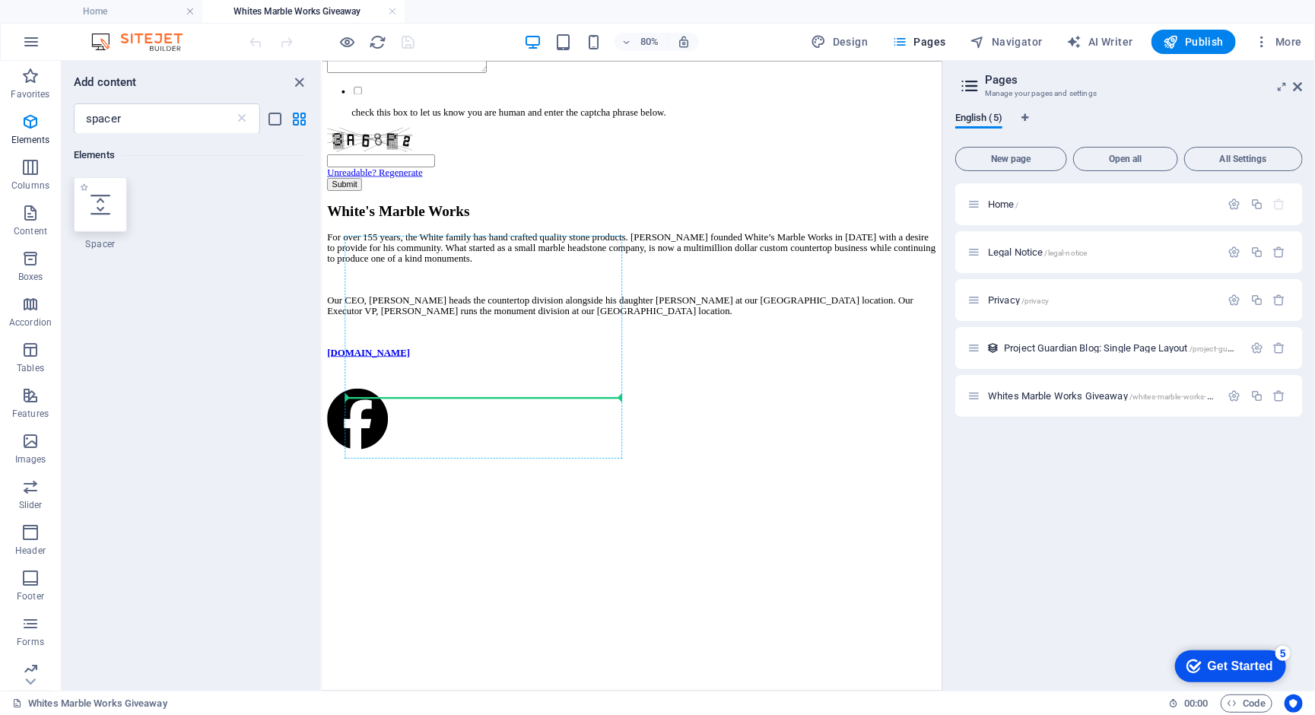
select select "px"
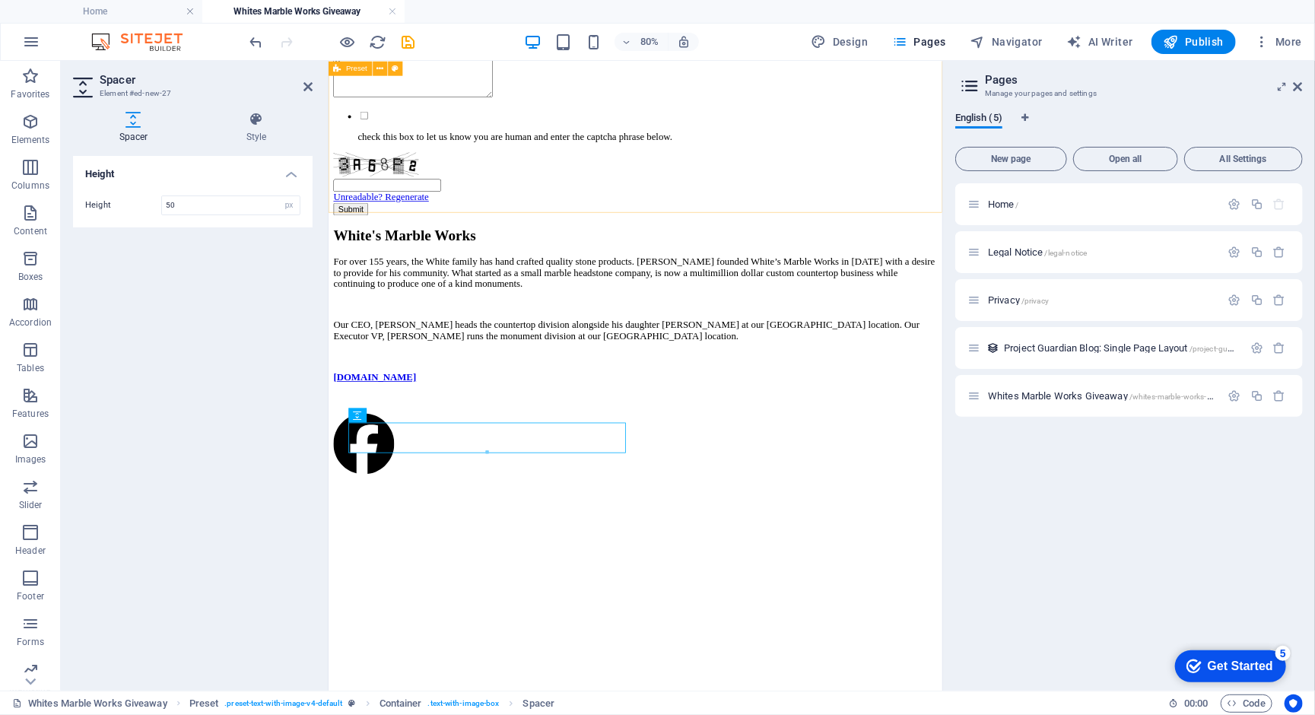
scroll to position [1931, 0]
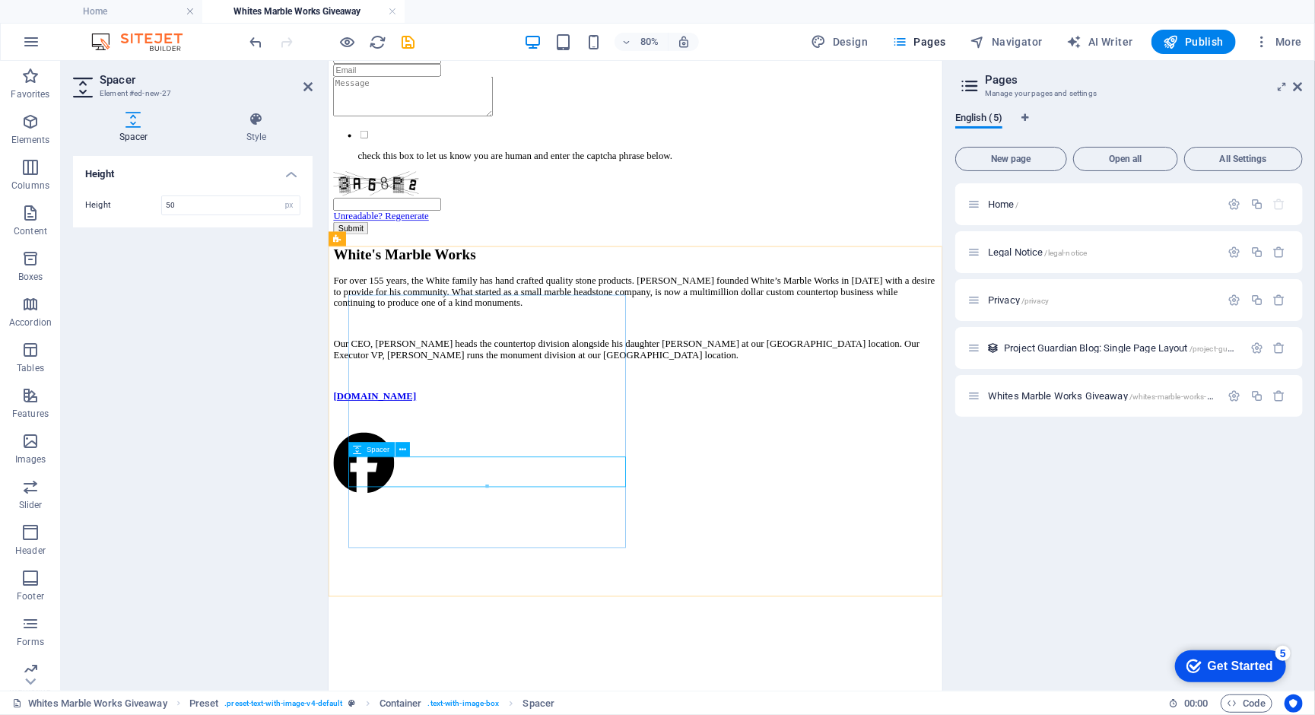
click at [357, 449] on icon at bounding box center [358, 449] width 8 height 14
click at [401, 444] on icon at bounding box center [402, 449] width 7 height 13
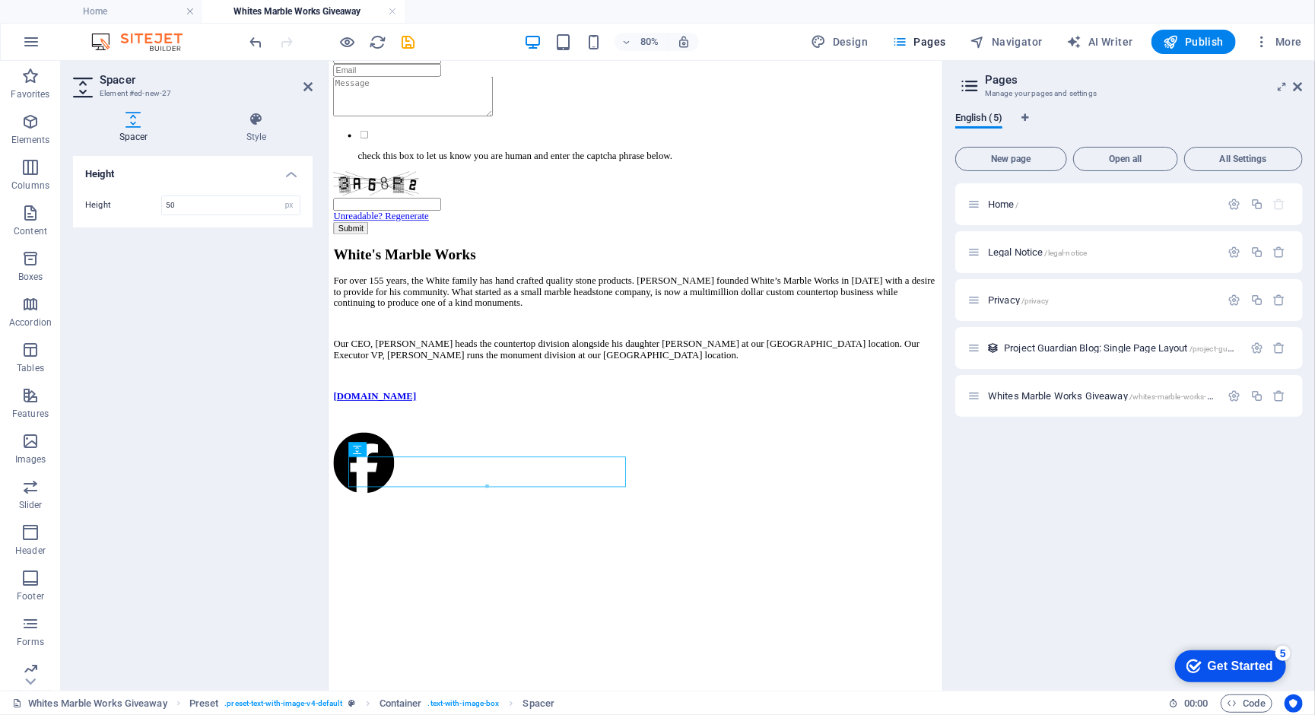
click at [214, 201] on input "50" at bounding box center [231, 205] width 138 height 18
type input "30"
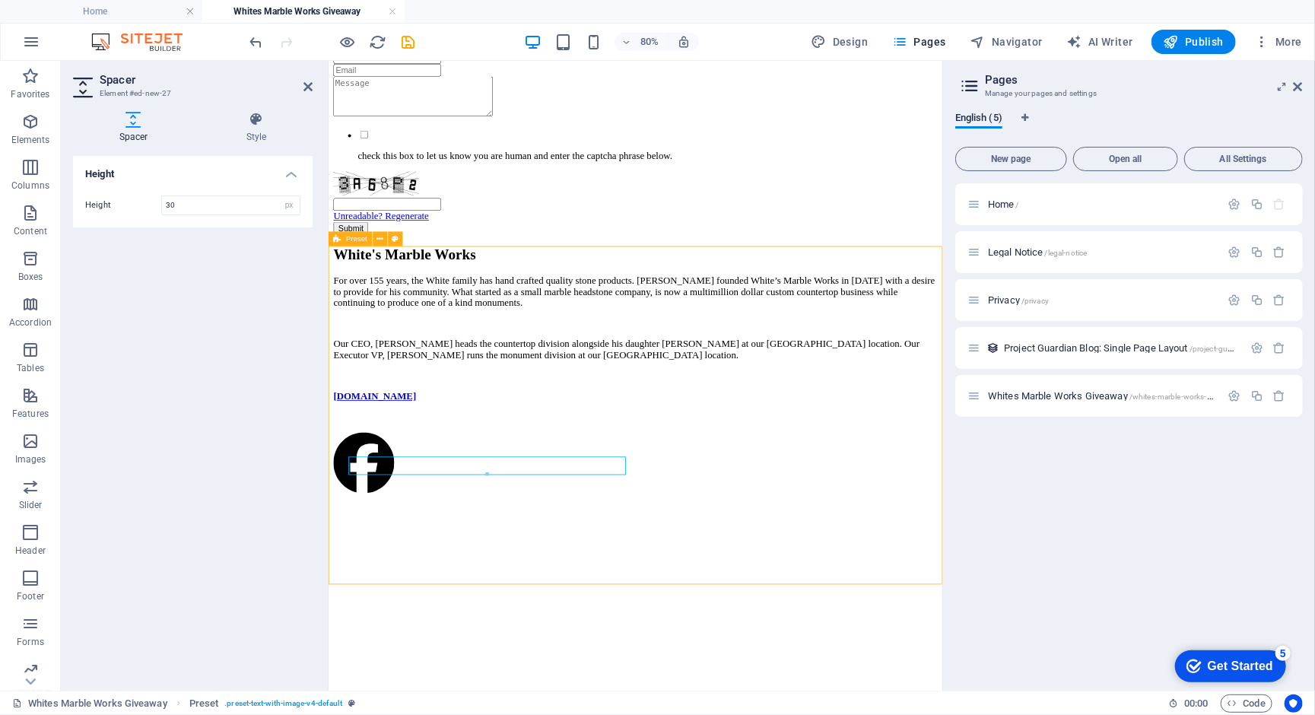
scroll to position [1694, 0]
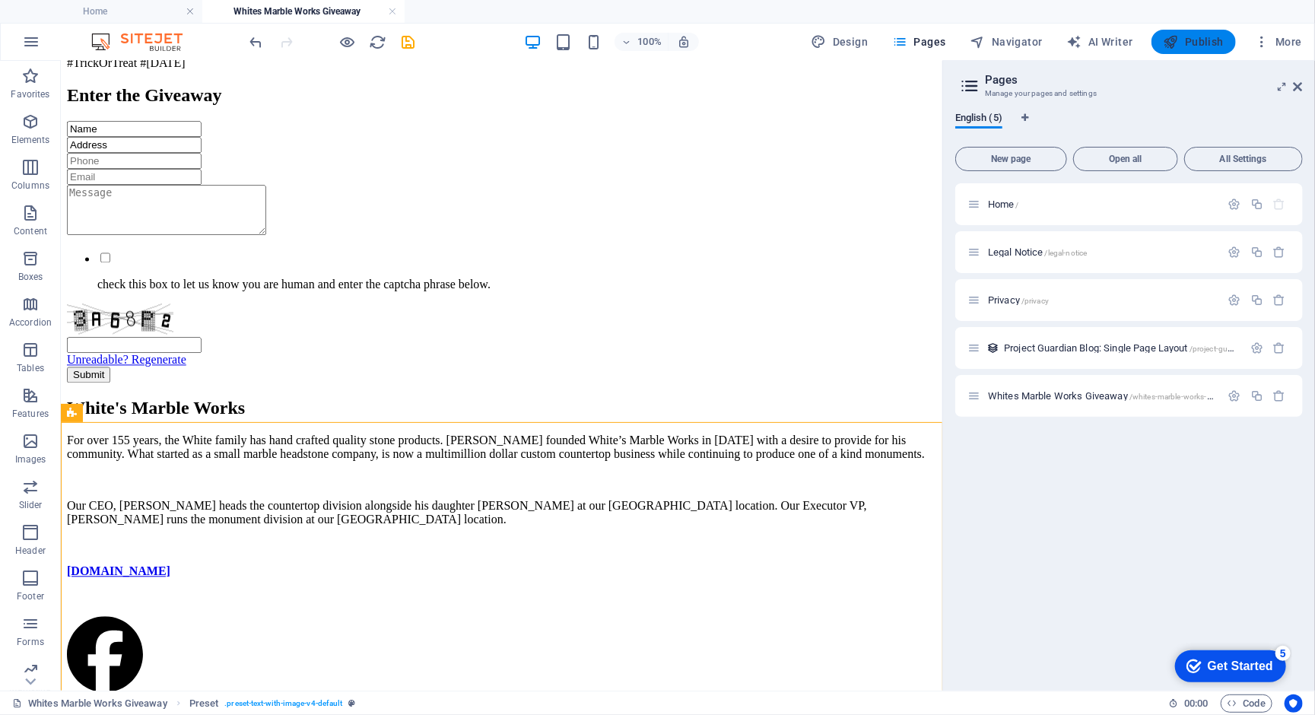
click at [1189, 39] on span "Publish" at bounding box center [1193, 41] width 60 height 15
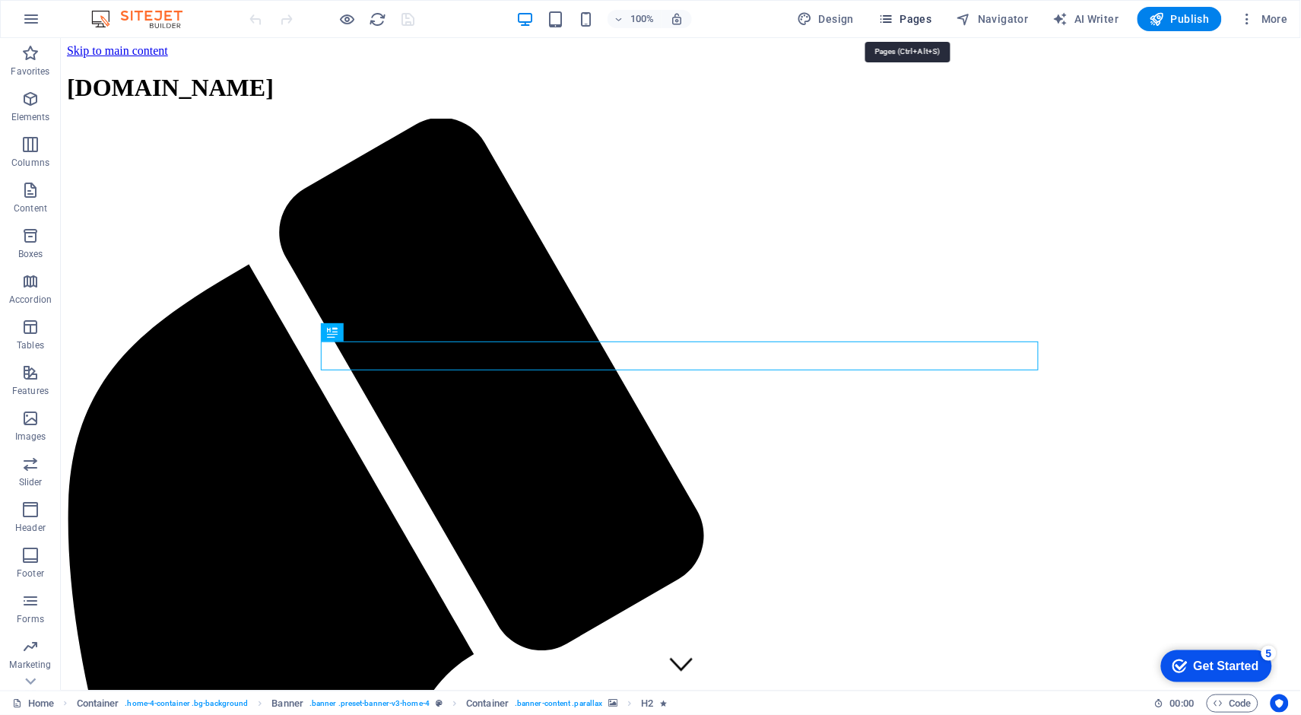
click at [915, 18] on span "Pages" at bounding box center [904, 18] width 53 height 15
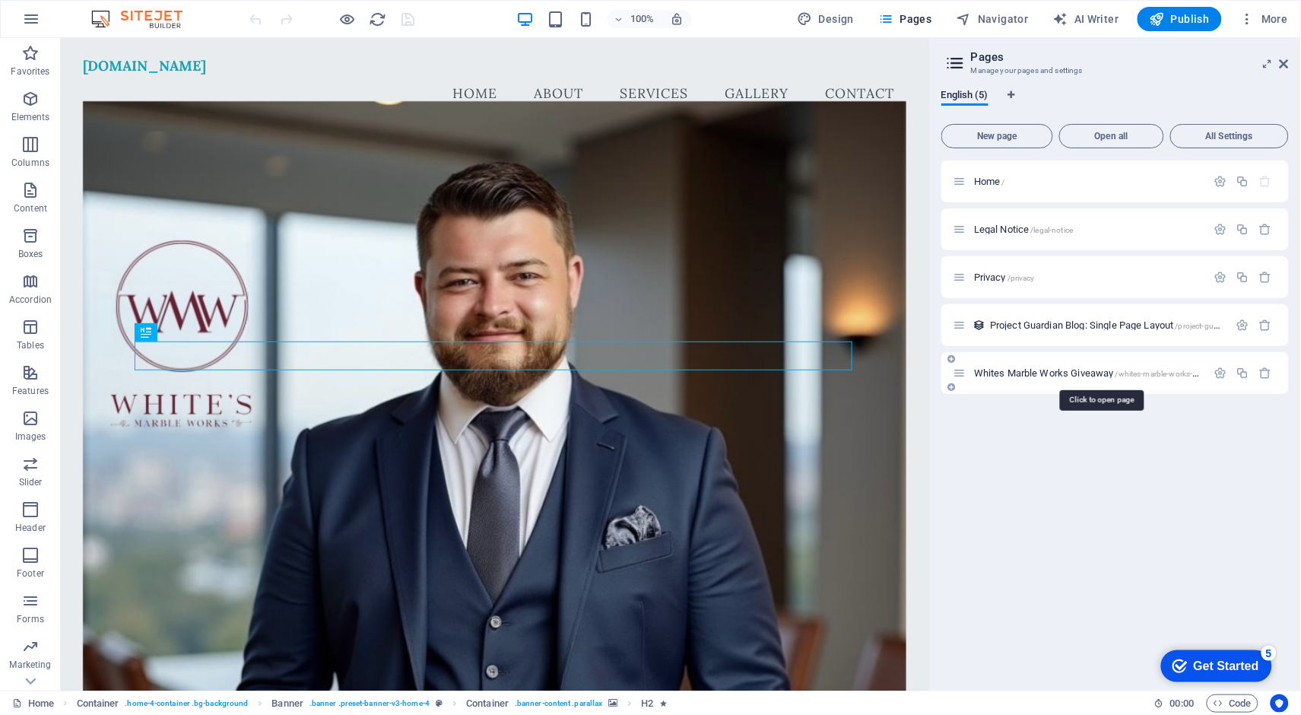
click at [1033, 369] on span "Whites Marble Works Giveaway /whites-marble-works-giveaway" at bounding box center [1099, 372] width 251 height 11
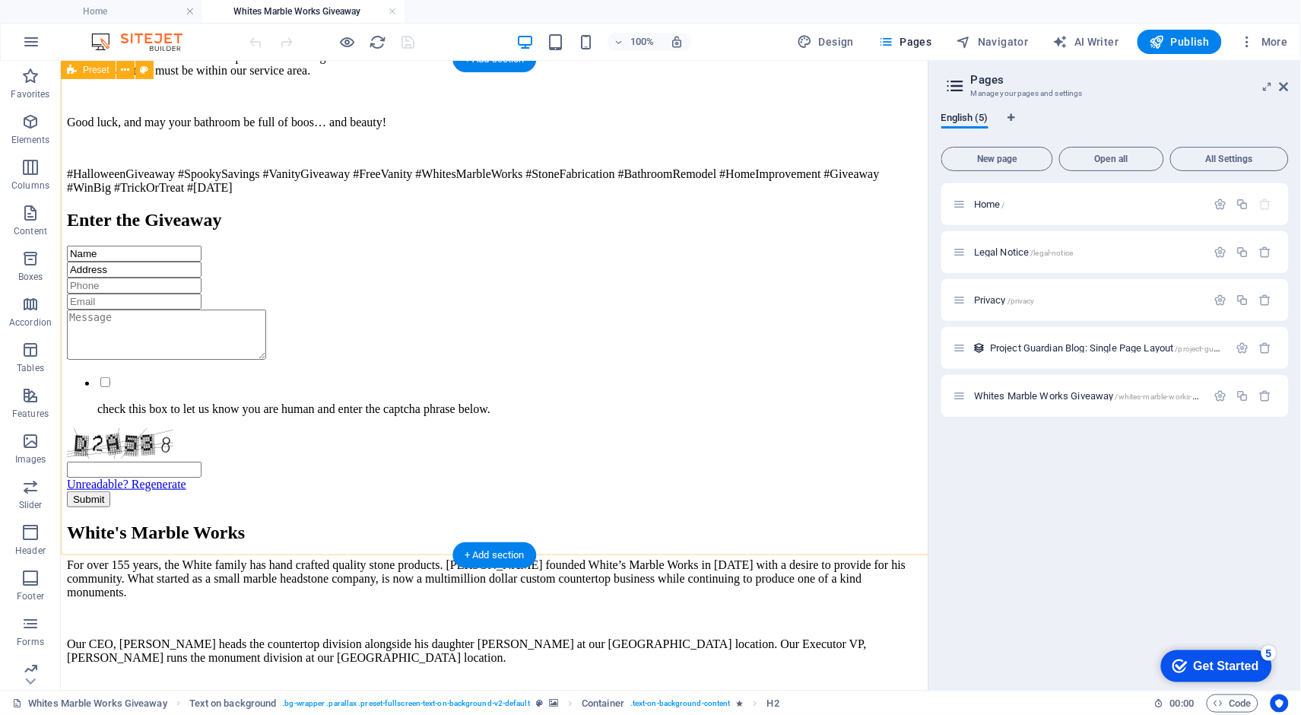
scroll to position [1606, 0]
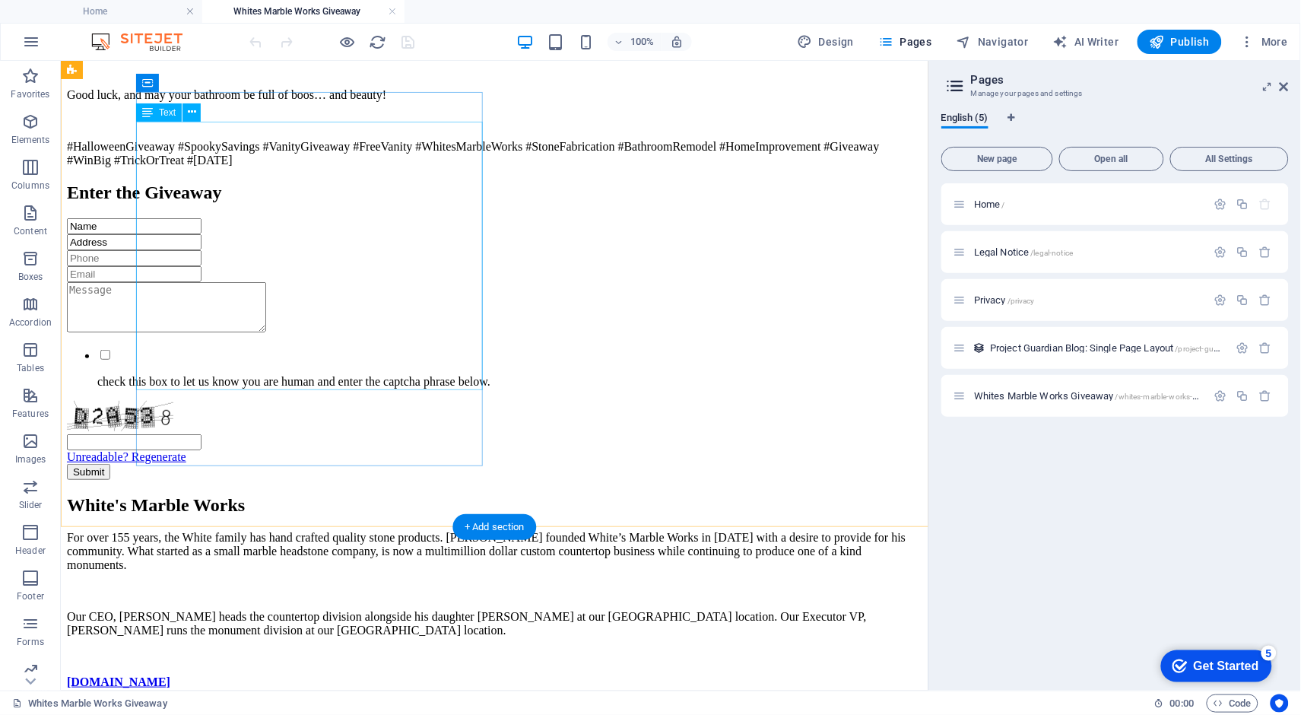
click at [385, 530] on div "For over 155 years, the White family has hand crafted quality stone products. […" at bounding box center [493, 622] width 855 height 184
click at [360, 530] on div "For over 155 years, the White family has hand crafted quality stone products. […" at bounding box center [493, 622] width 855 height 184
click at [340, 530] on div "For over 155 years, the White family has hand crafted quality stone products. […" at bounding box center [493, 622] width 855 height 184
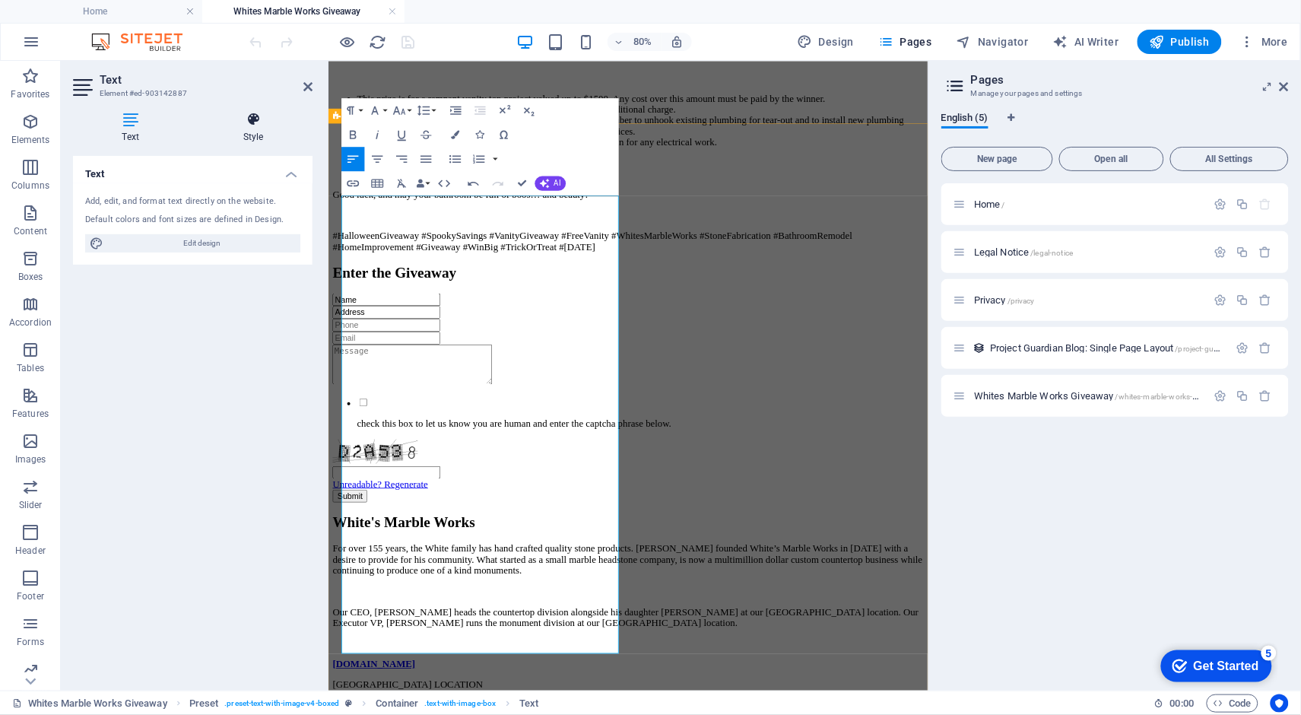
scroll to position [4532, 7]
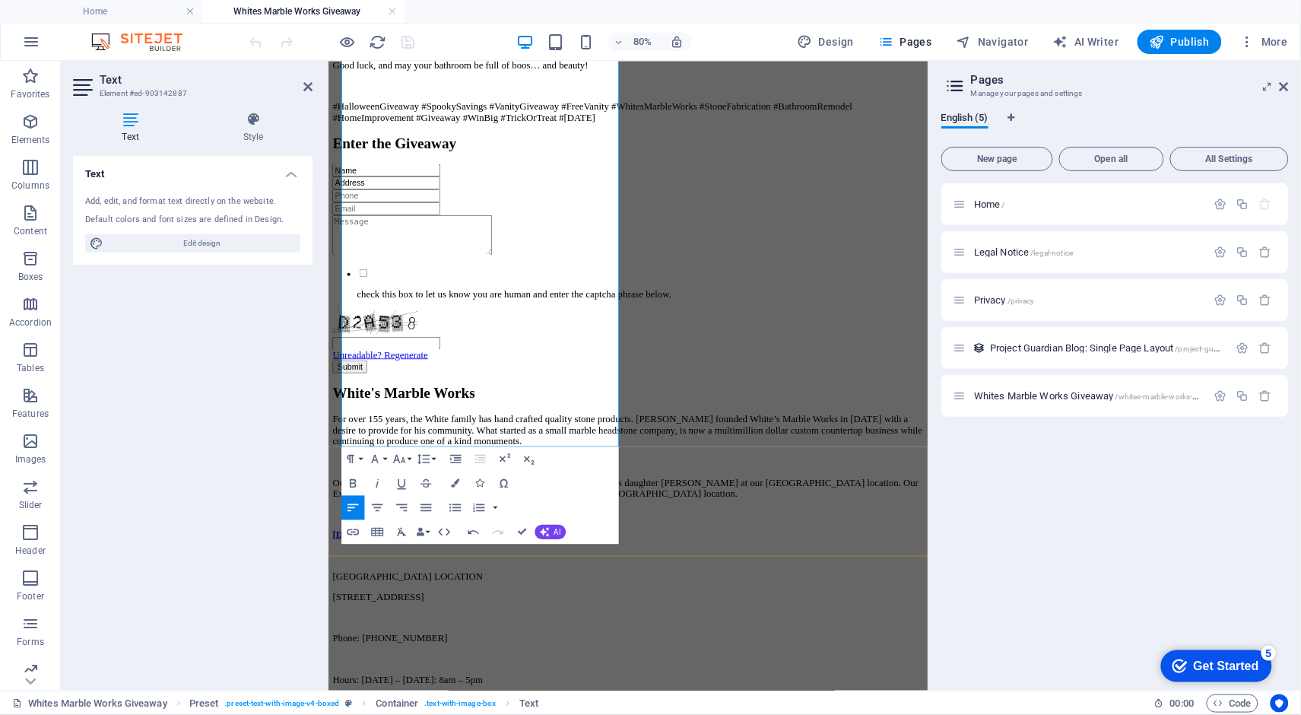
scroll to position [1901, 0]
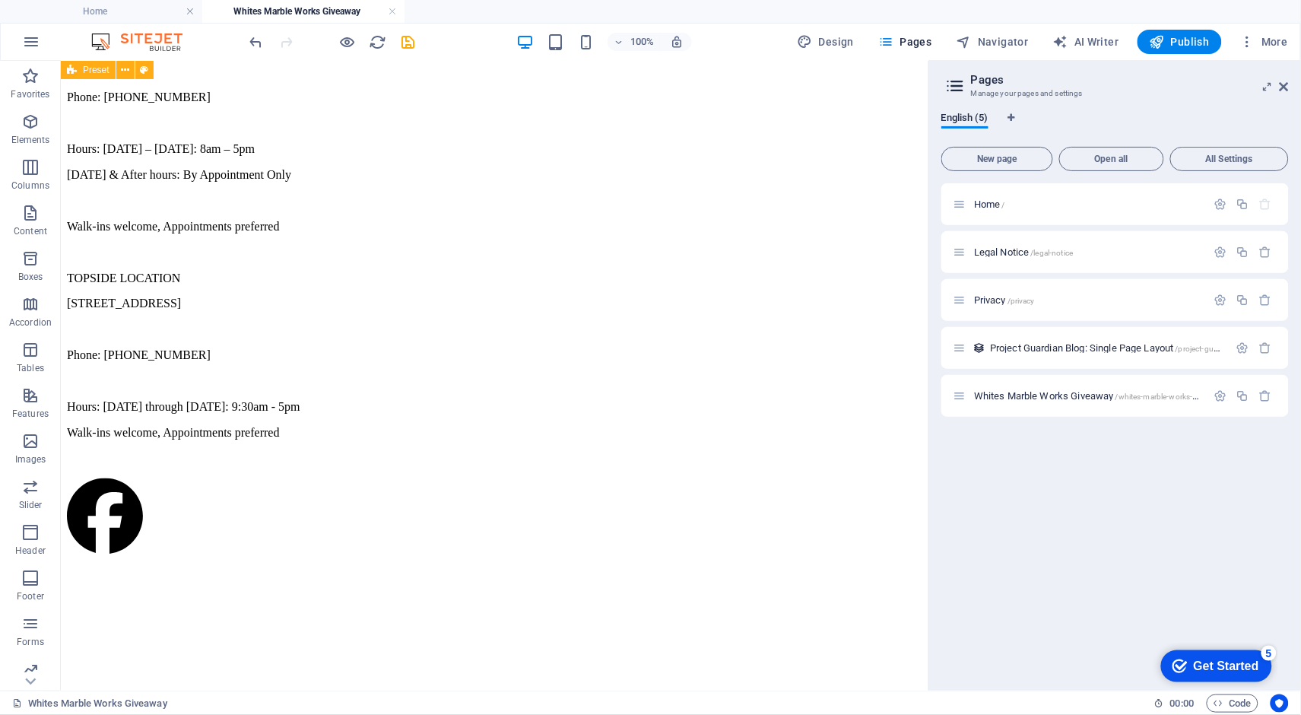
scroll to position [2325, 0]
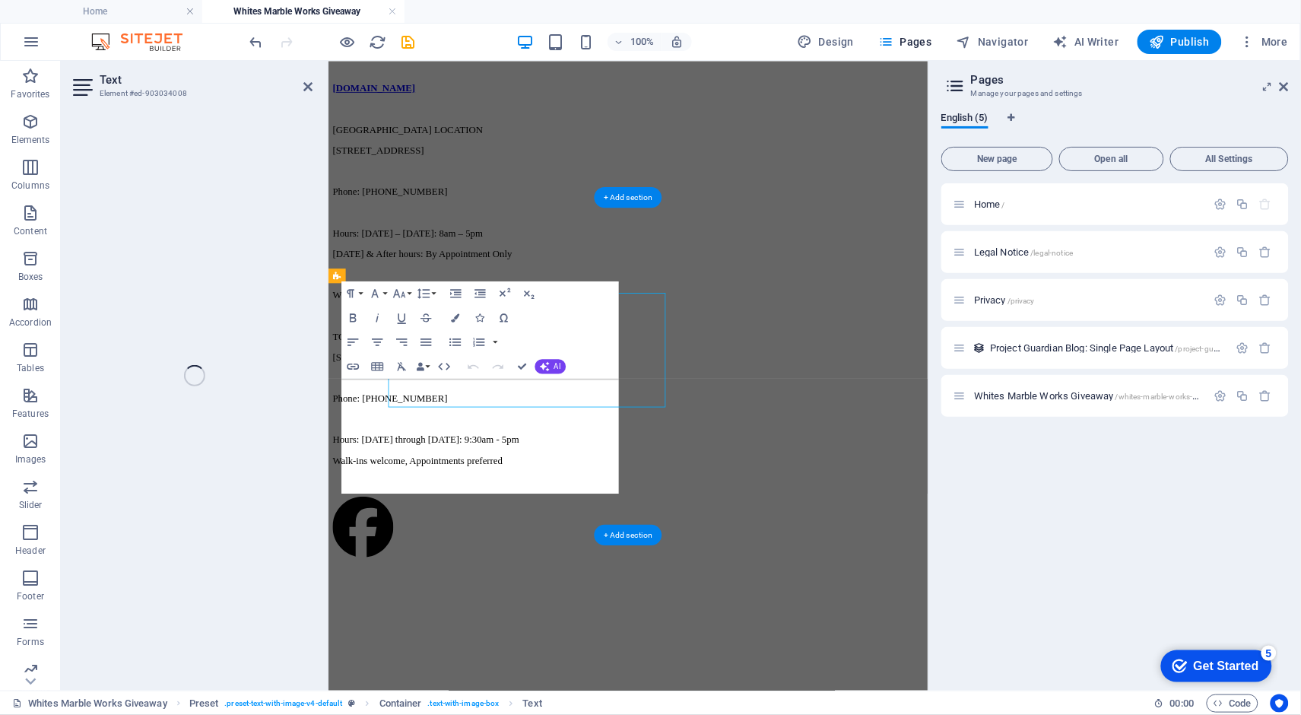
scroll to position [2224, 0]
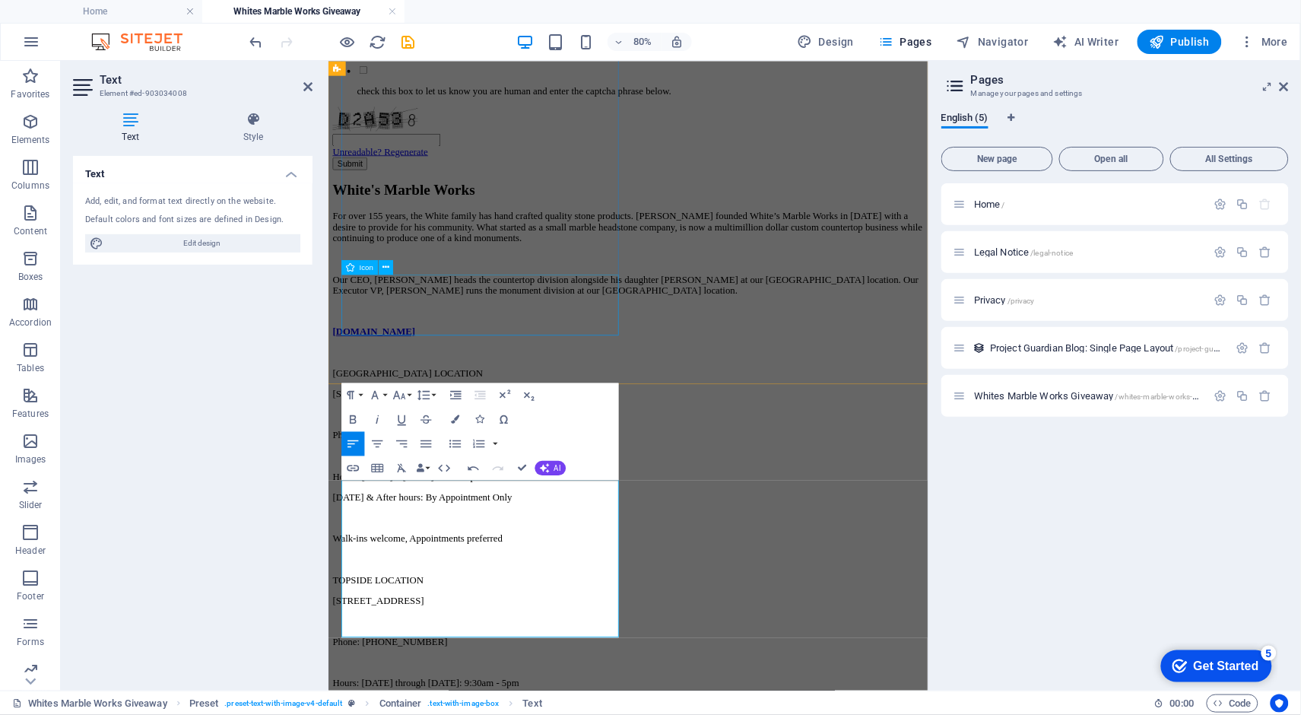
scroll to position [1914, 0]
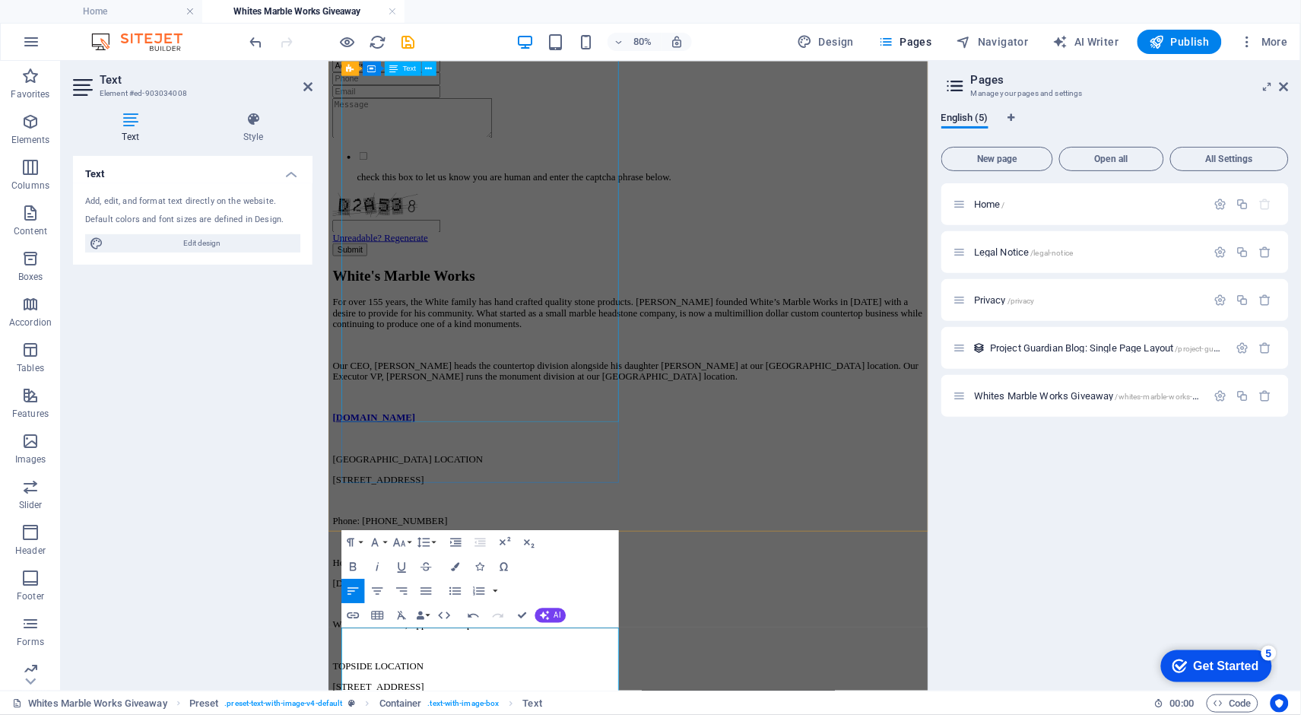
click at [566, 354] on div "For over 155 years, the White family has hand crafted quality stone products. […" at bounding box center [703, 678] width 738 height 649
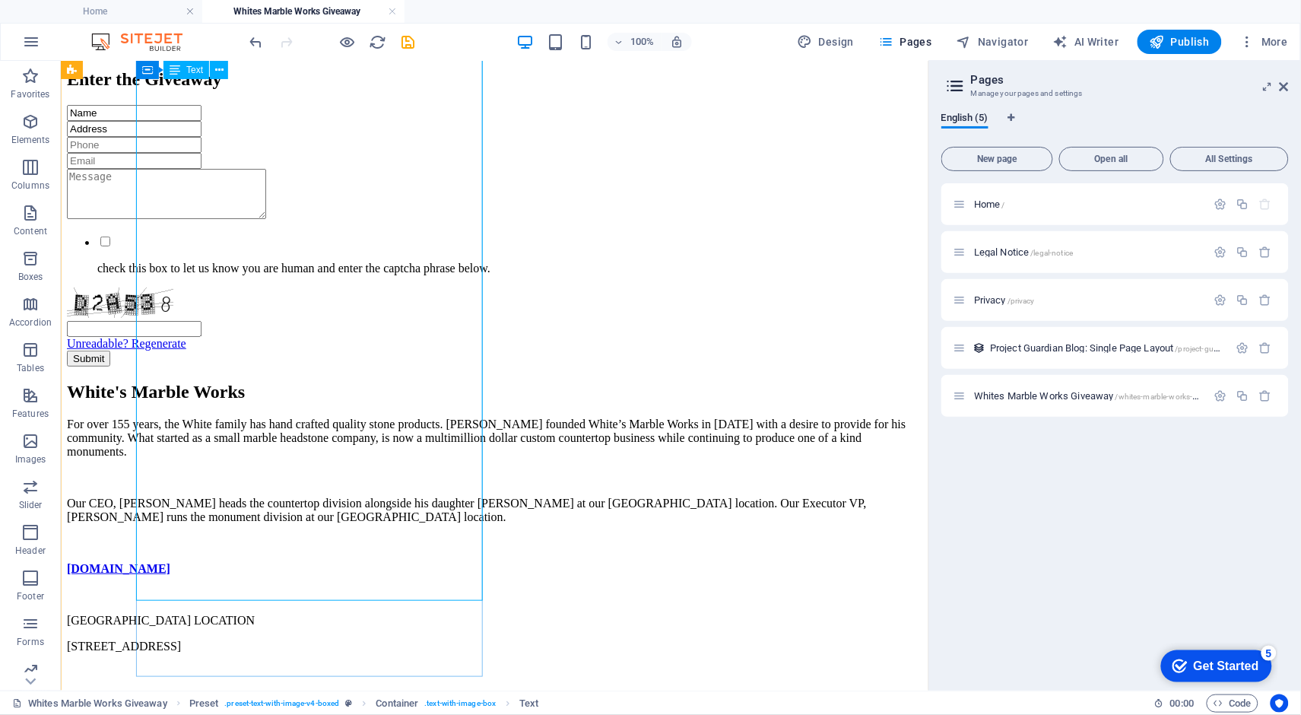
scroll to position [1718, 0]
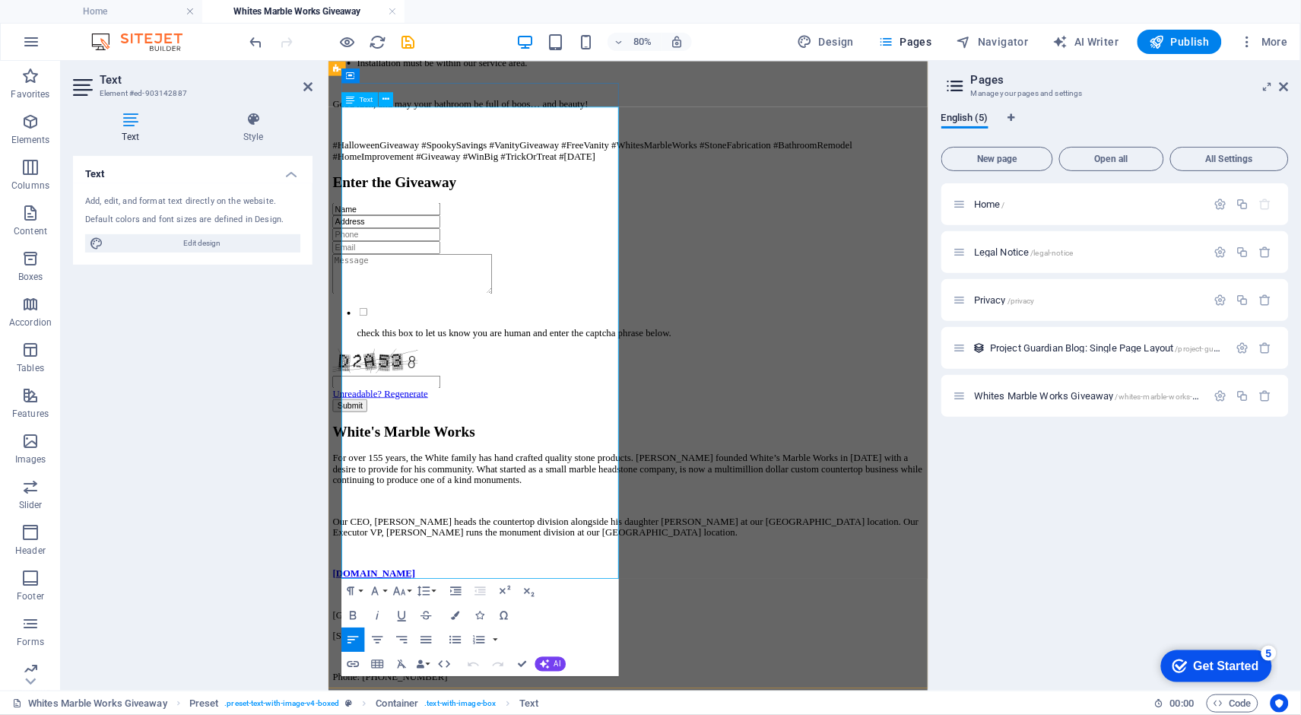
copy div "Phone: [PHONE_NUMBER] Hours: [DATE] – [DATE]: 8am – 5pm [DATE] & After hours: B…"
drag, startPoint x: 346, startPoint y: 446, endPoint x: 649, endPoint y: 507, distance: 309.6
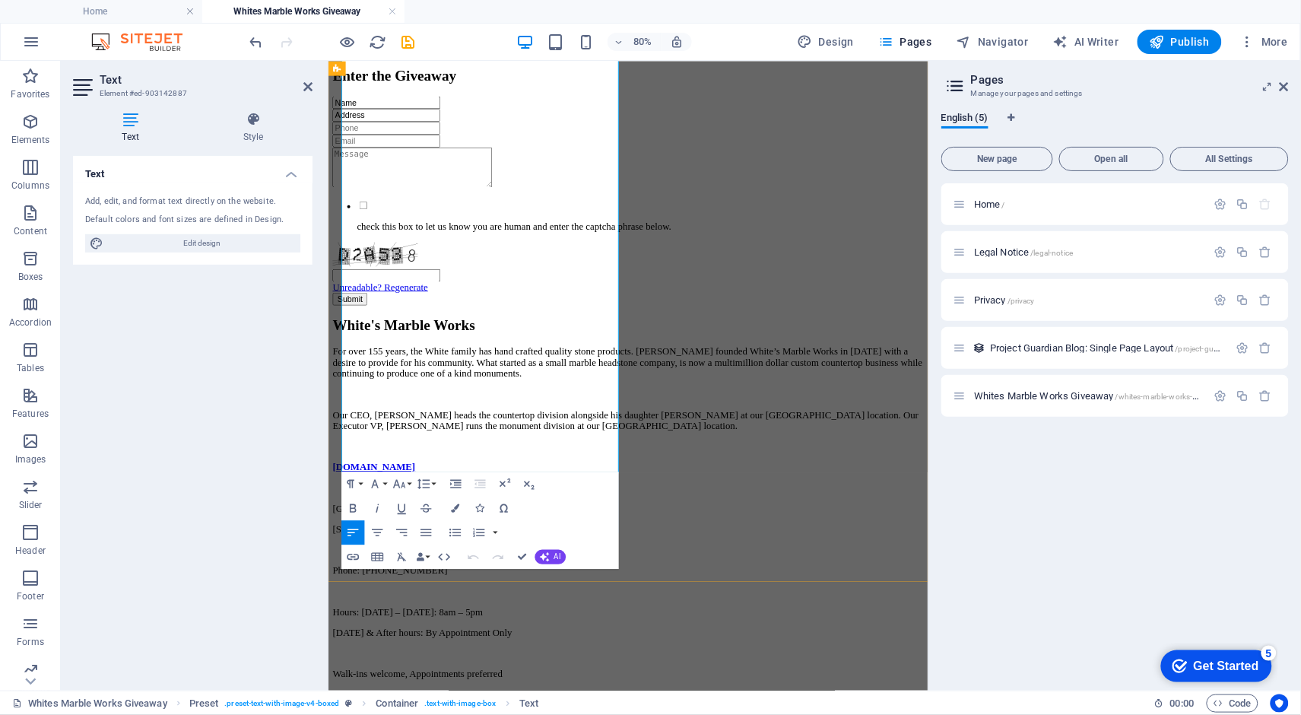
scroll to position [1854, 0]
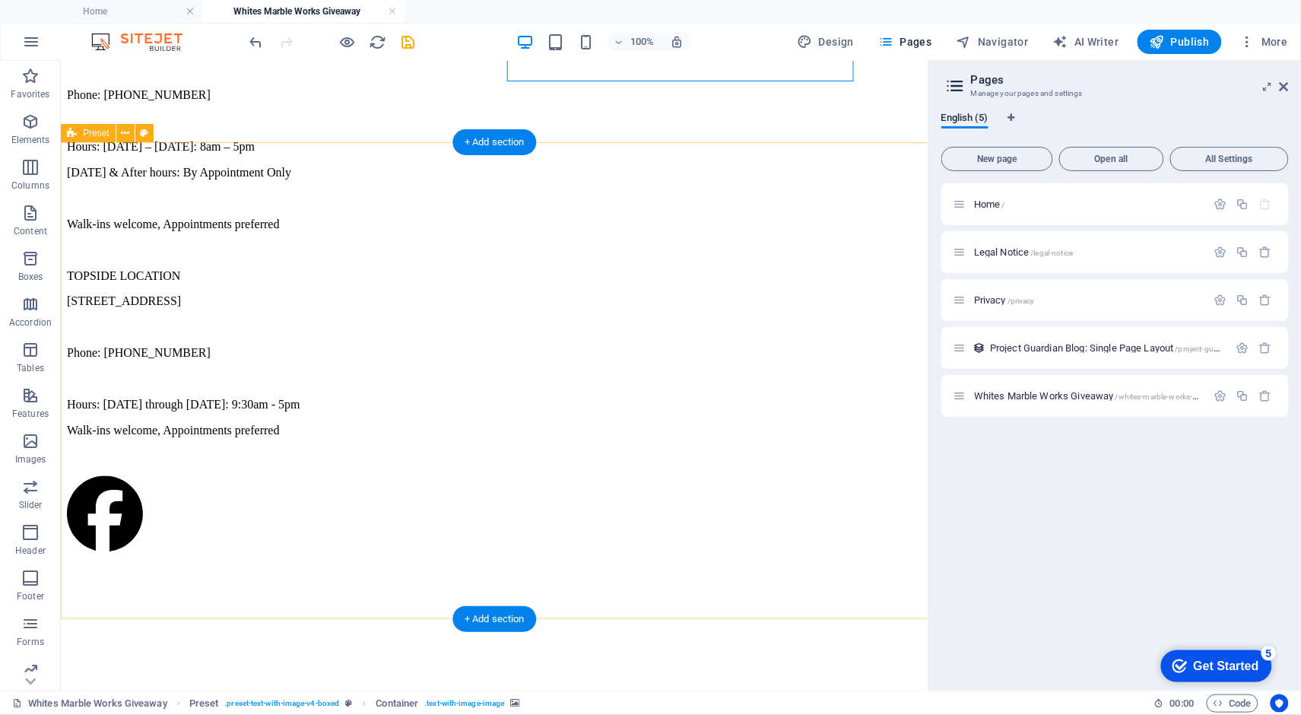
scroll to position [2325, 0]
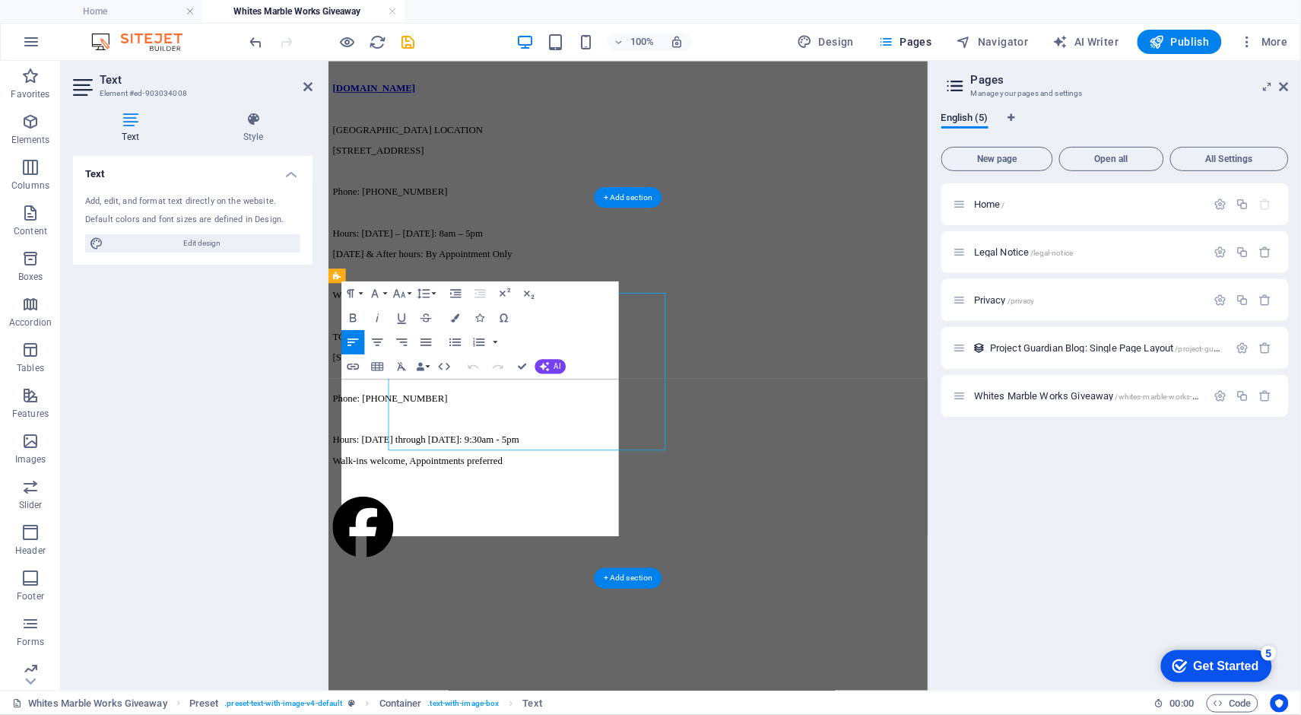
scroll to position [2224, 0]
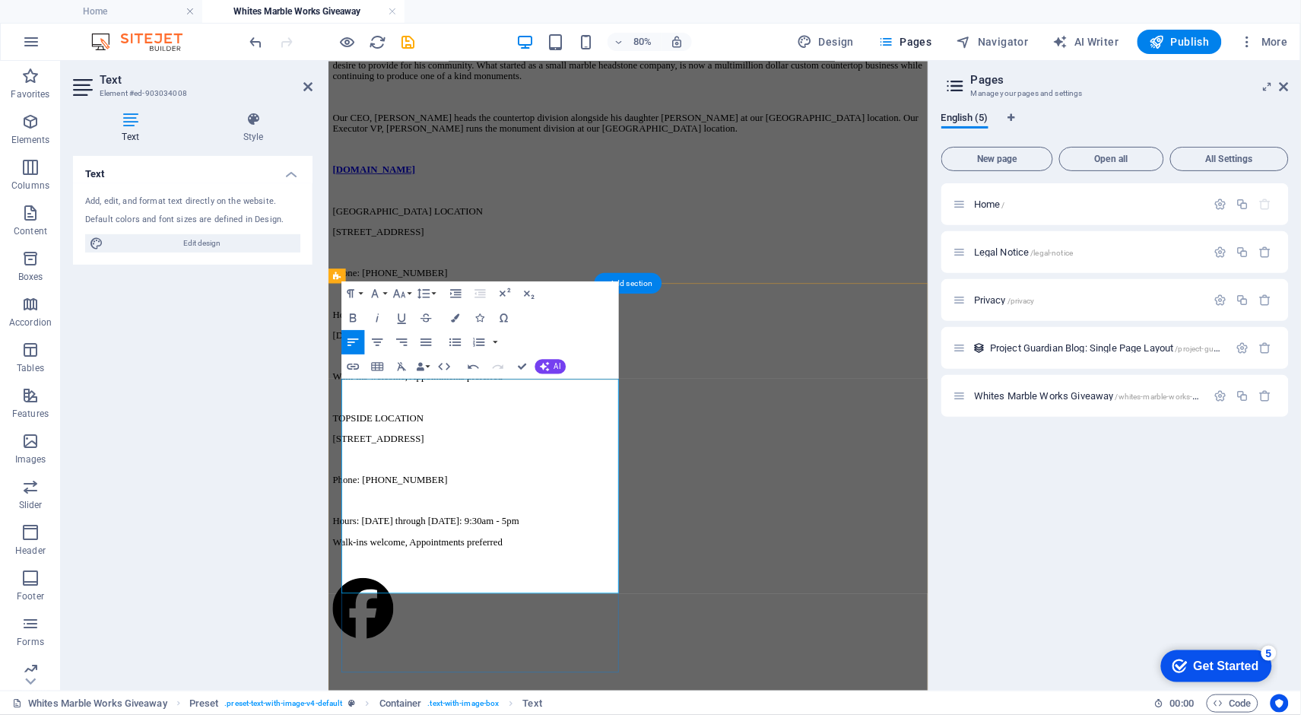
drag, startPoint x: 422, startPoint y: 646, endPoint x: 474, endPoint y: 646, distance: 51.7
drag, startPoint x: 522, startPoint y: 361, endPoint x: 462, endPoint y: 300, distance: 86.0
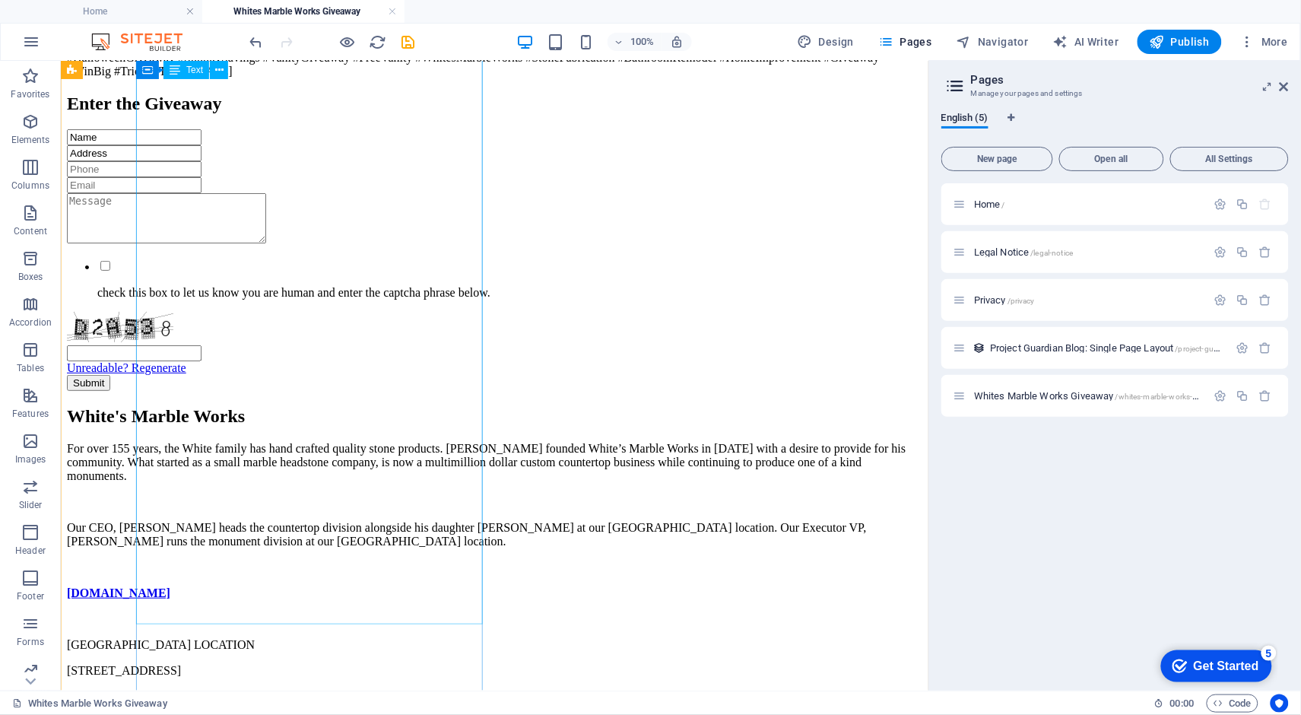
scroll to position [1693, 0]
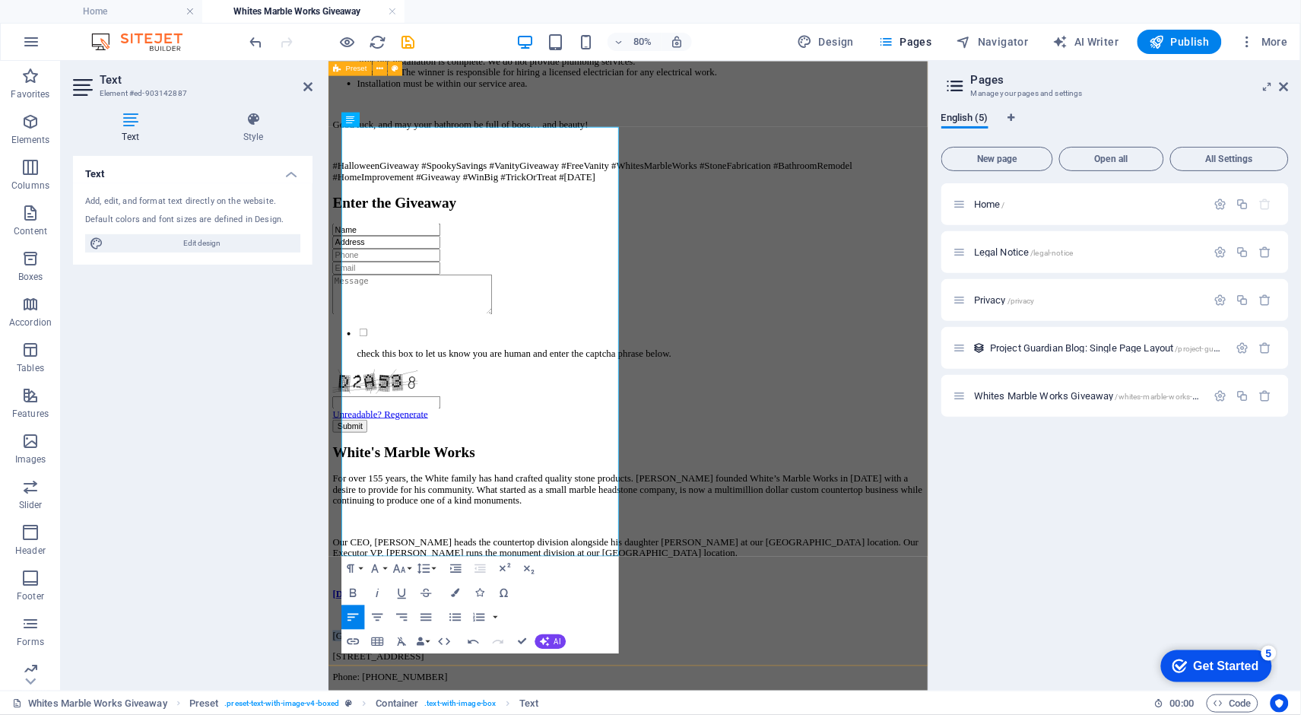
drag, startPoint x: 506, startPoint y: 415, endPoint x: 337, endPoint y: 415, distance: 168.8
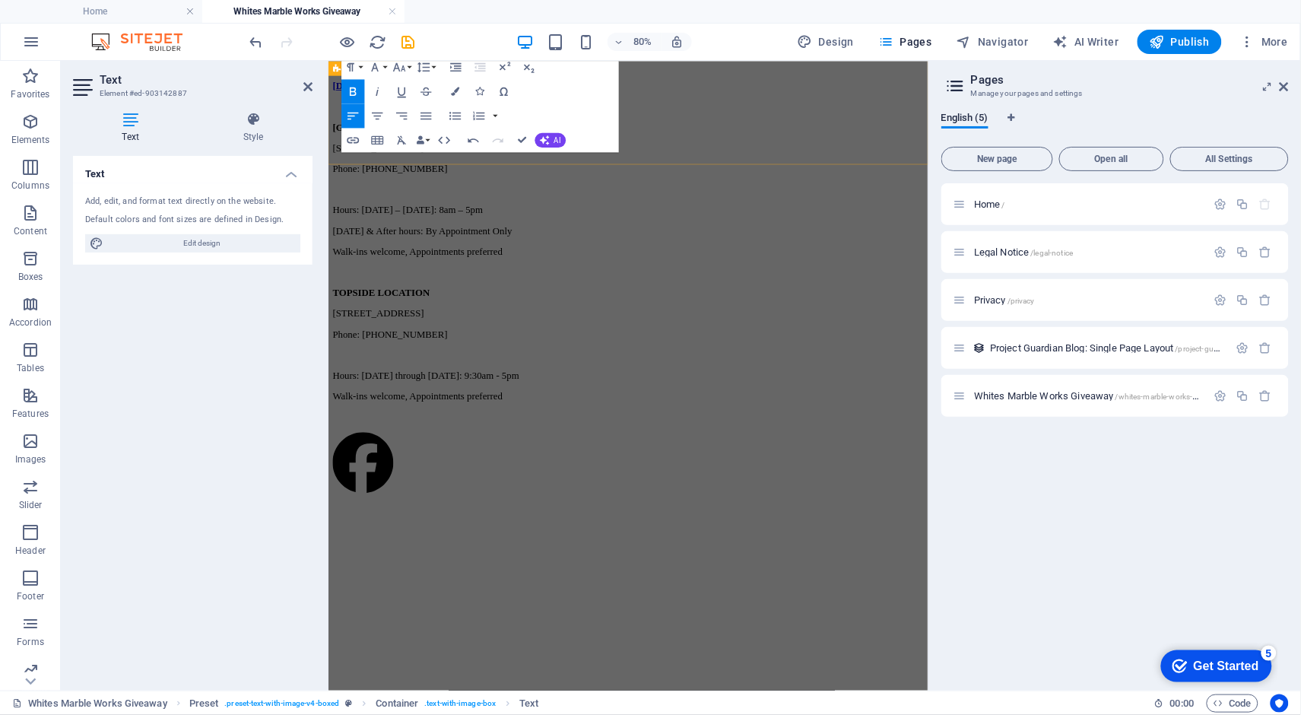
scroll to position [2330, 0]
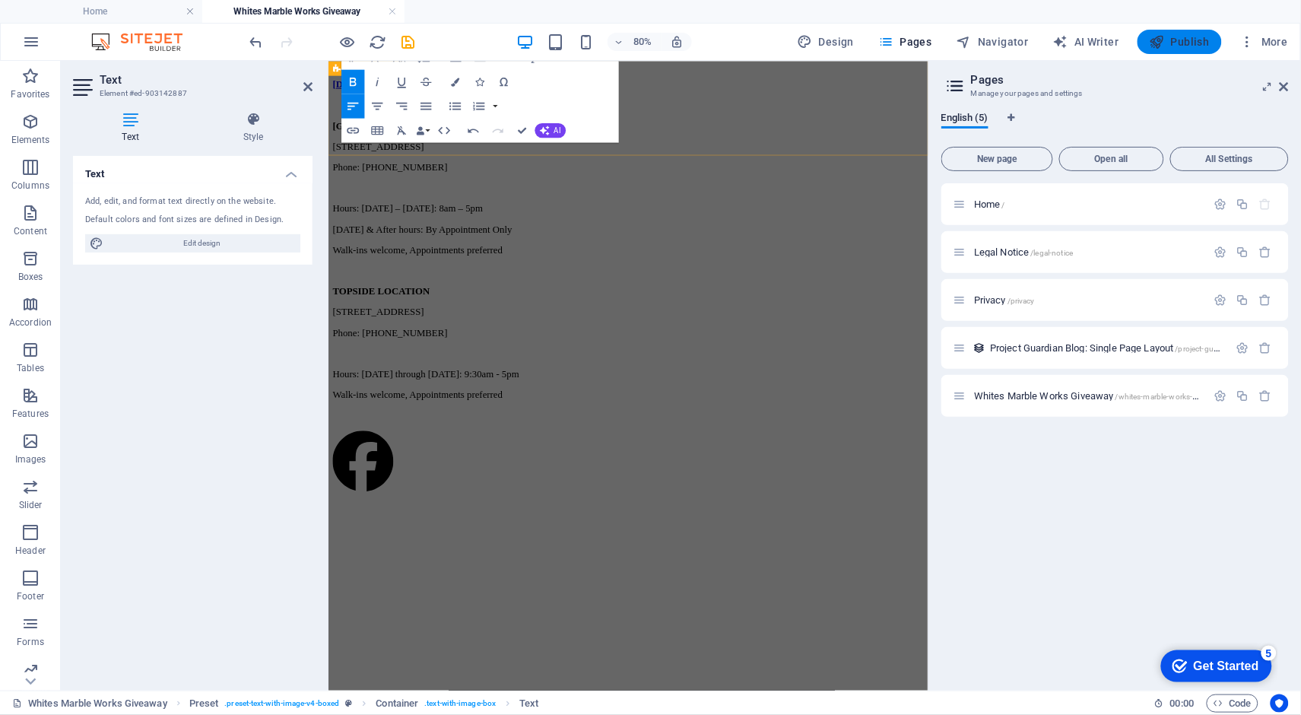
click at [1185, 45] on span "Publish" at bounding box center [1180, 41] width 60 height 15
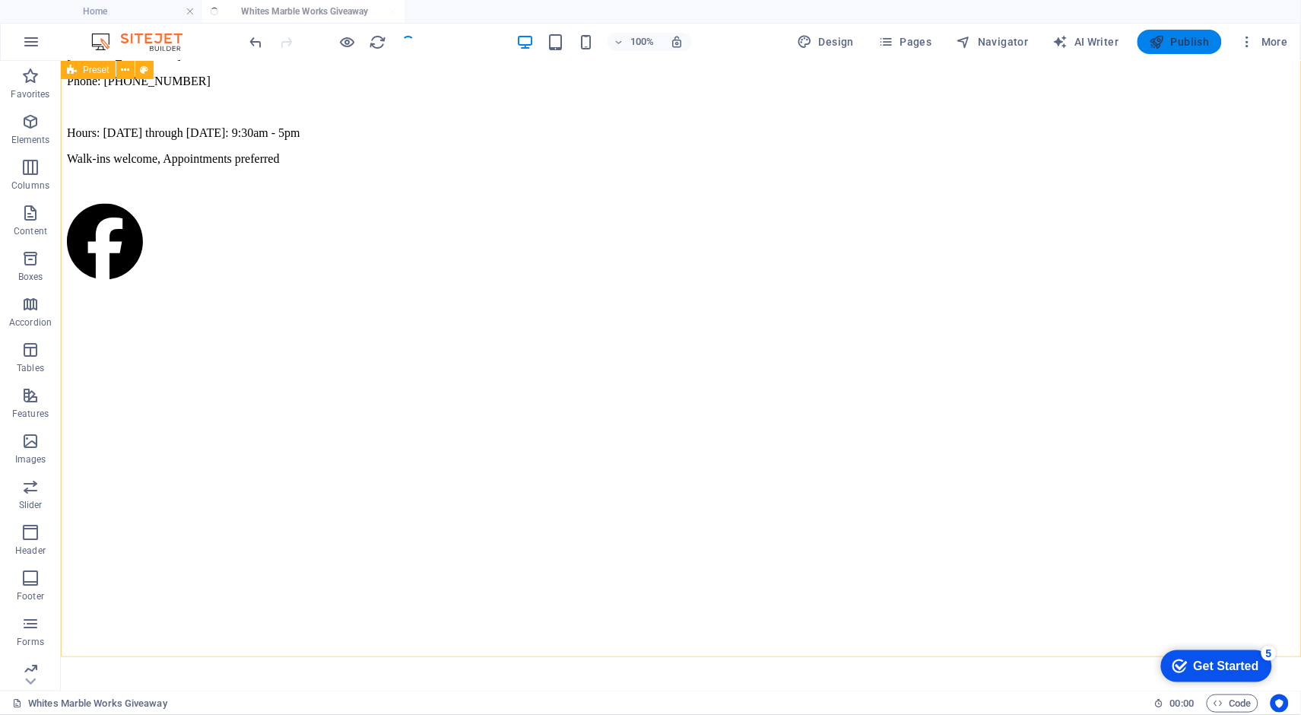
scroll to position [1483, 0]
